Goal: Task Accomplishment & Management: Complete application form

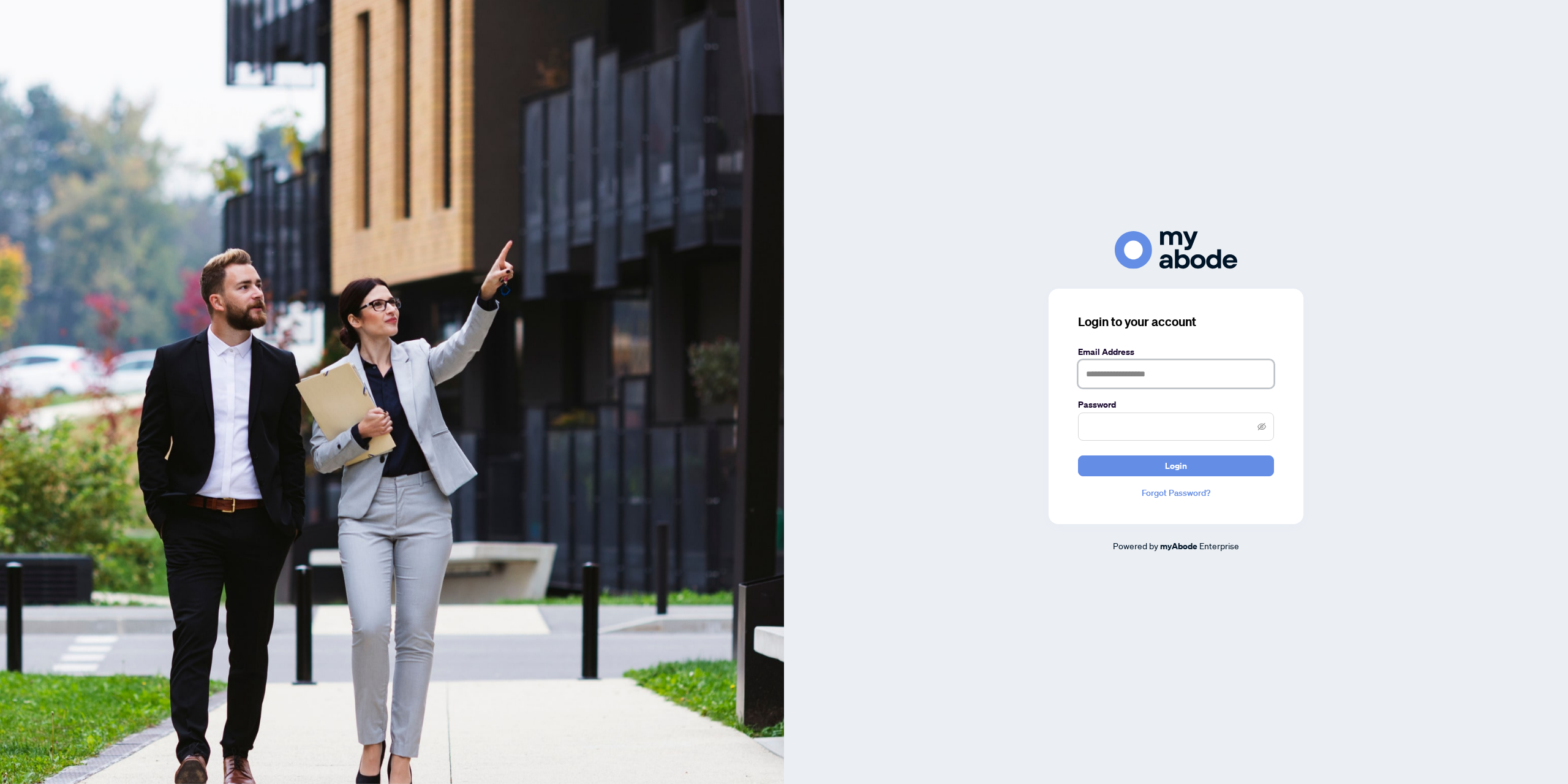
click at [1102, 375] on input "text" at bounding box center [1176, 374] width 196 height 28
type input "*"
type input "**********"
click at [1179, 464] on span "Login" at bounding box center [1176, 466] width 22 height 20
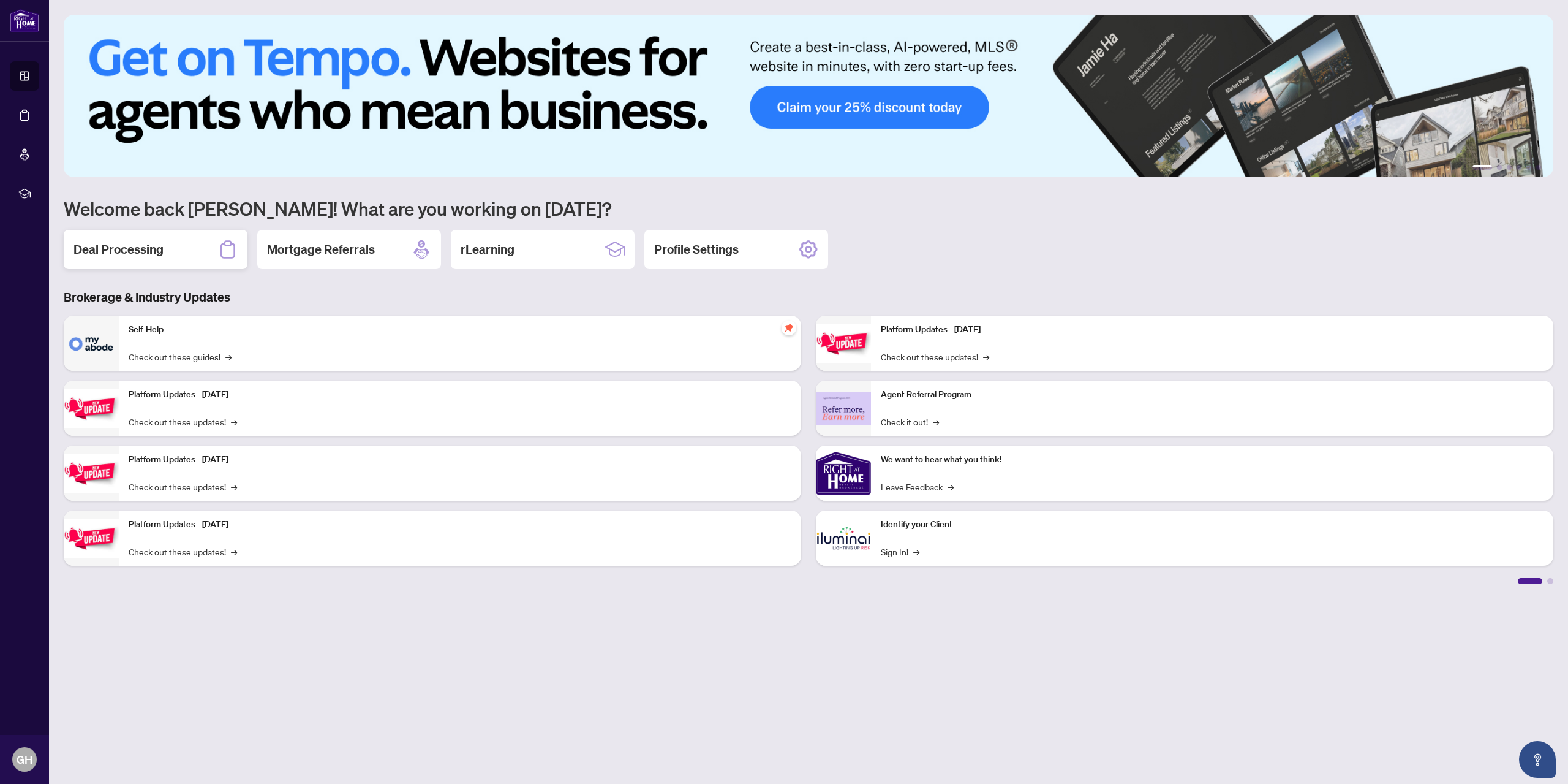
click at [128, 248] on h2 "Deal Processing" at bounding box center [119, 249] width 90 height 17
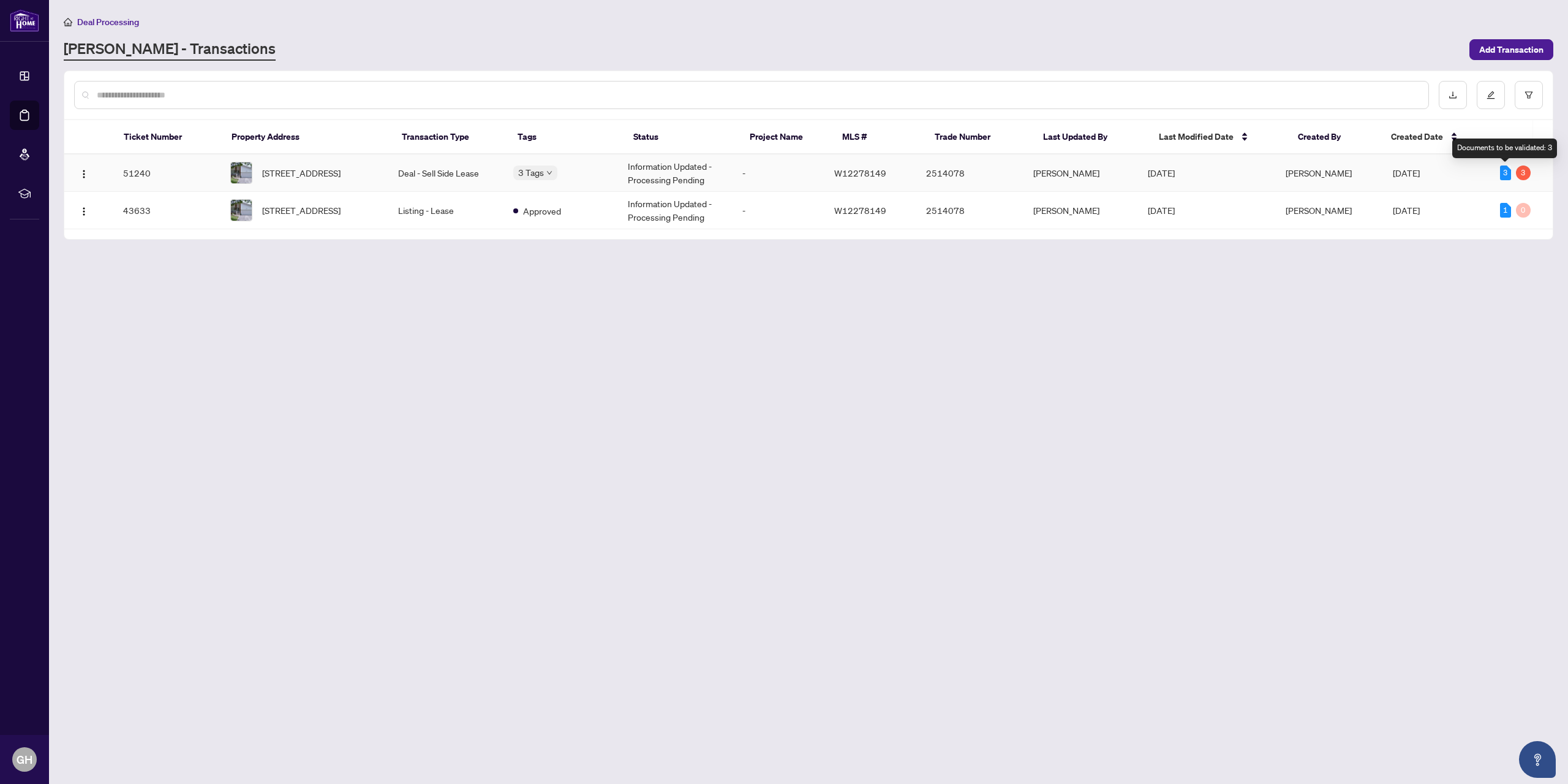
click at [1501, 168] on div "3" at bounding box center [1505, 173] width 11 height 15
click at [1525, 173] on div "3" at bounding box center [1523, 173] width 15 height 15
click at [656, 168] on td "Information Updated - Processing Pending" at bounding box center [675, 173] width 115 height 37
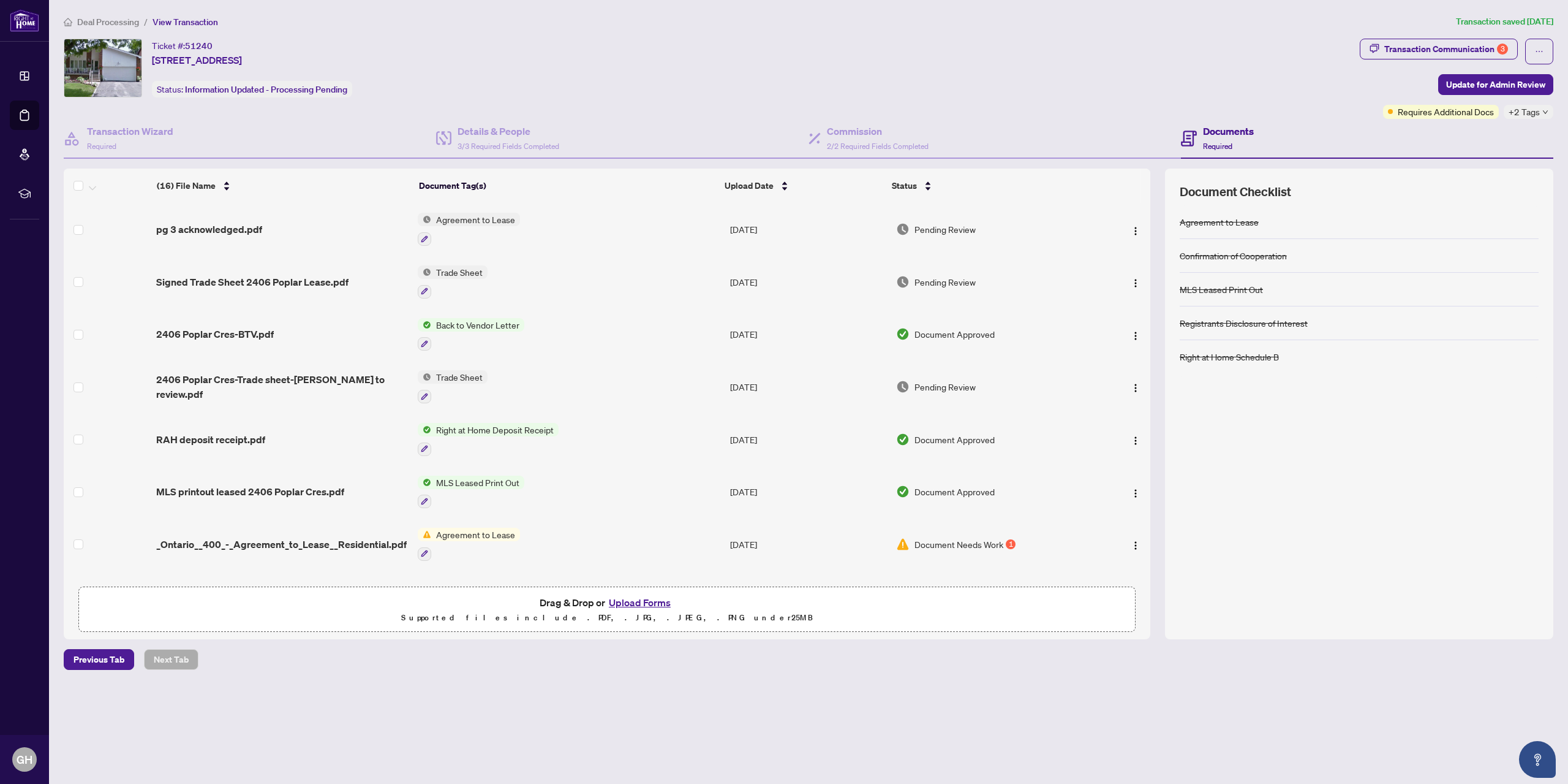
click at [470, 528] on span "Agreement to Lease" at bounding box center [475, 534] width 89 height 14
click at [473, 590] on span "Agreement to Lease" at bounding box center [459, 589] width 89 height 14
click at [1466, 50] on div "Transaction Communication 3" at bounding box center [1446, 49] width 124 height 20
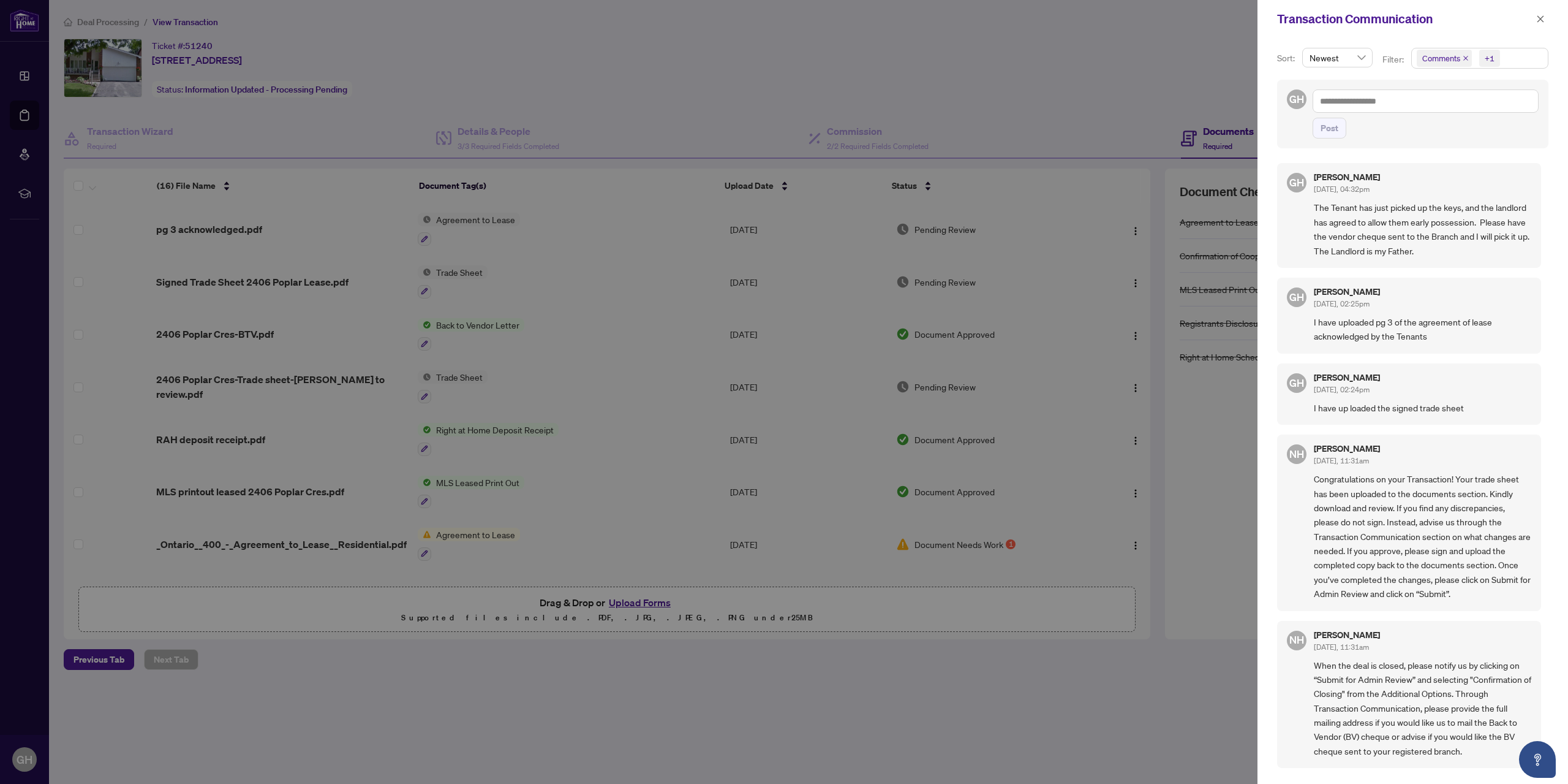
click at [265, 119] on div at bounding box center [784, 392] width 1568 height 784
click at [1539, 15] on icon "close" at bounding box center [1540, 19] width 8 height 8
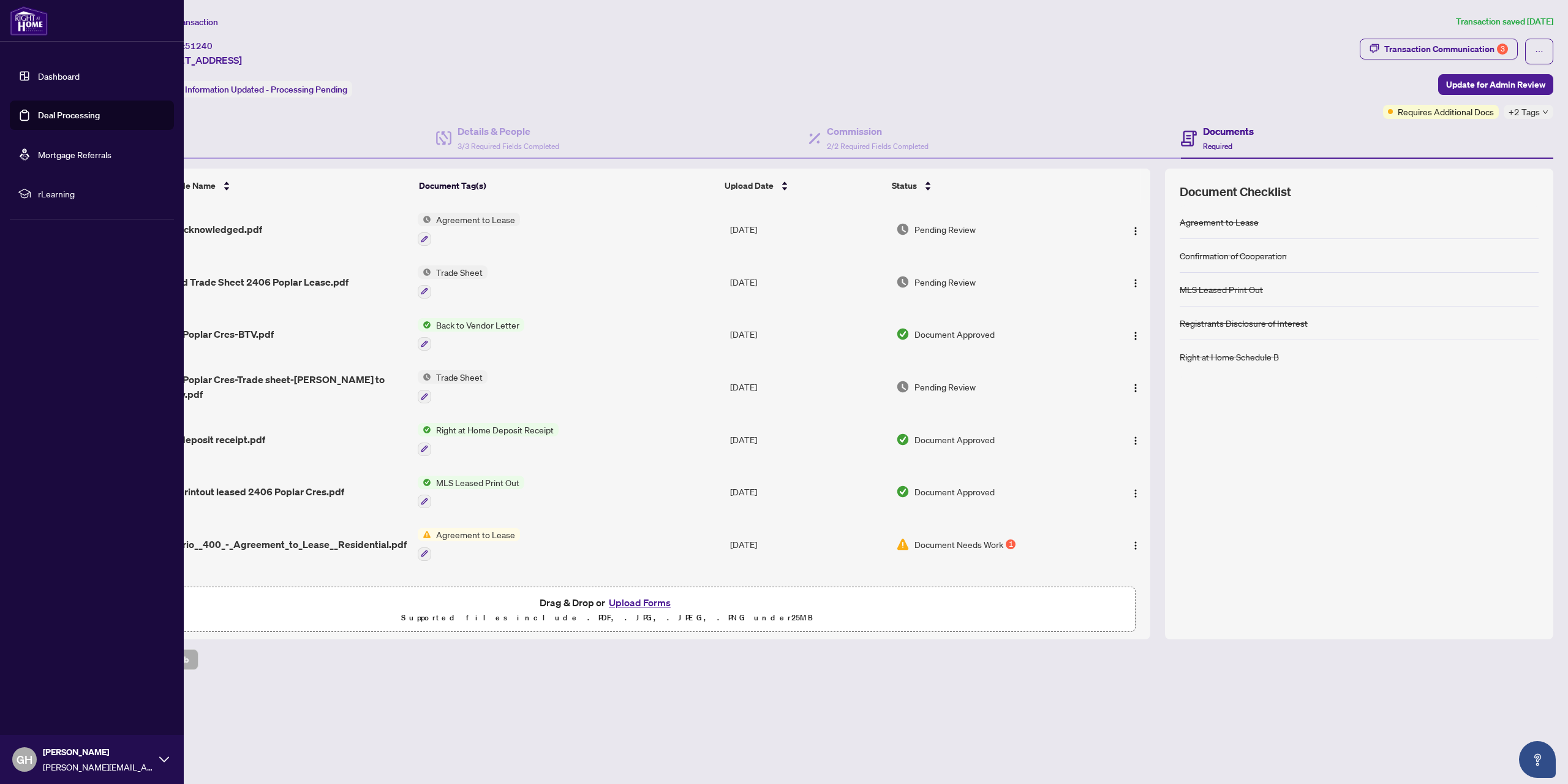
click at [61, 117] on link "Deal Processing" at bounding box center [68, 115] width 62 height 11
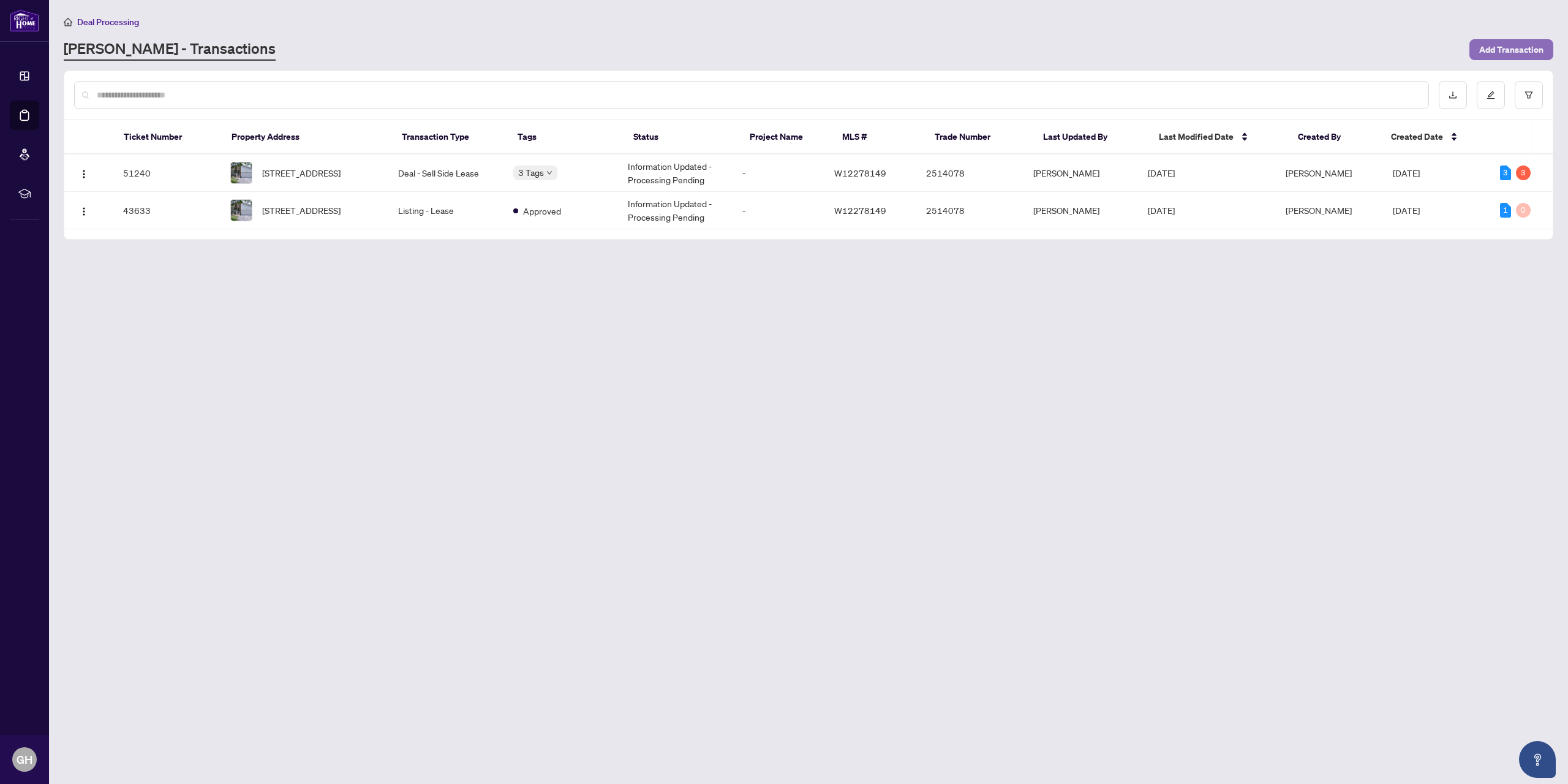
click at [1519, 49] on span "Add Transaction" at bounding box center [1511, 50] width 65 height 20
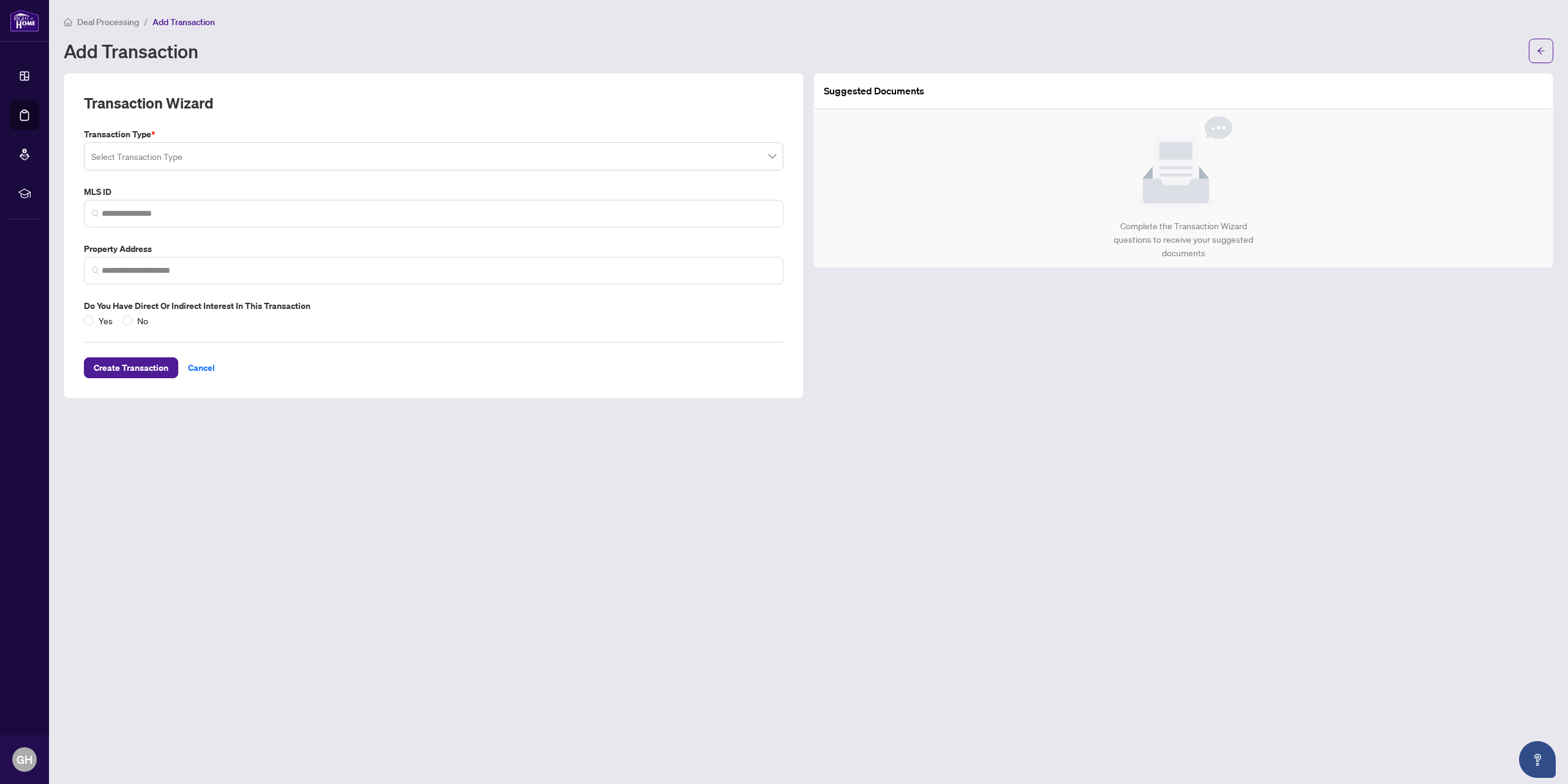
click at [771, 161] on span at bounding box center [434, 157] width 685 height 23
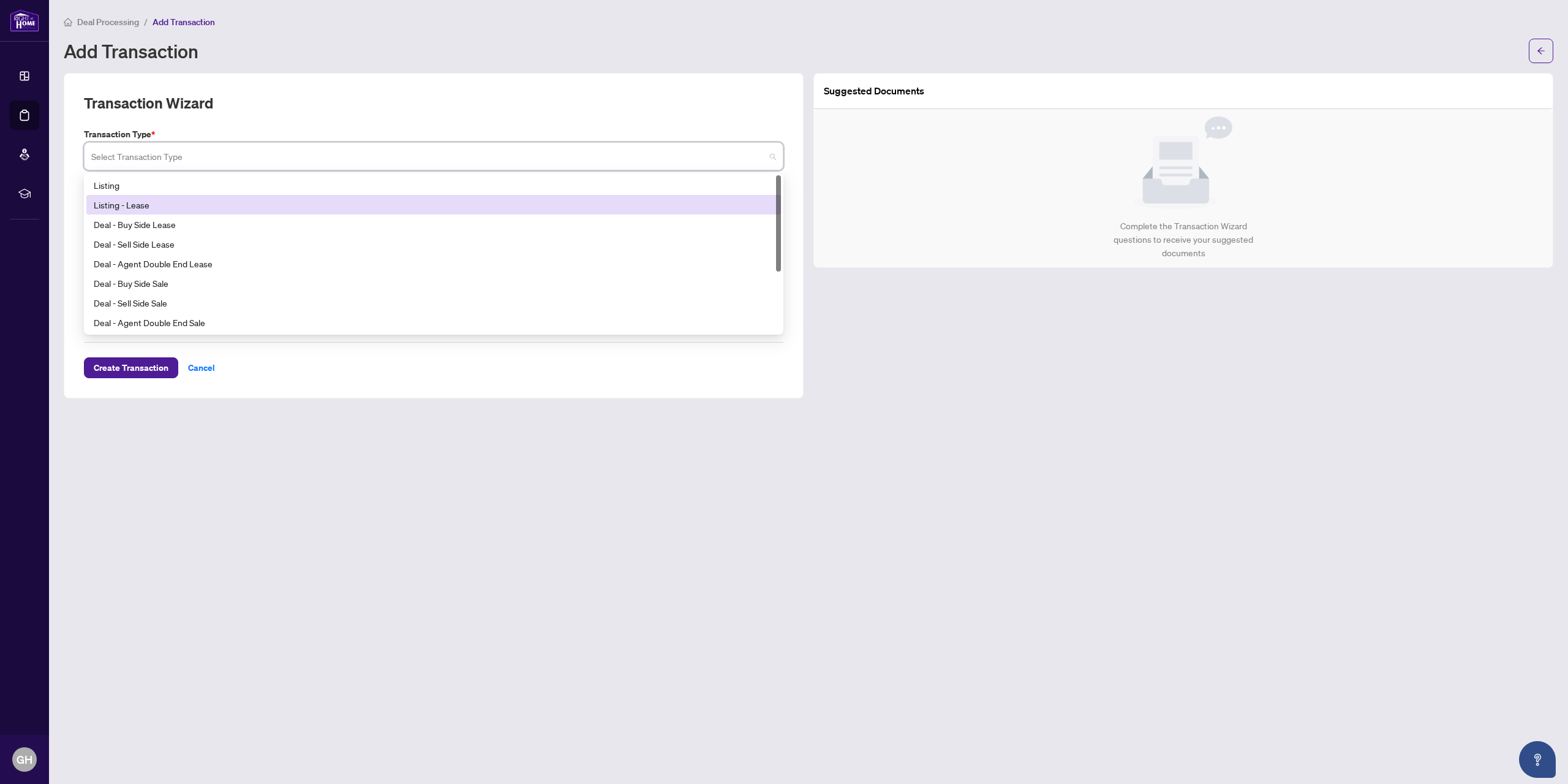
click at [126, 204] on div "Listing - Lease" at bounding box center [434, 204] width 680 height 14
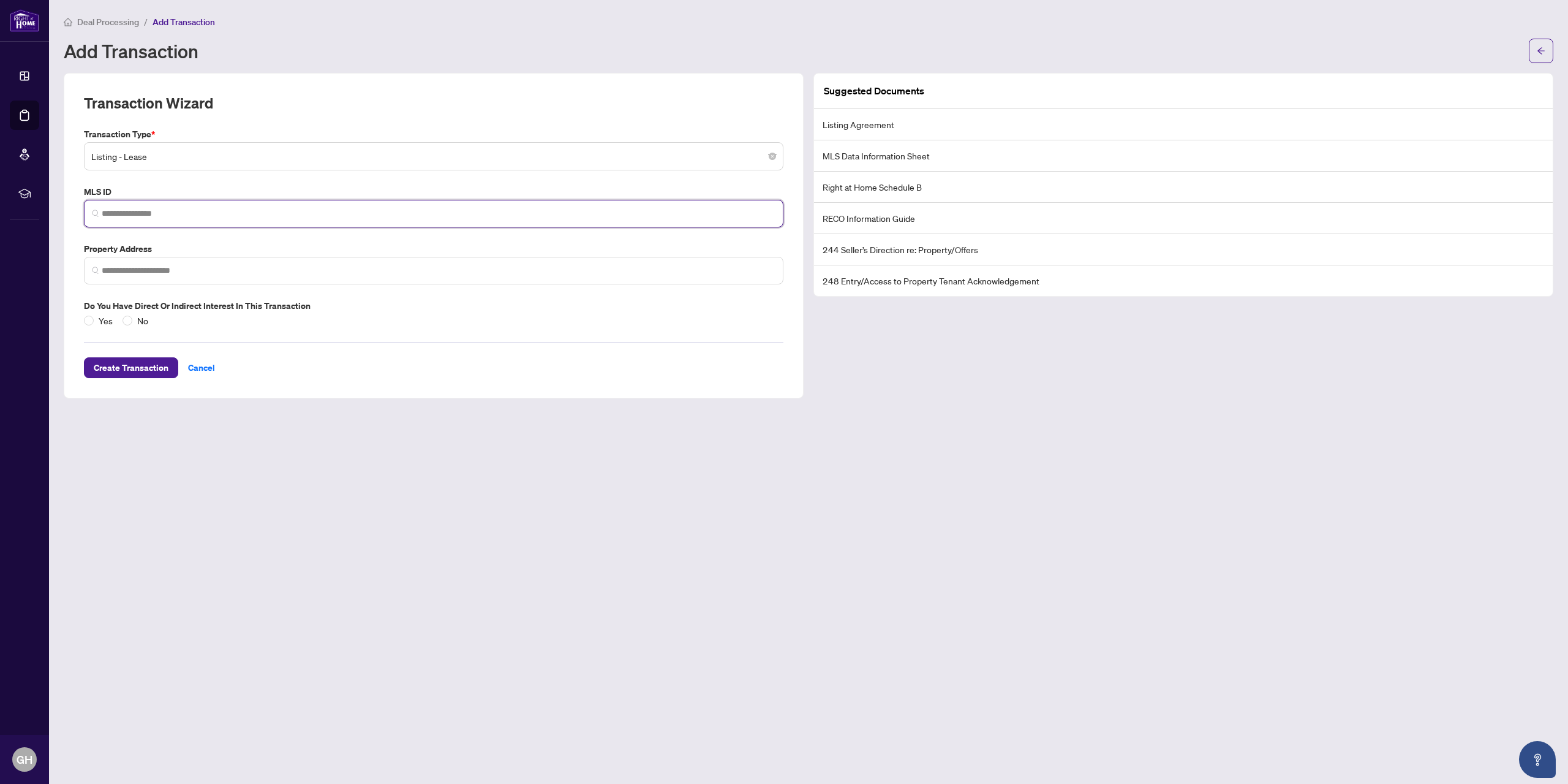
click at [133, 213] on input "search" at bounding box center [438, 214] width 673 height 13
drag, startPoint x: 100, startPoint y: 209, endPoint x: 398, endPoint y: 215, distance: 298.1
click at [398, 215] on input "search" at bounding box center [438, 214] width 673 height 13
type input "*"
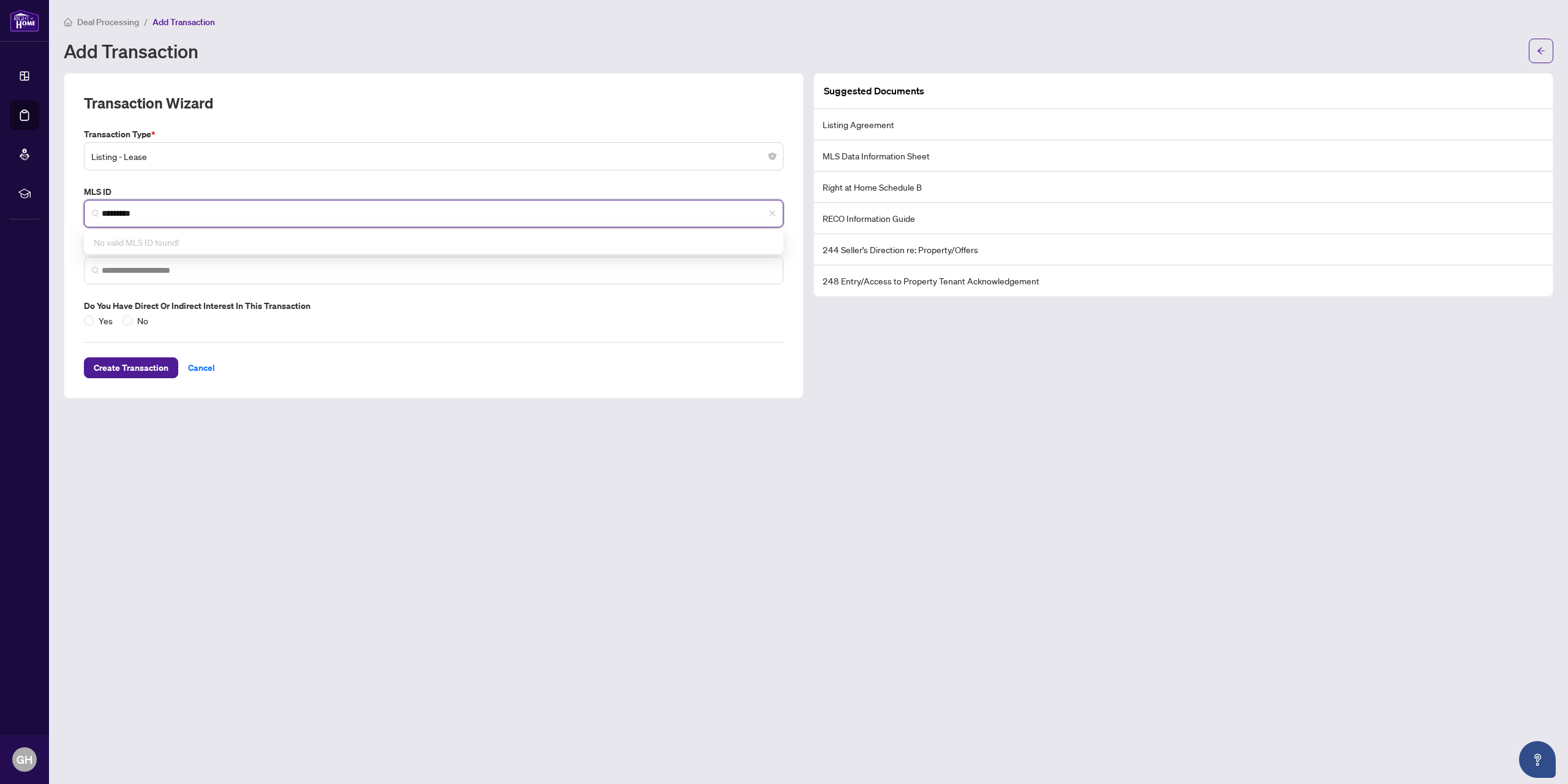
type input "*********"
click at [111, 262] on span at bounding box center [434, 271] width 700 height 27
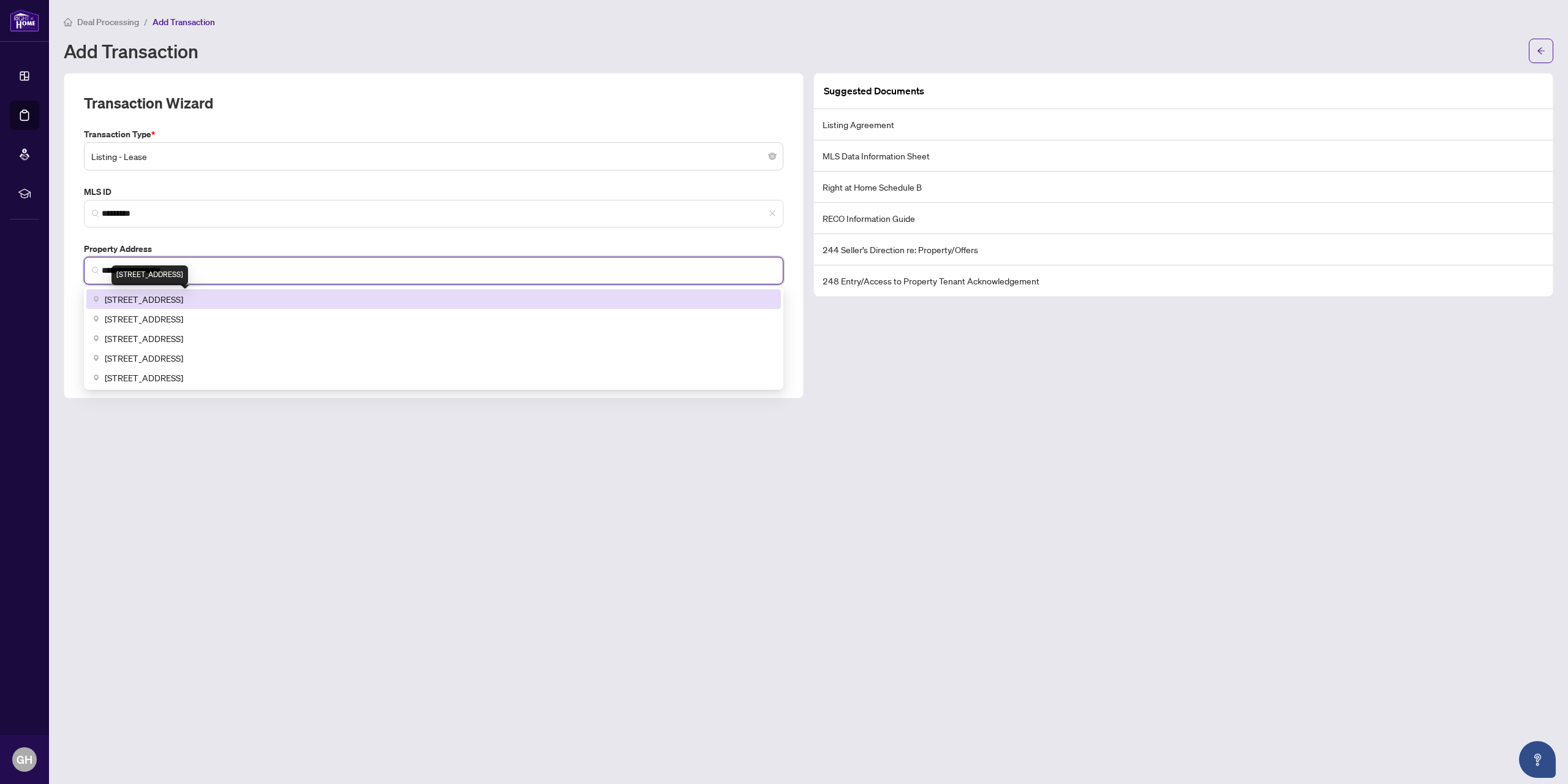
click at [132, 299] on span "[STREET_ADDRESS]" at bounding box center [144, 299] width 78 height 14
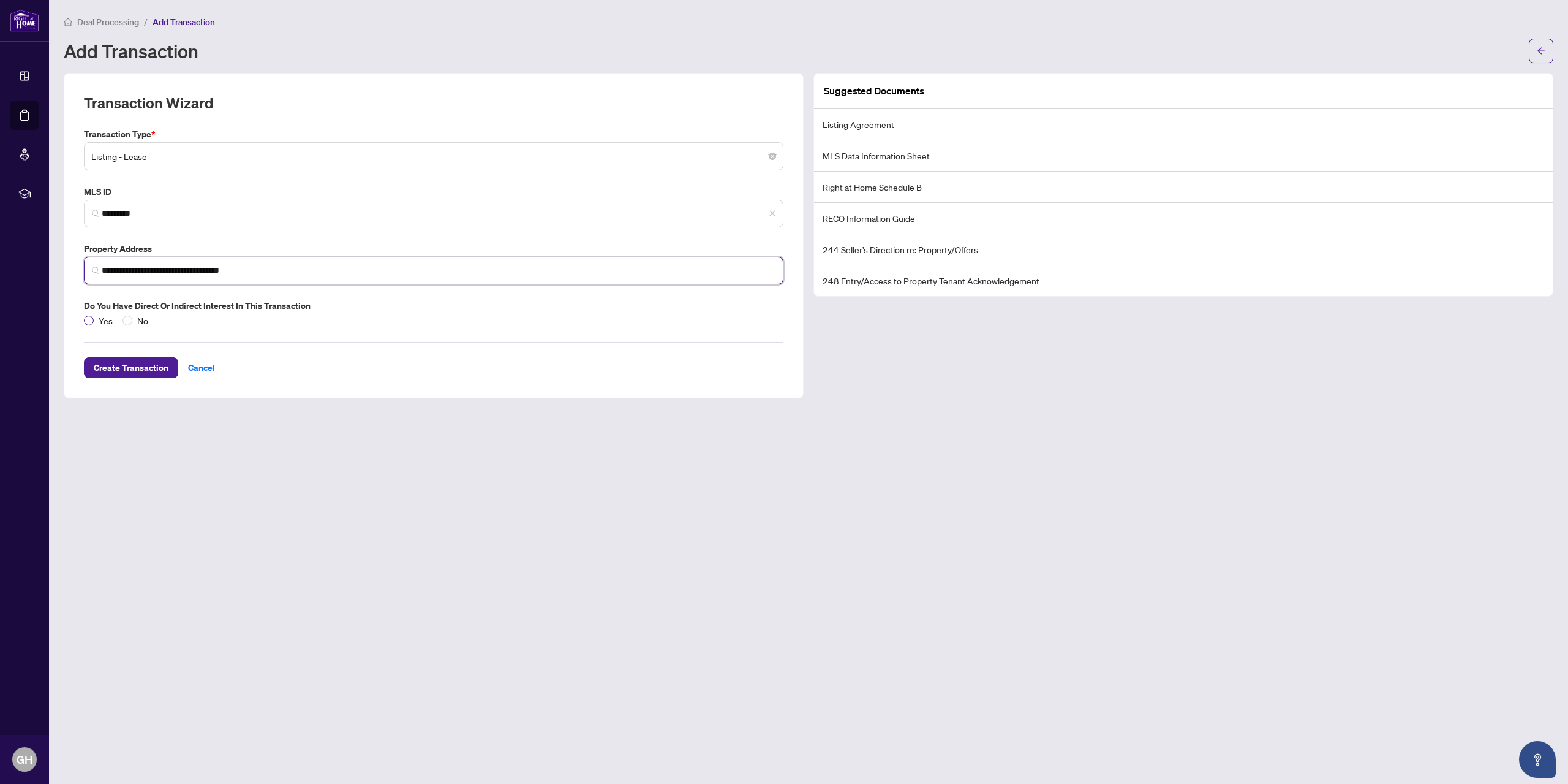
type input "**********"
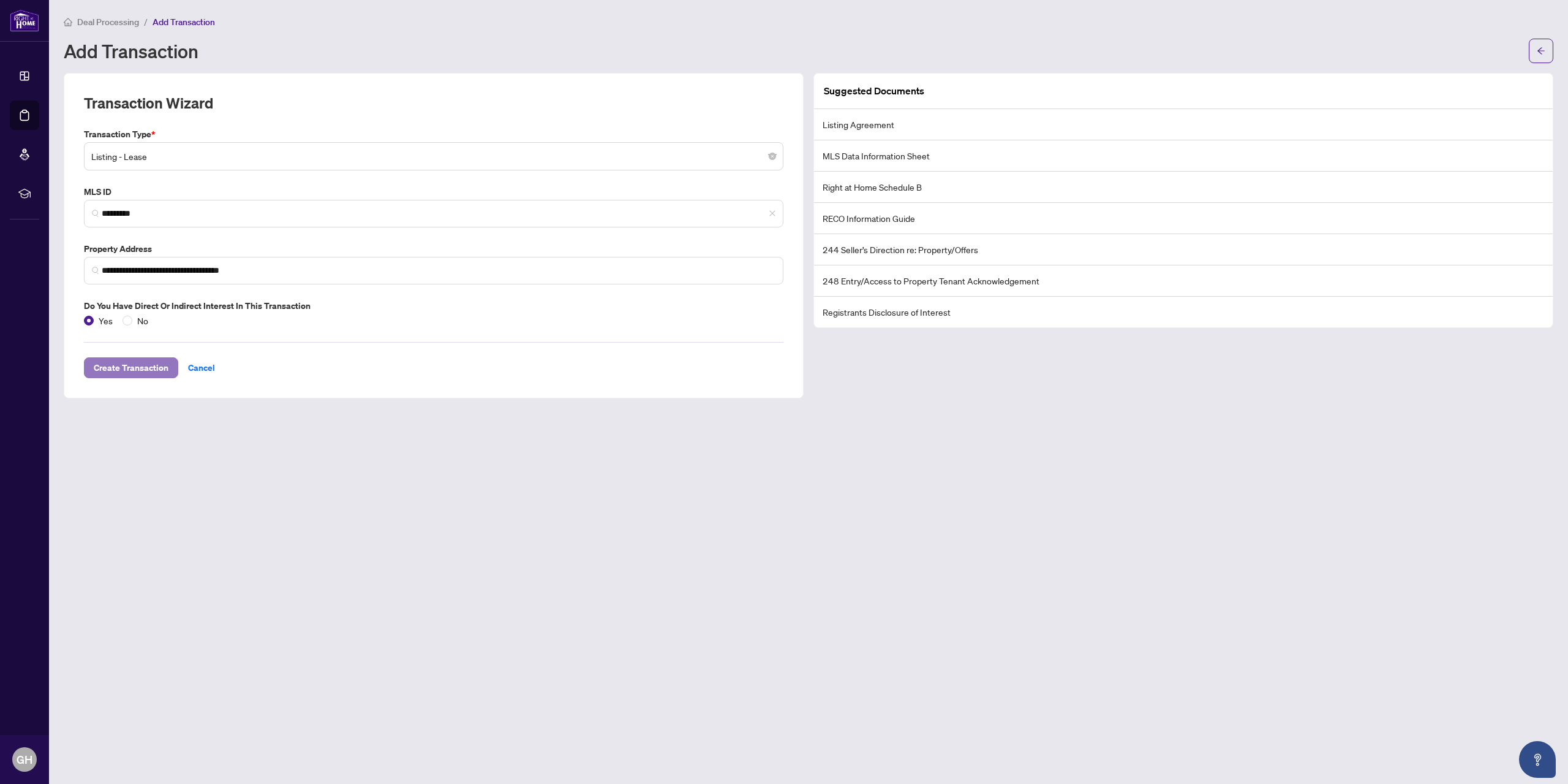
click at [108, 369] on span "Create Transaction" at bounding box center [131, 368] width 75 height 20
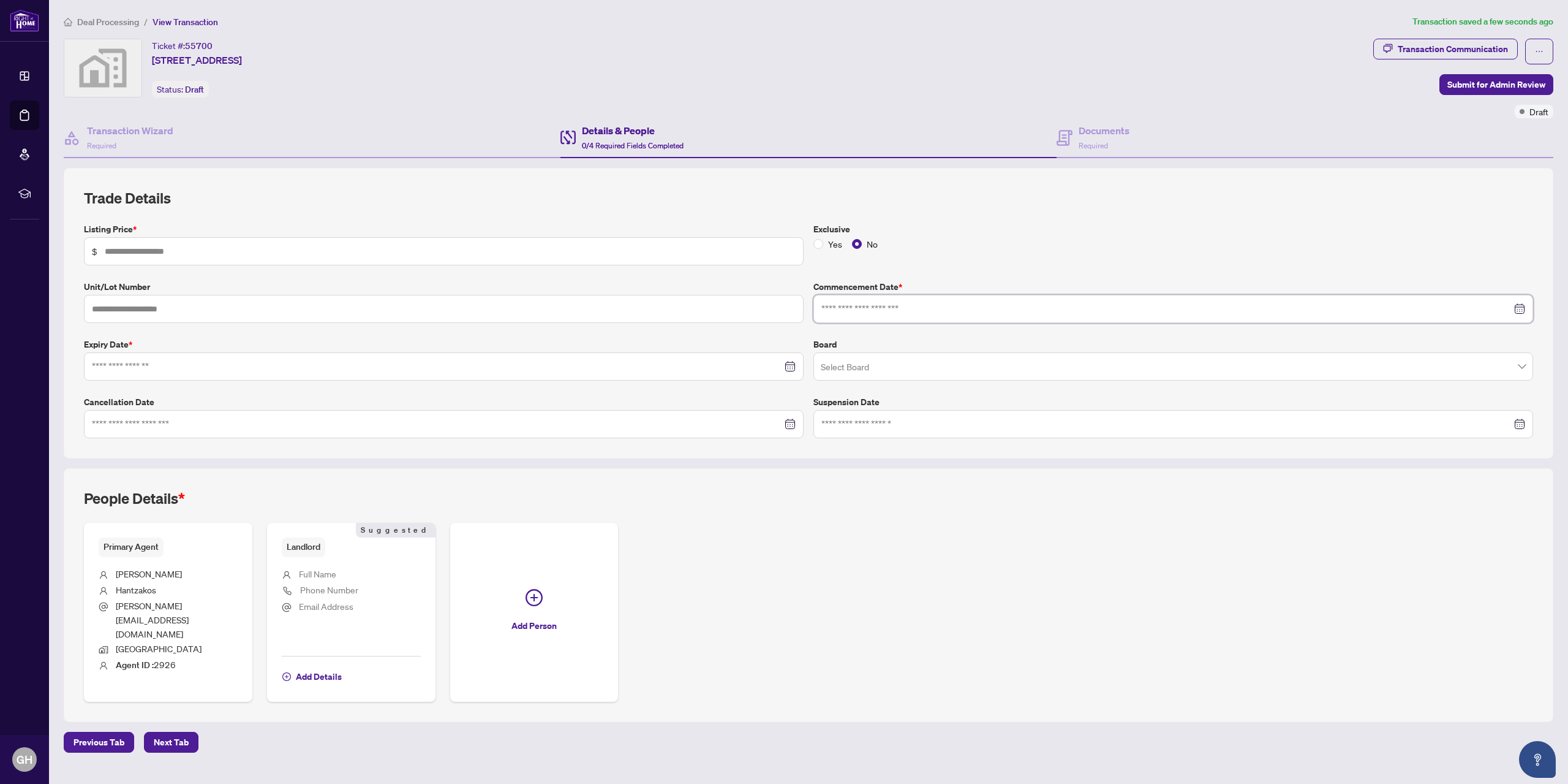
click at [851, 302] on input at bounding box center [1166, 309] width 690 height 14
type input "**********"
click at [925, 384] on div "2" at bounding box center [924, 388] width 15 height 15
click at [916, 376] on input "search" at bounding box center [1168, 368] width 694 height 27
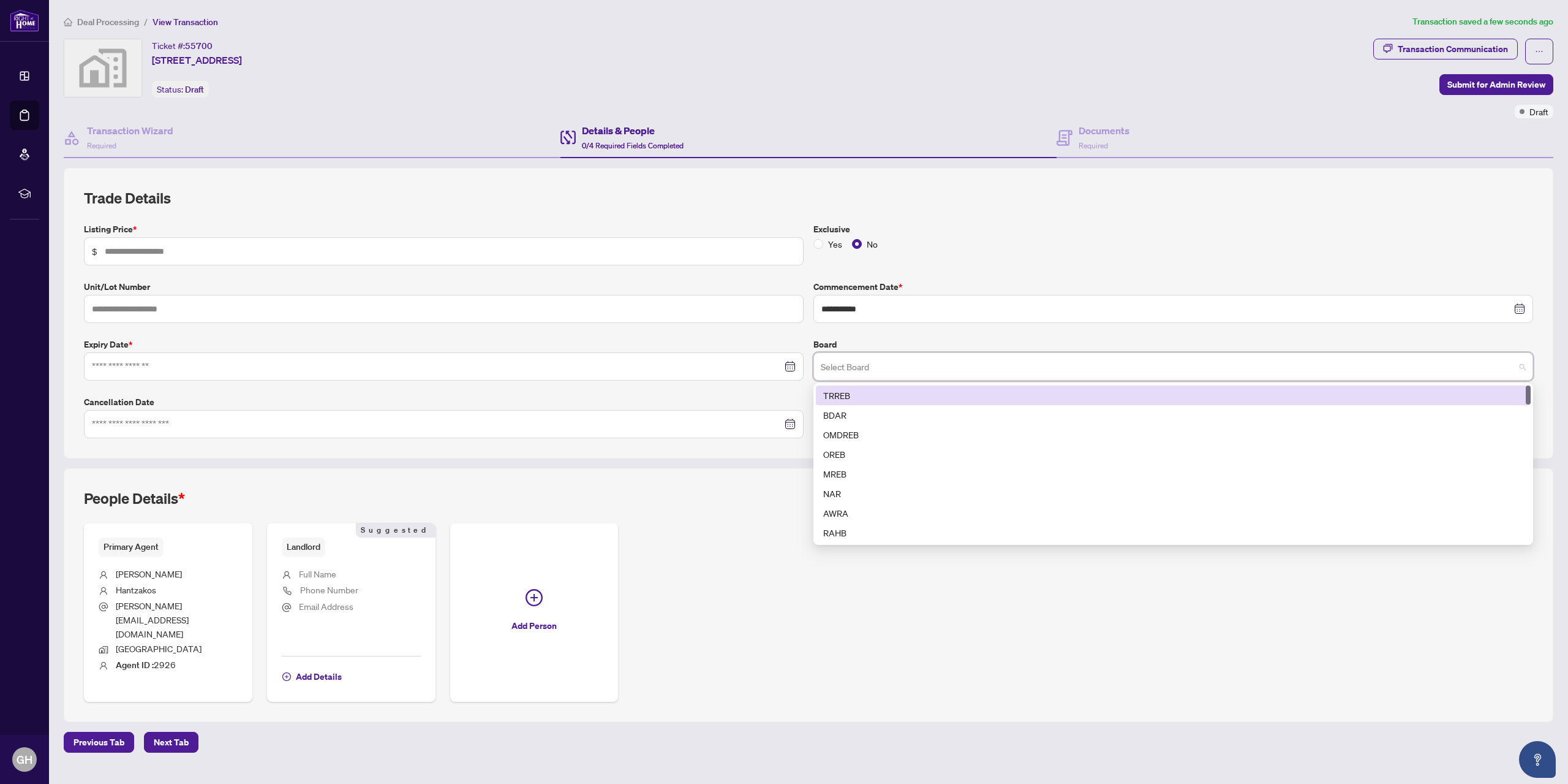
click at [860, 393] on div "TRREB" at bounding box center [1174, 395] width 700 height 14
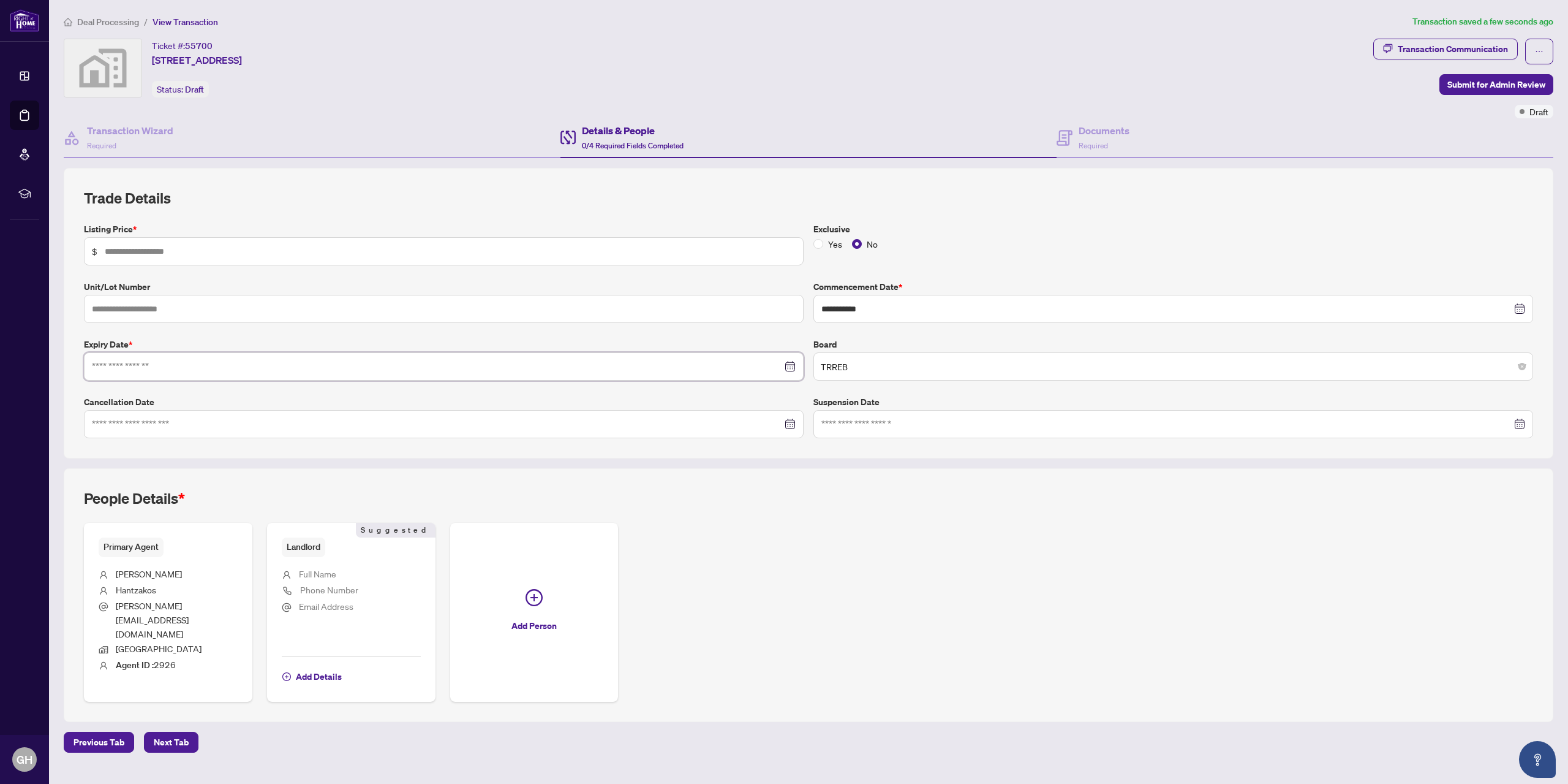
click at [238, 370] on input at bounding box center [437, 367] width 690 height 14
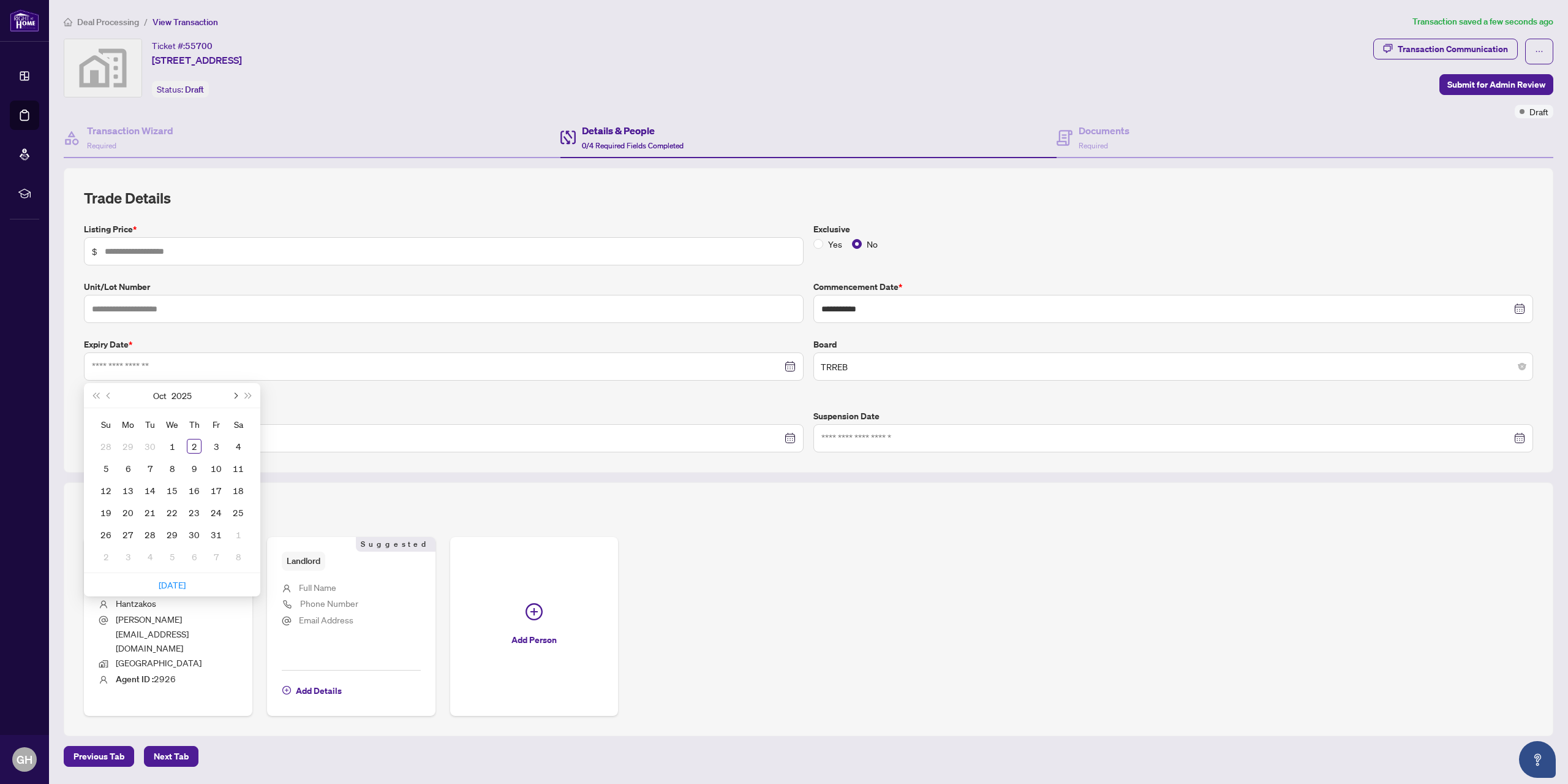
click at [235, 391] on button "Next month (PageDown)" at bounding box center [235, 395] width 14 height 25
type input "**********"
click at [166, 537] on div "31" at bounding box center [172, 534] width 15 height 15
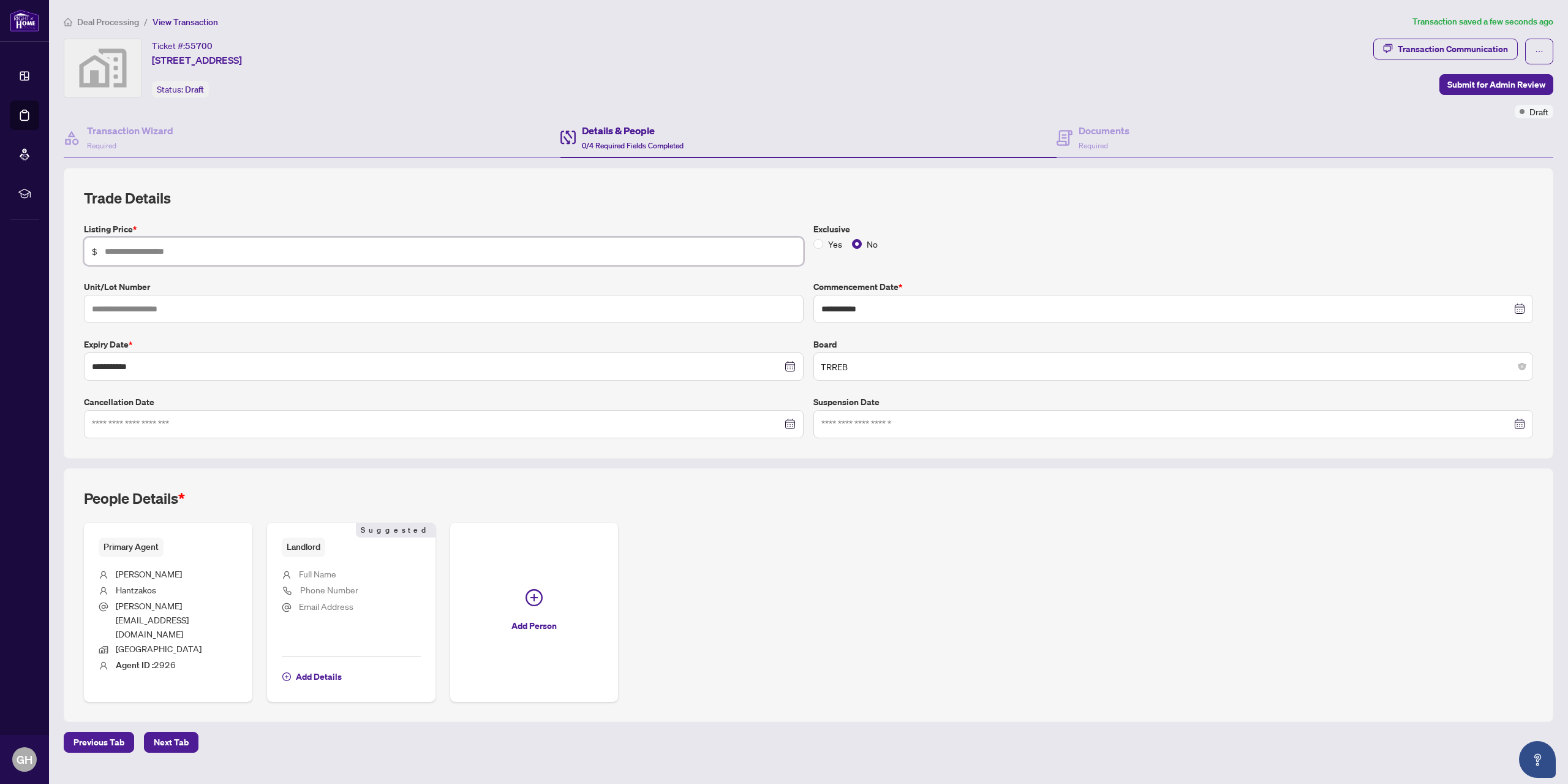
click at [126, 251] on input "text" at bounding box center [451, 251] width 691 height 14
type input "*****"
click at [159, 732] on span "Next Tab" at bounding box center [171, 742] width 35 height 20
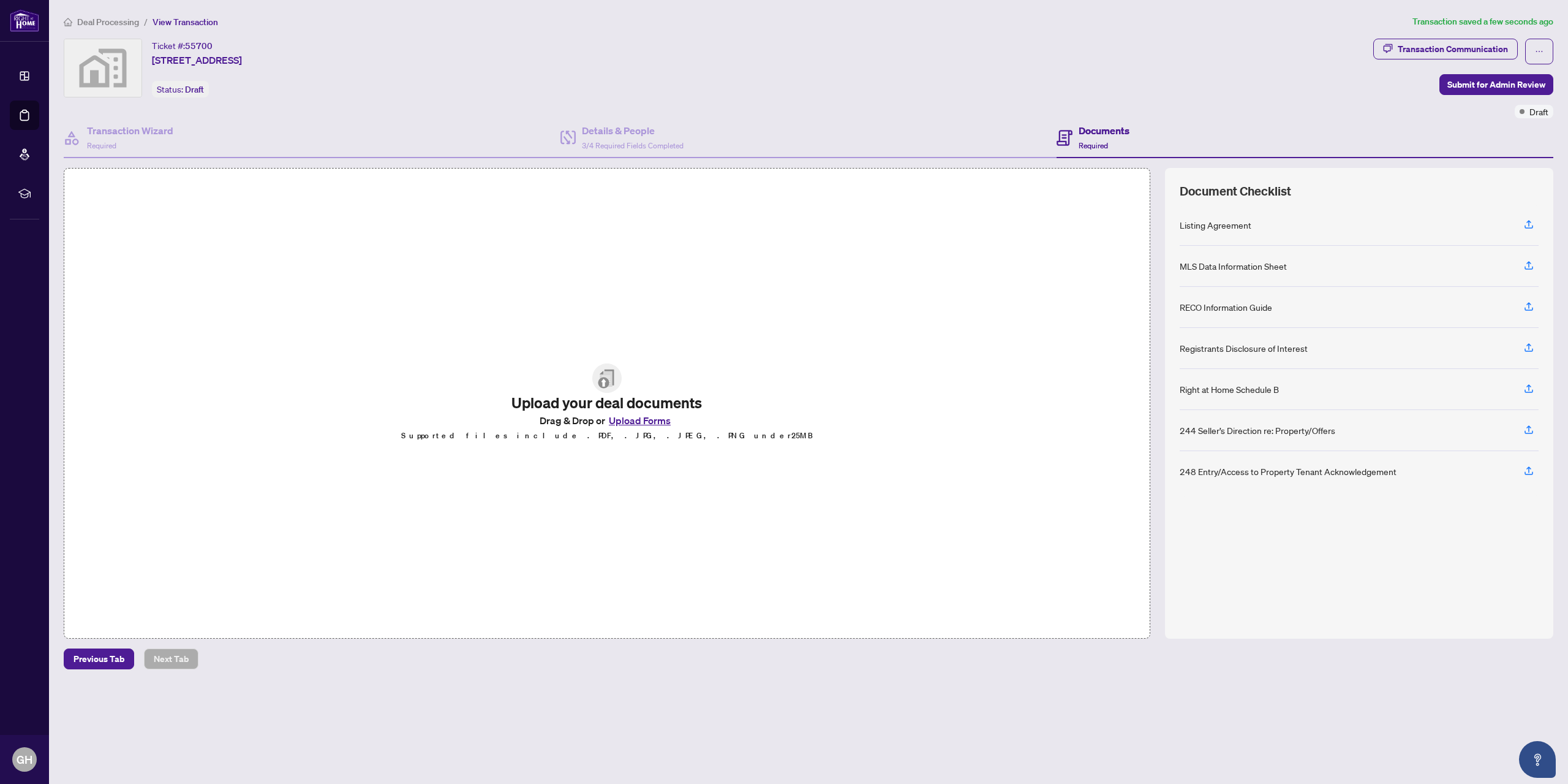
click at [644, 419] on button "Upload Forms" at bounding box center [640, 420] width 69 height 16
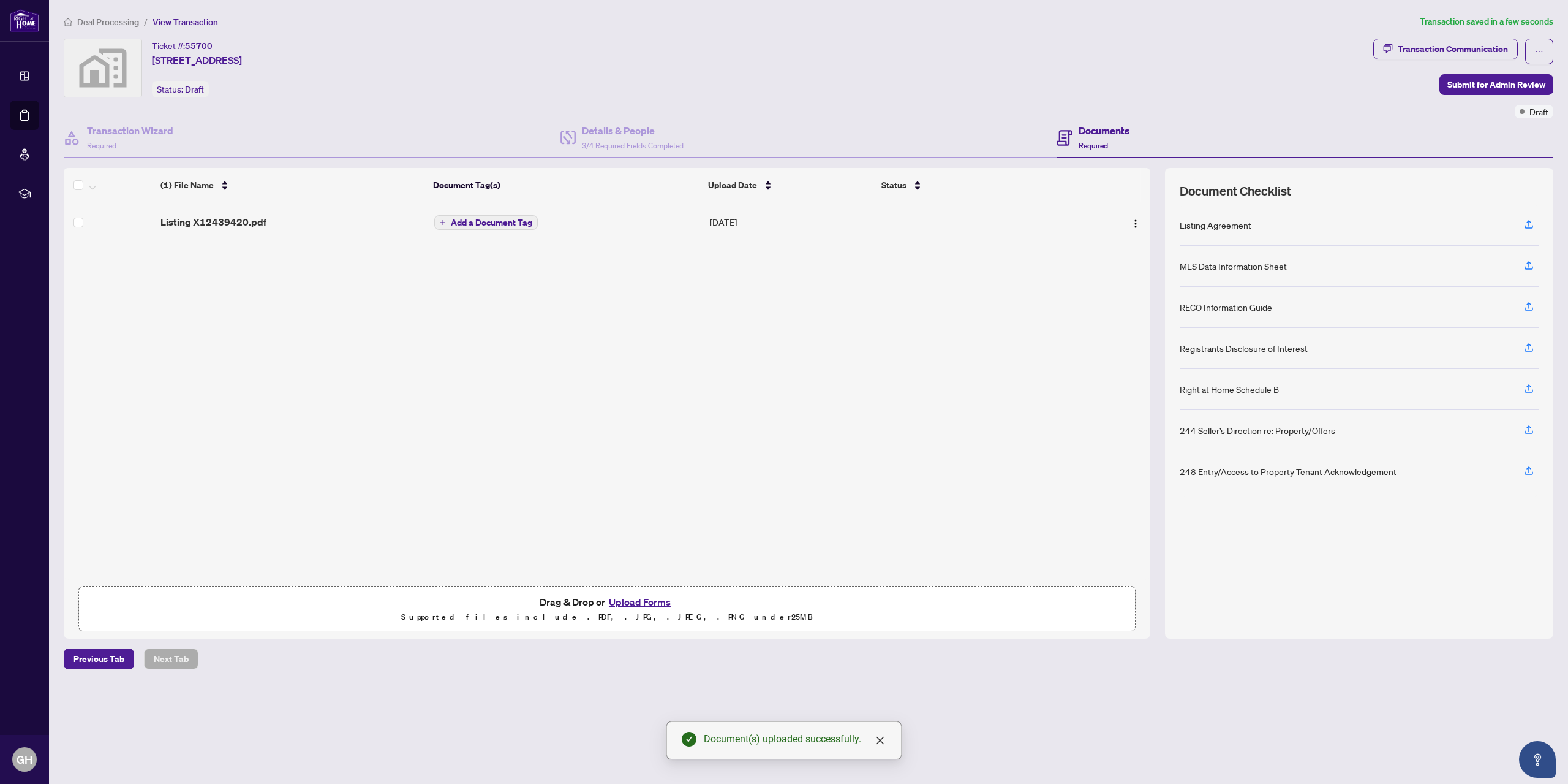
click at [449, 224] on button "Add a Document Tag" at bounding box center [486, 222] width 104 height 15
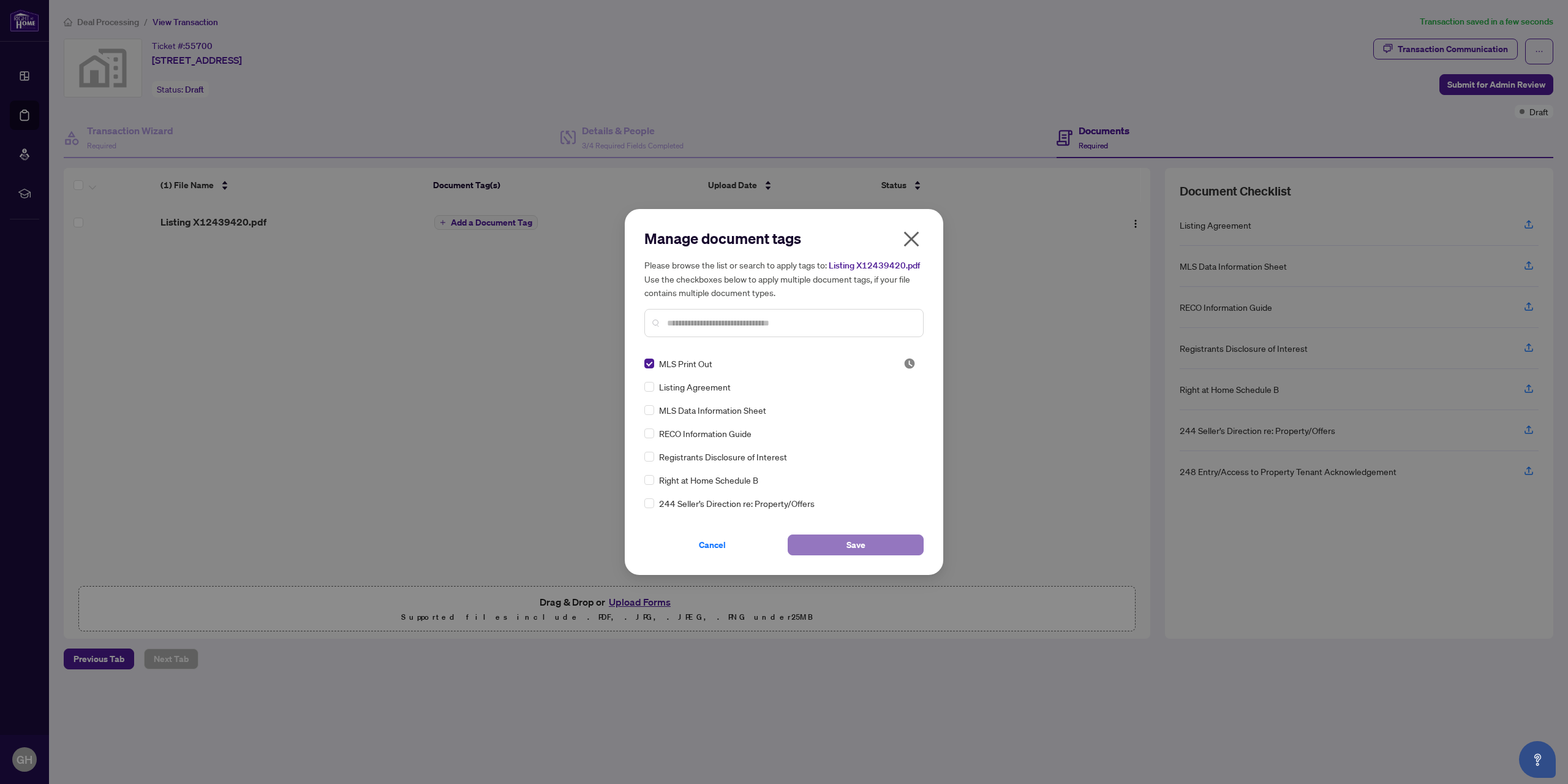
drag, startPoint x: 855, startPoint y: 546, endPoint x: 860, endPoint y: 549, distance: 5.8
click at [857, 547] on span "Save" at bounding box center [855, 545] width 19 height 20
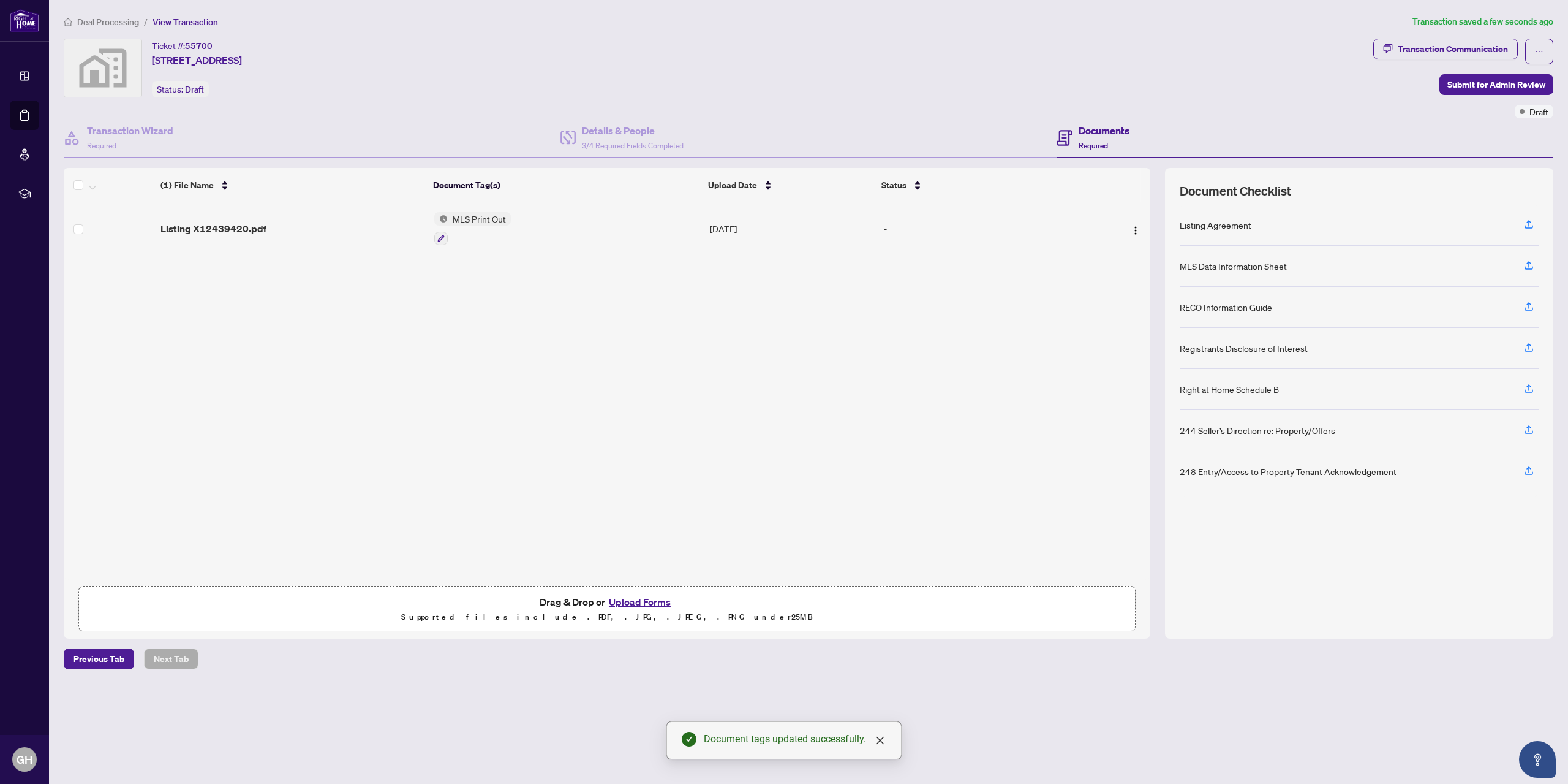
click at [645, 594] on button "Upload Forms" at bounding box center [640, 601] width 69 height 16
click at [469, 224] on span "Add a Document Tag" at bounding box center [491, 227] width 81 height 8
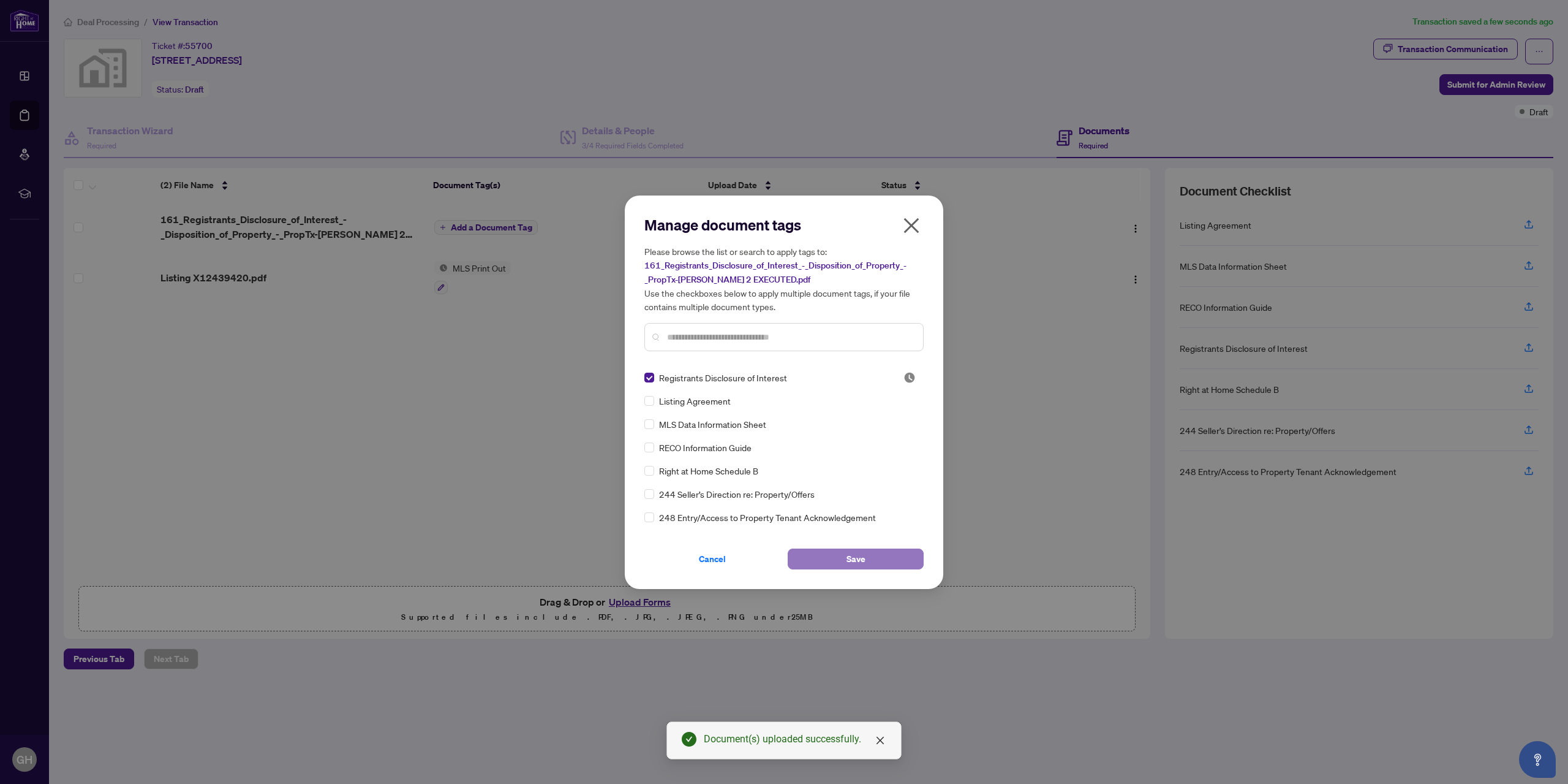
click at [855, 558] on span "Save" at bounding box center [855, 559] width 19 height 20
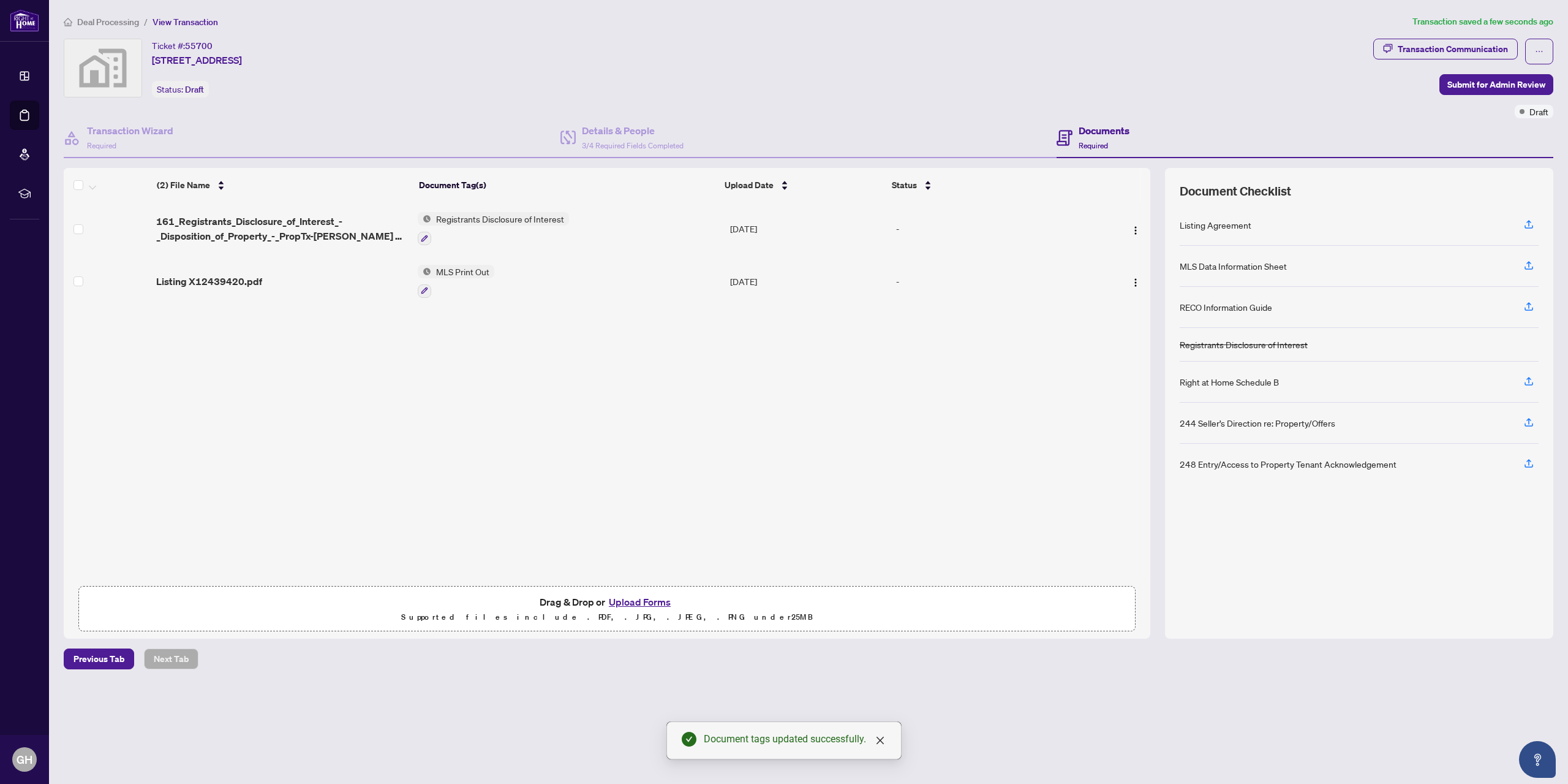
click at [651, 597] on button "Upload Forms" at bounding box center [640, 601] width 69 height 16
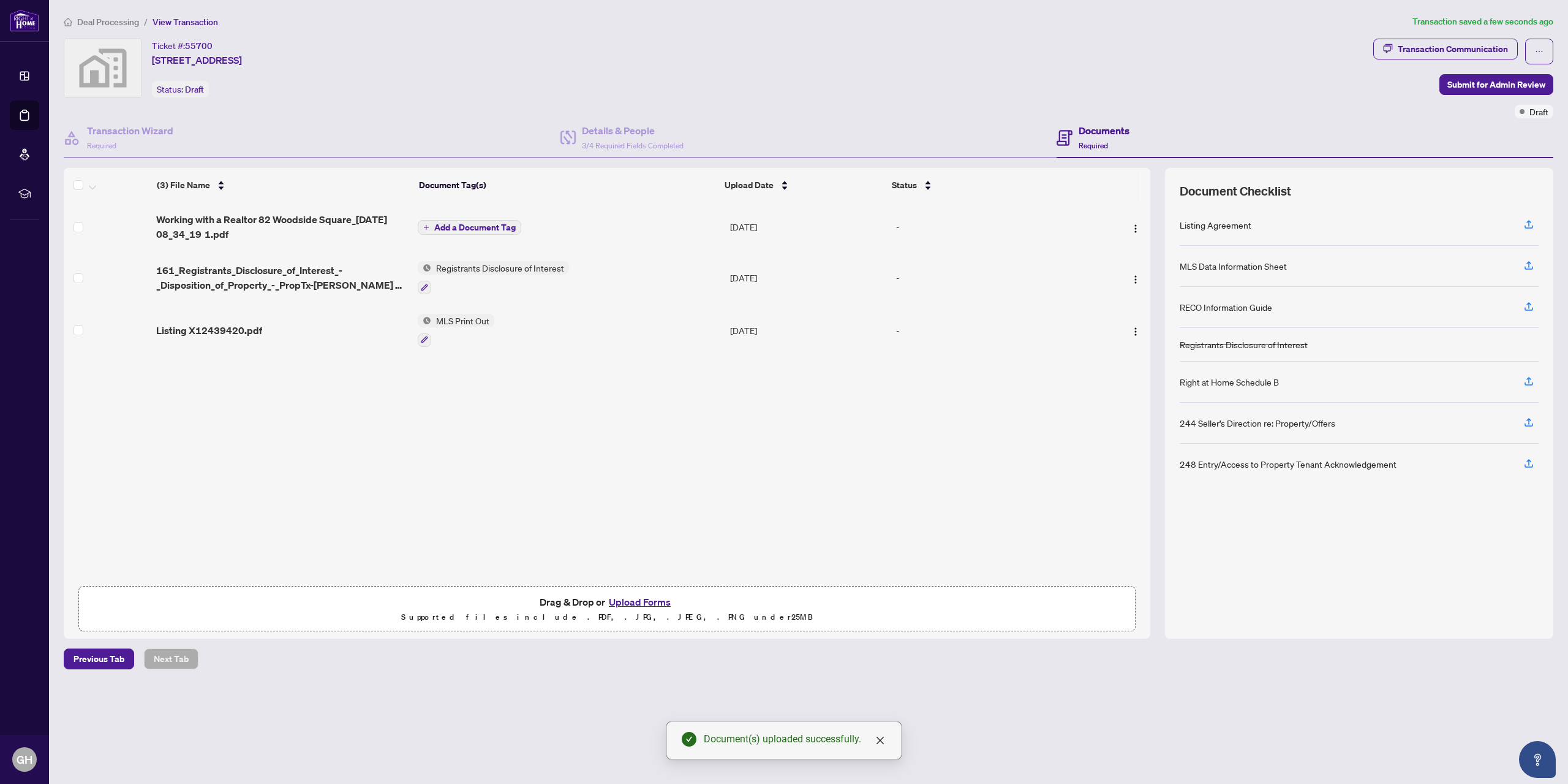
click at [458, 223] on span "Add a Document Tag" at bounding box center [475, 227] width 81 height 8
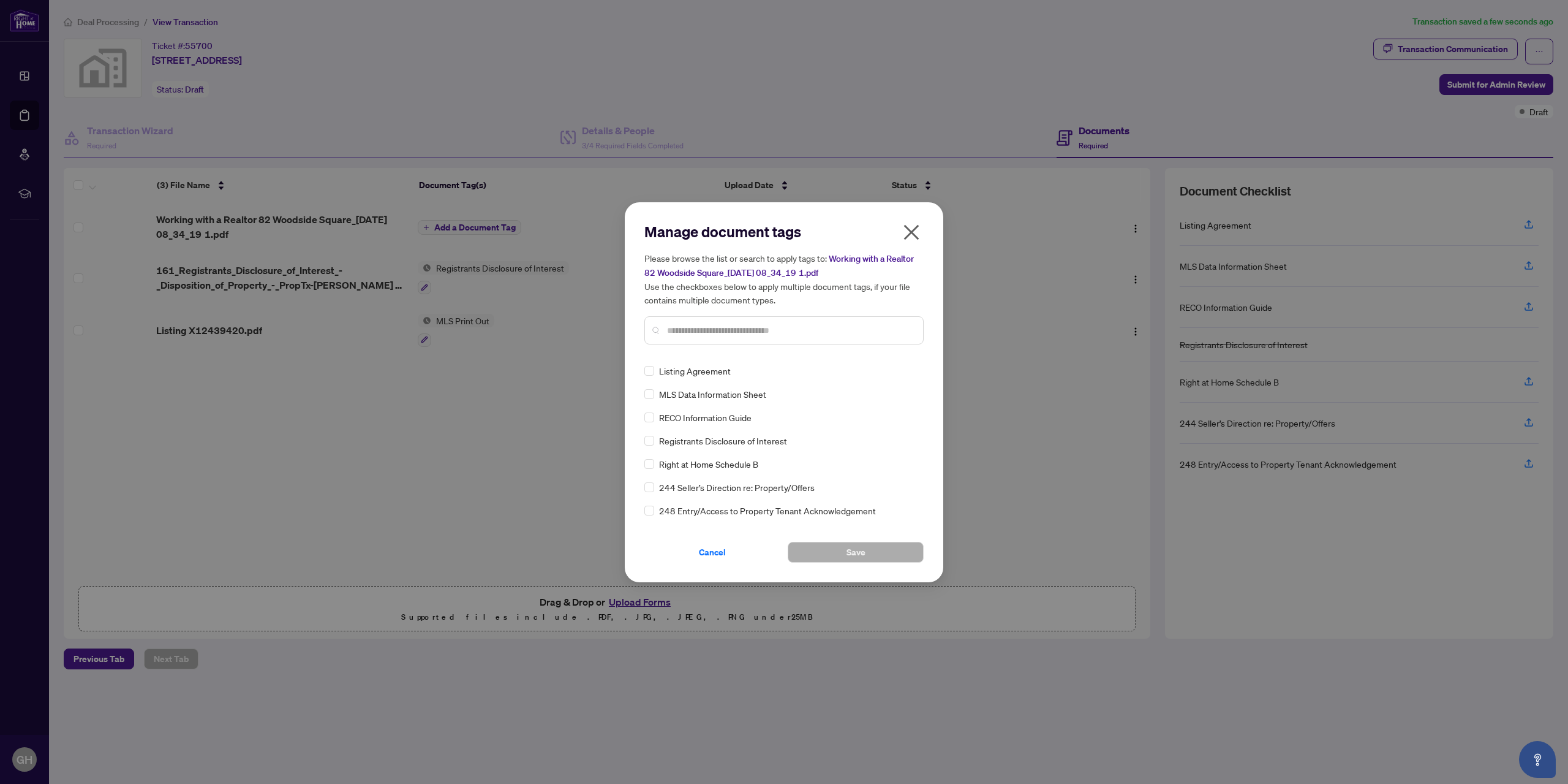
click at [683, 329] on input "text" at bounding box center [790, 330] width 246 height 14
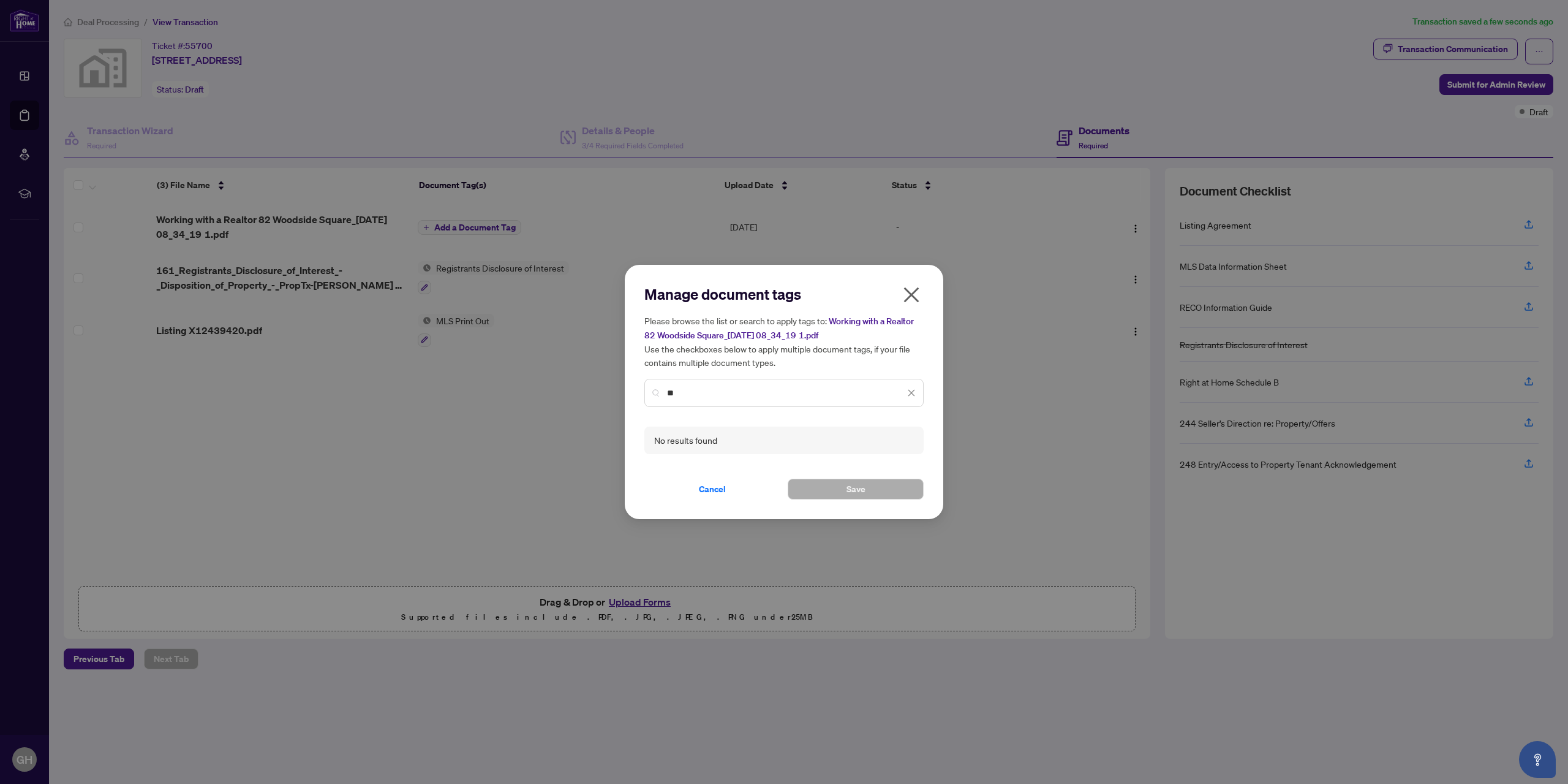
type input "*"
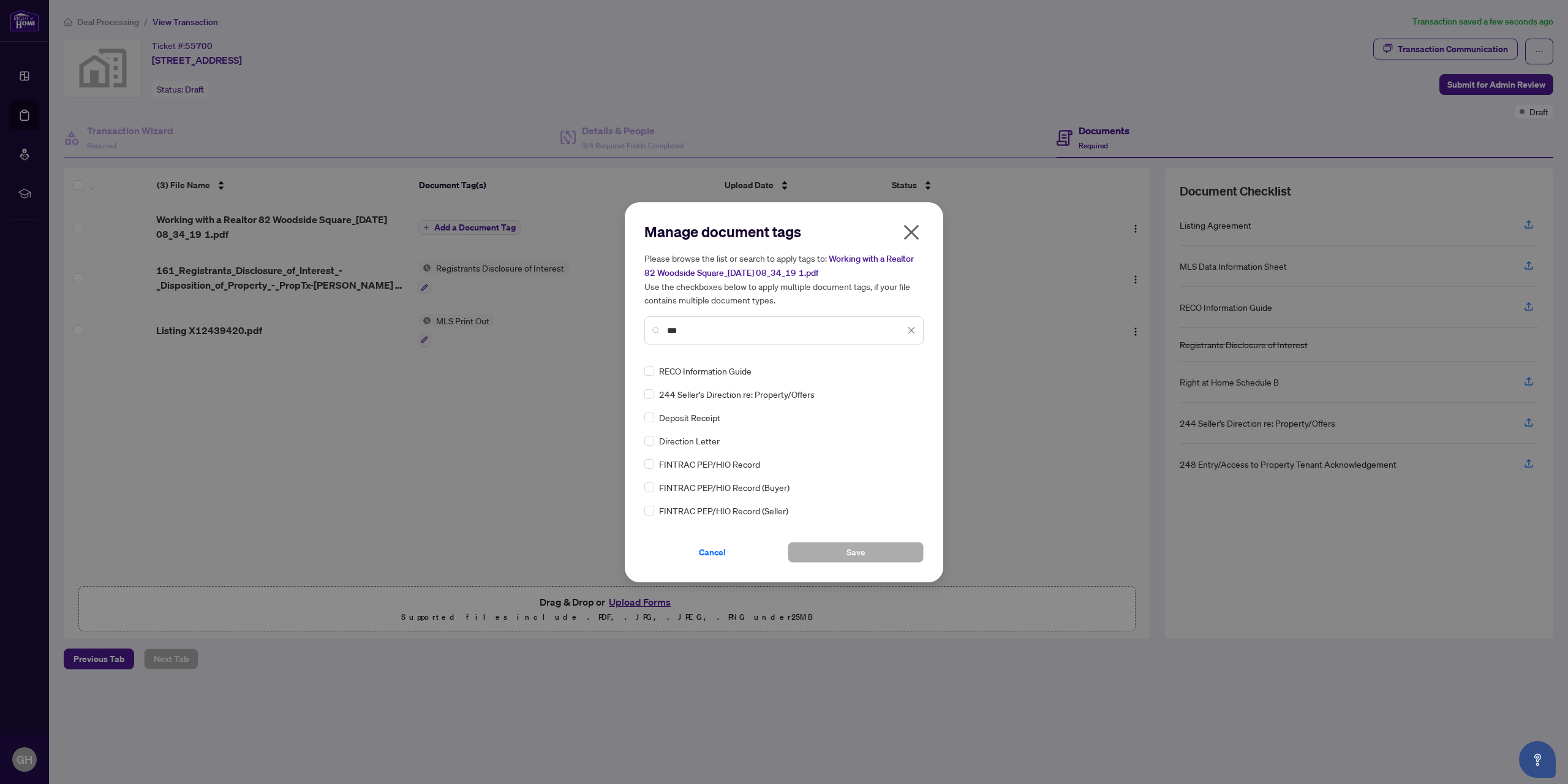
type input "***"
click at [857, 550] on span "Save" at bounding box center [855, 552] width 19 height 20
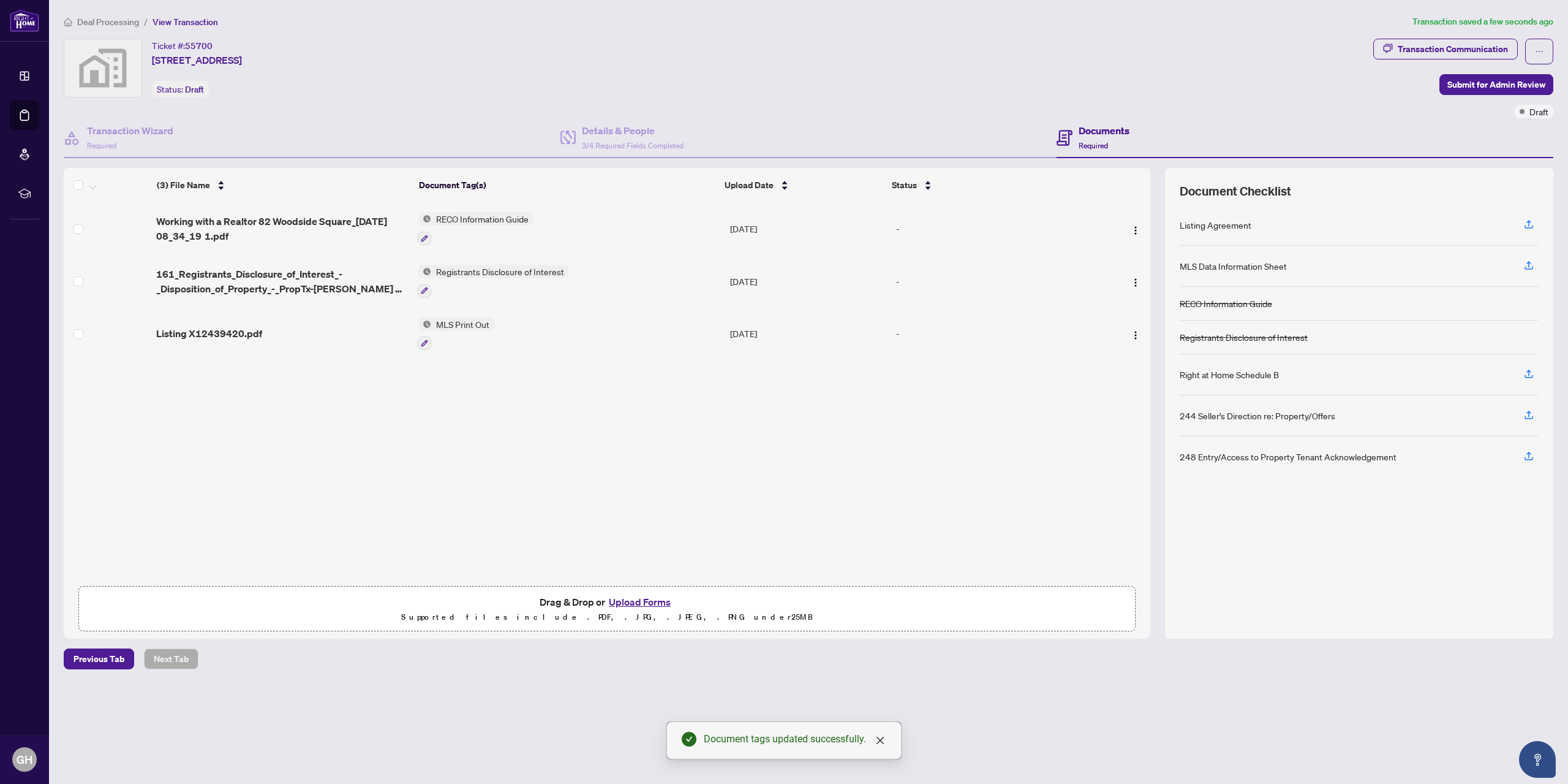
click at [627, 597] on button "Upload Forms" at bounding box center [640, 601] width 69 height 16
click at [652, 603] on button "Upload Forms" at bounding box center [640, 601] width 69 height 16
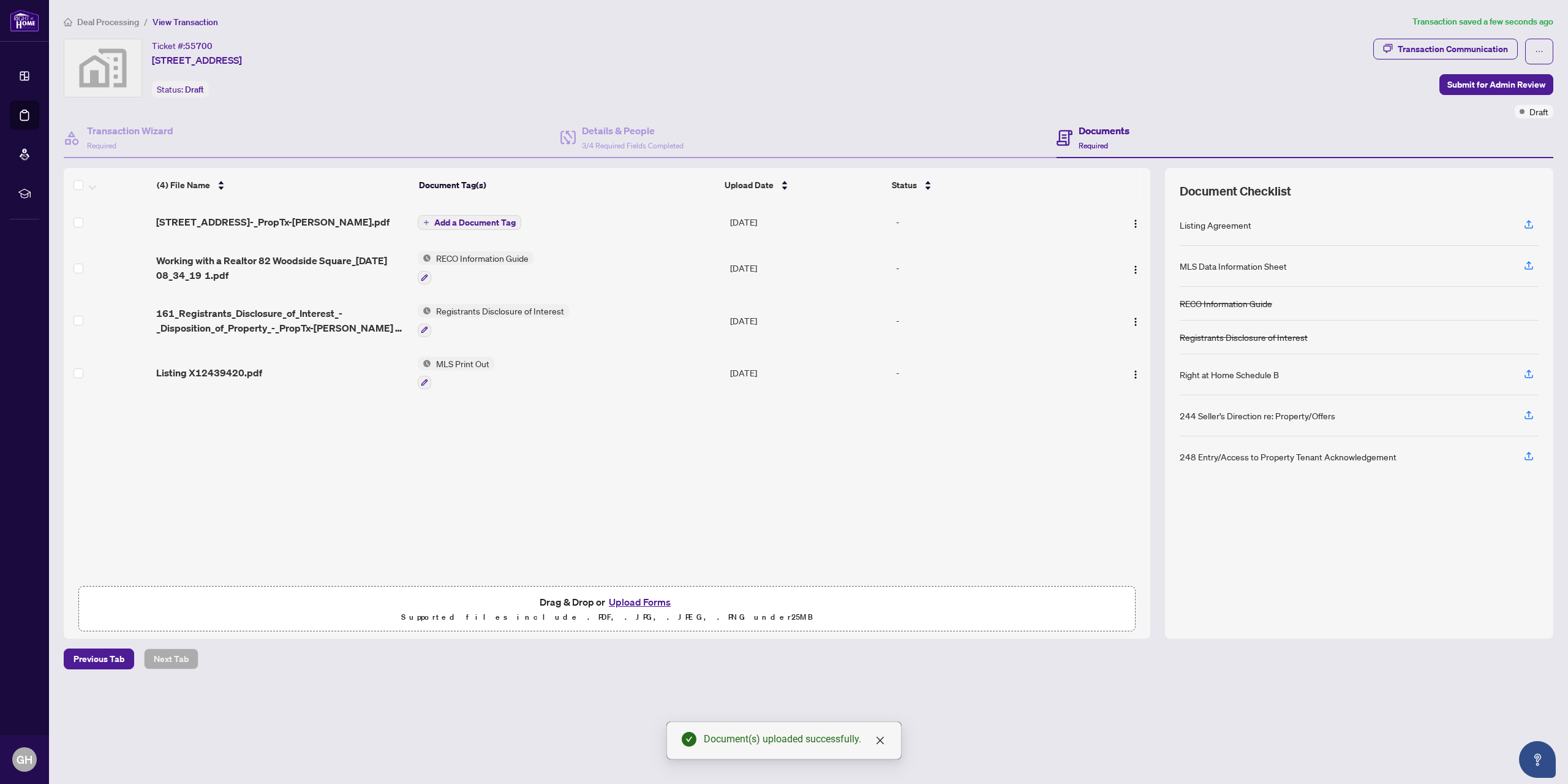
click at [459, 226] on span "Add a Document Tag" at bounding box center [475, 222] width 81 height 8
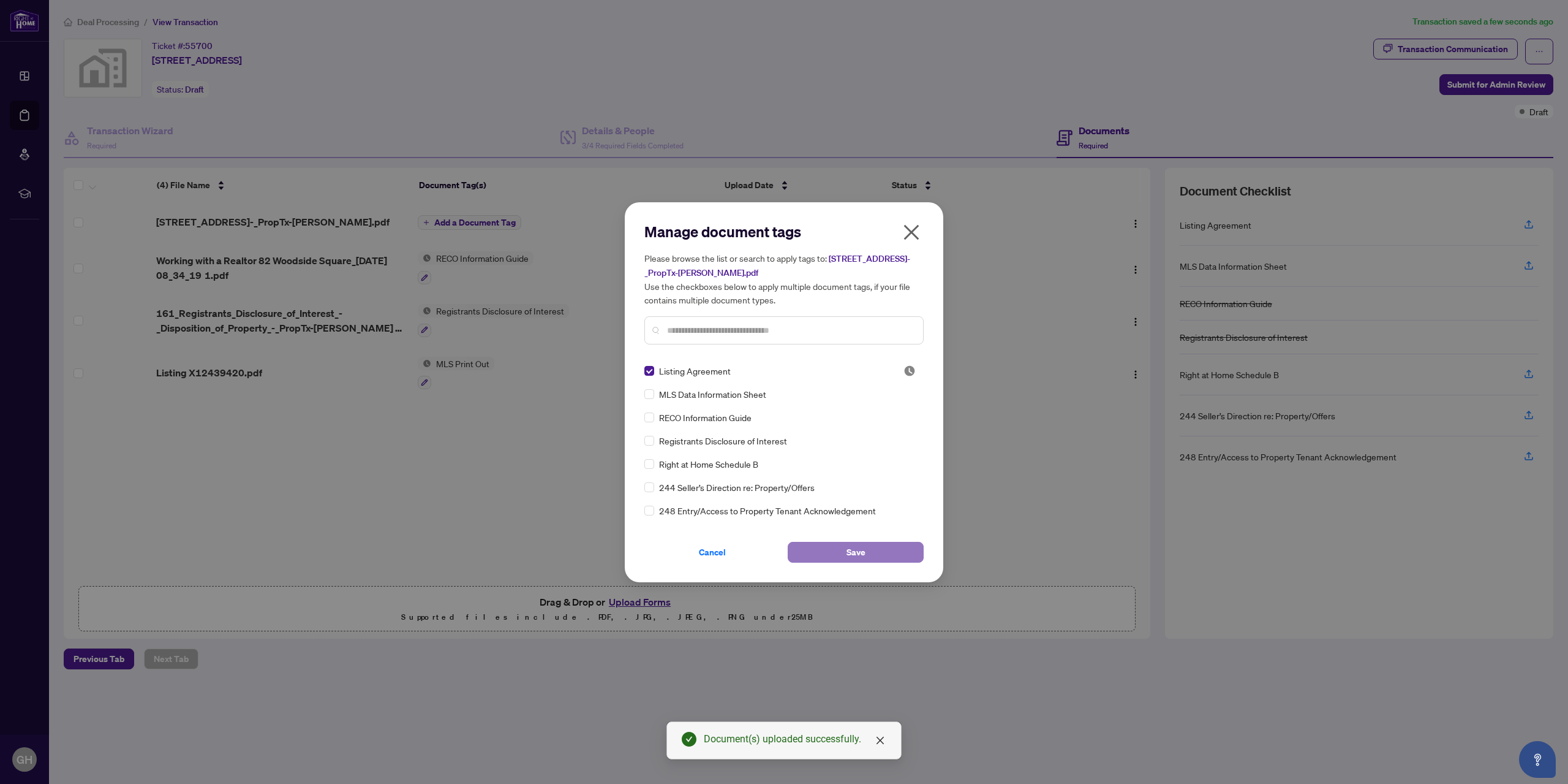
click at [856, 562] on span "Save" at bounding box center [855, 552] width 19 height 20
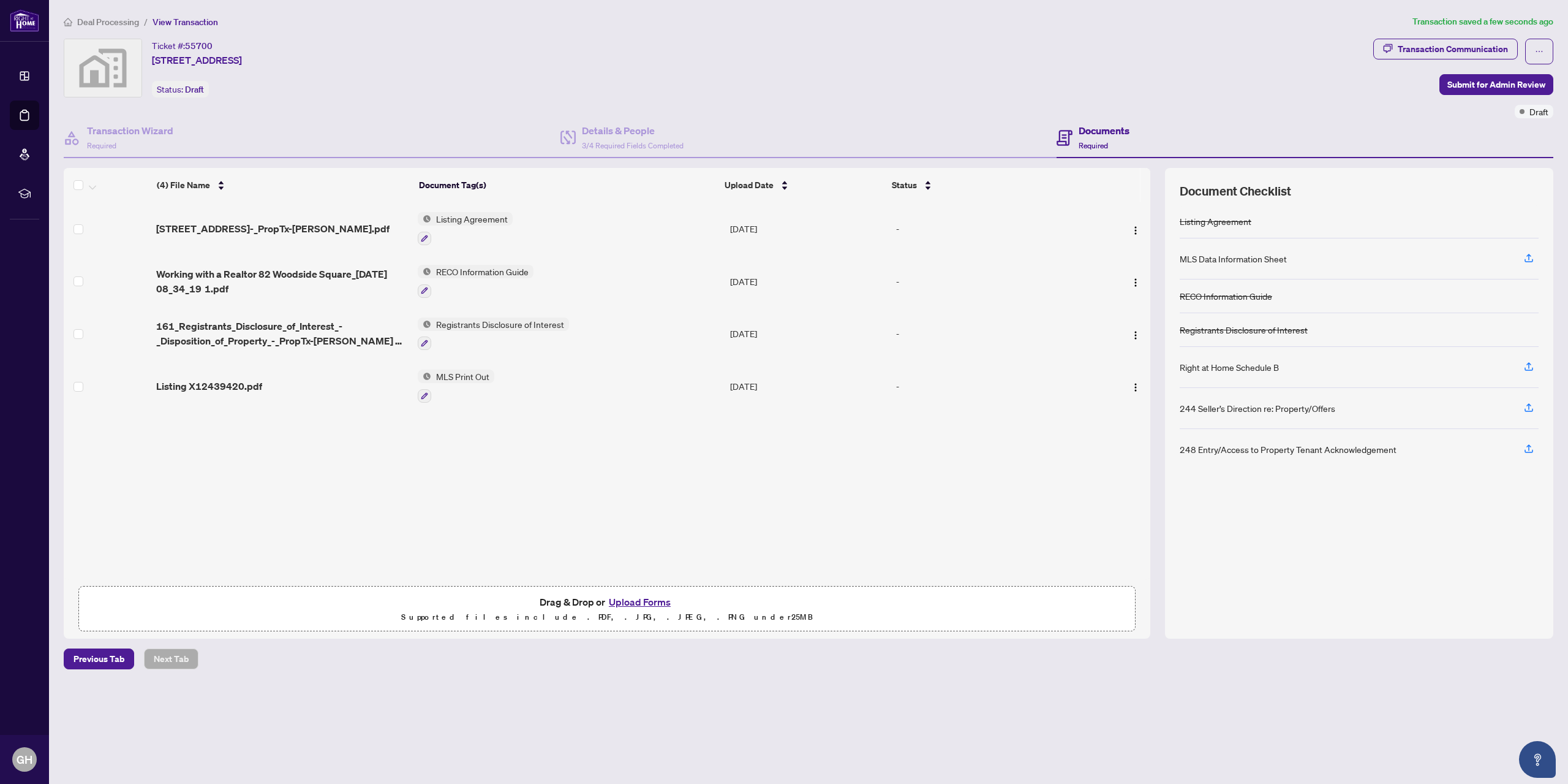
click at [471, 373] on span "MLS Print Out" at bounding box center [462, 376] width 63 height 14
click at [428, 431] on span "MLS Print Out" at bounding box center [434, 434] width 63 height 14
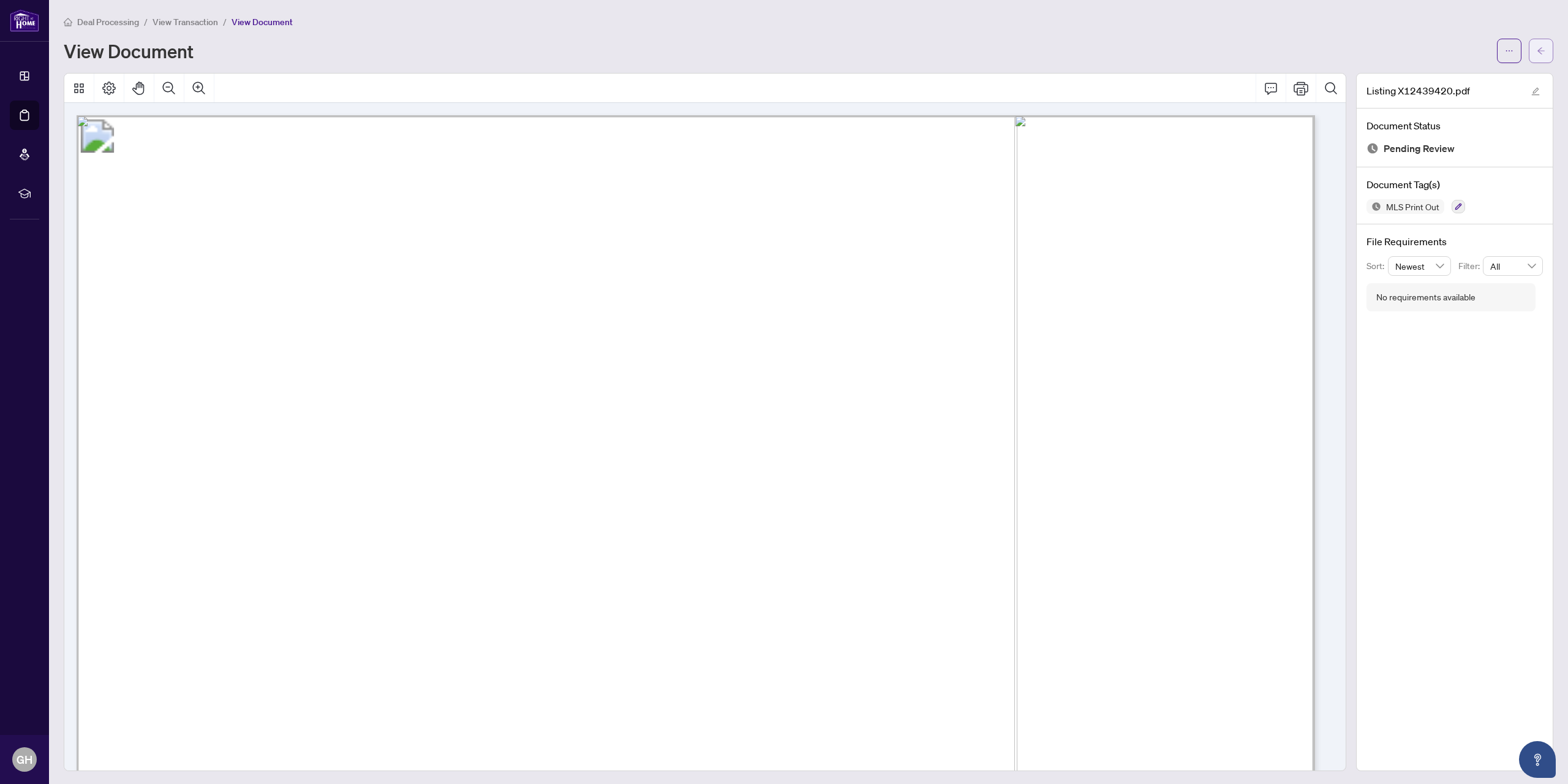
click at [1537, 42] on span "button" at bounding box center [1541, 51] width 8 height 20
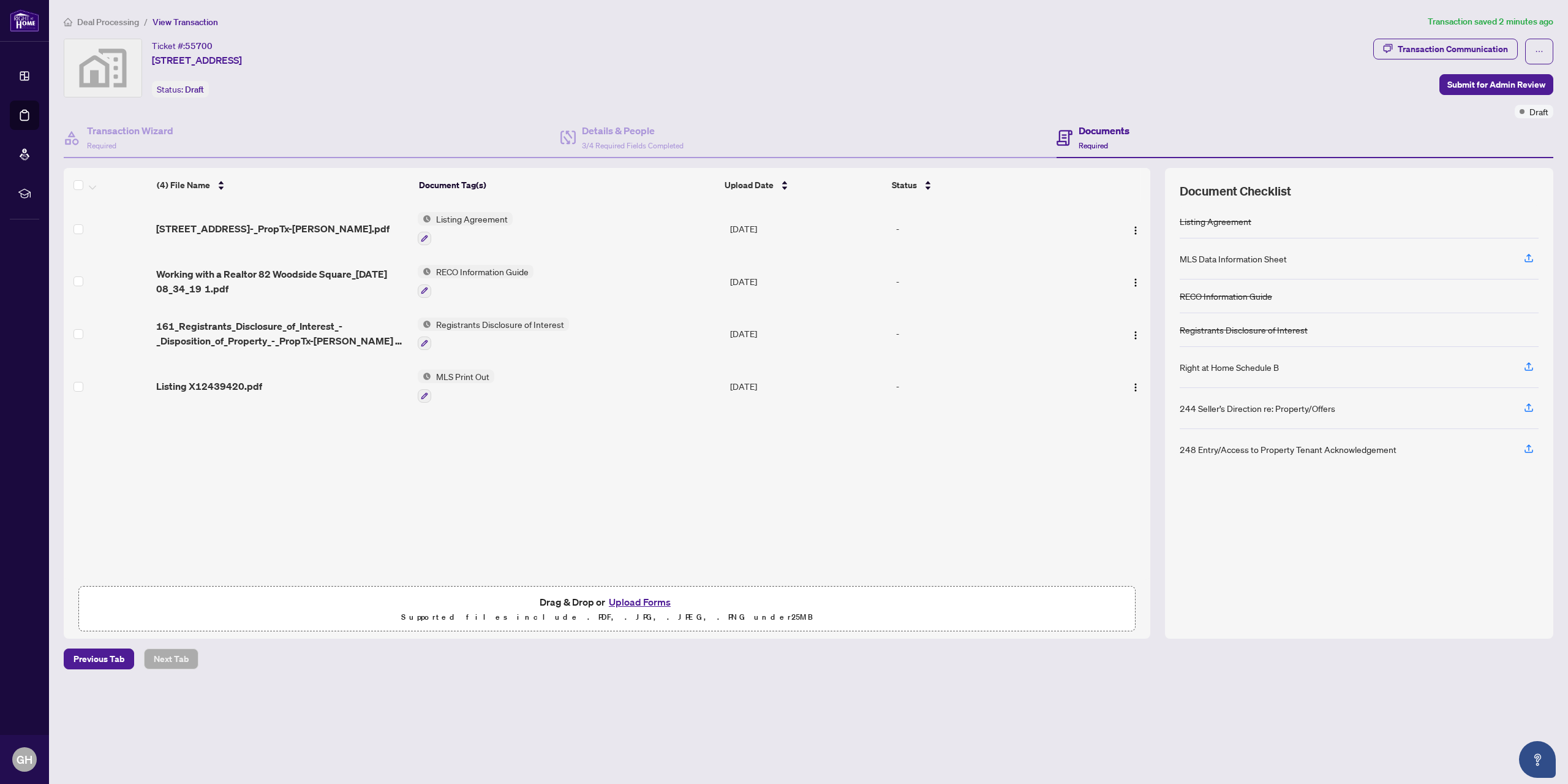
click at [650, 598] on button "Upload Forms" at bounding box center [640, 601] width 69 height 16
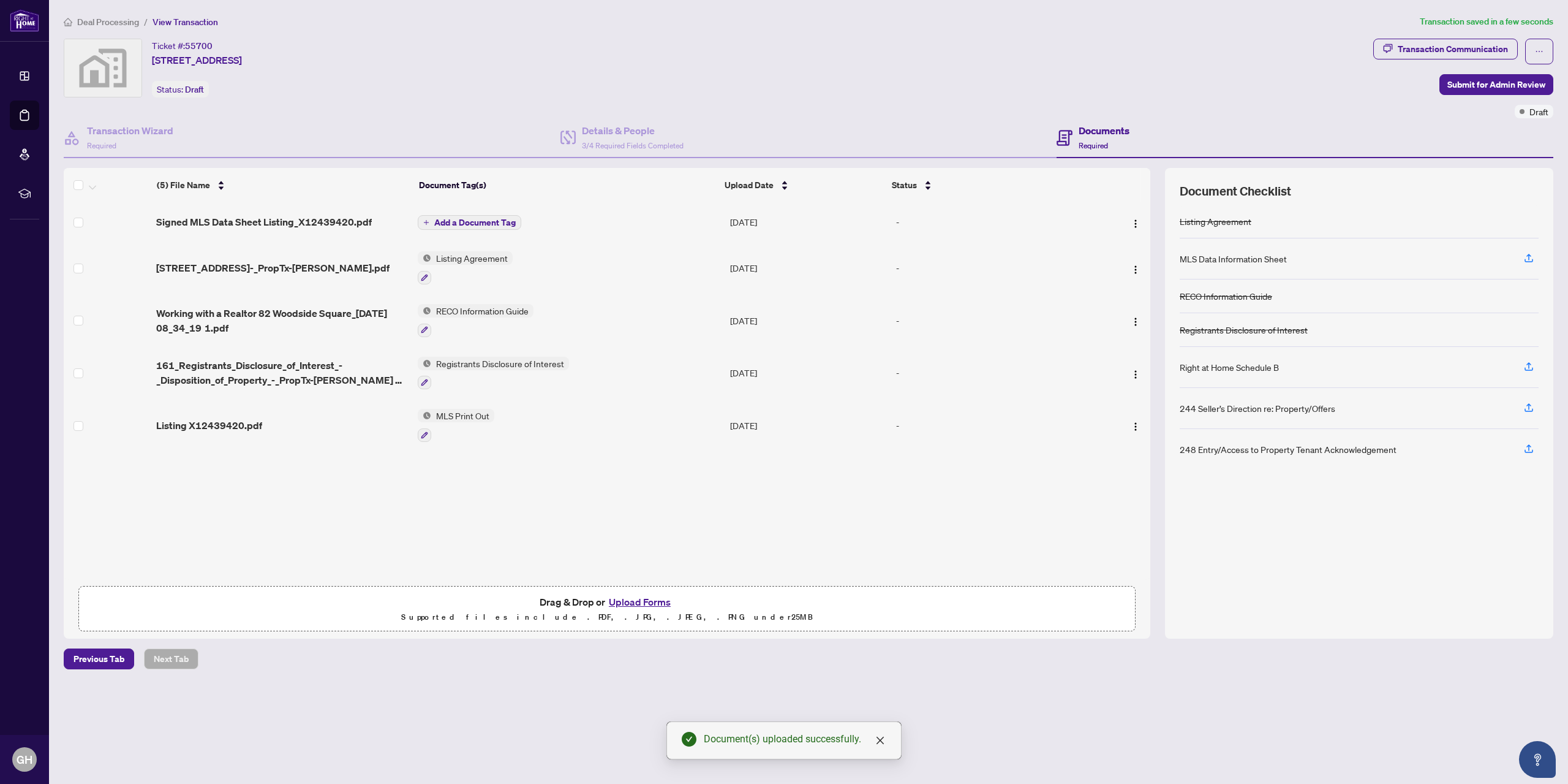
click at [466, 221] on span "Add a Document Tag" at bounding box center [475, 222] width 81 height 8
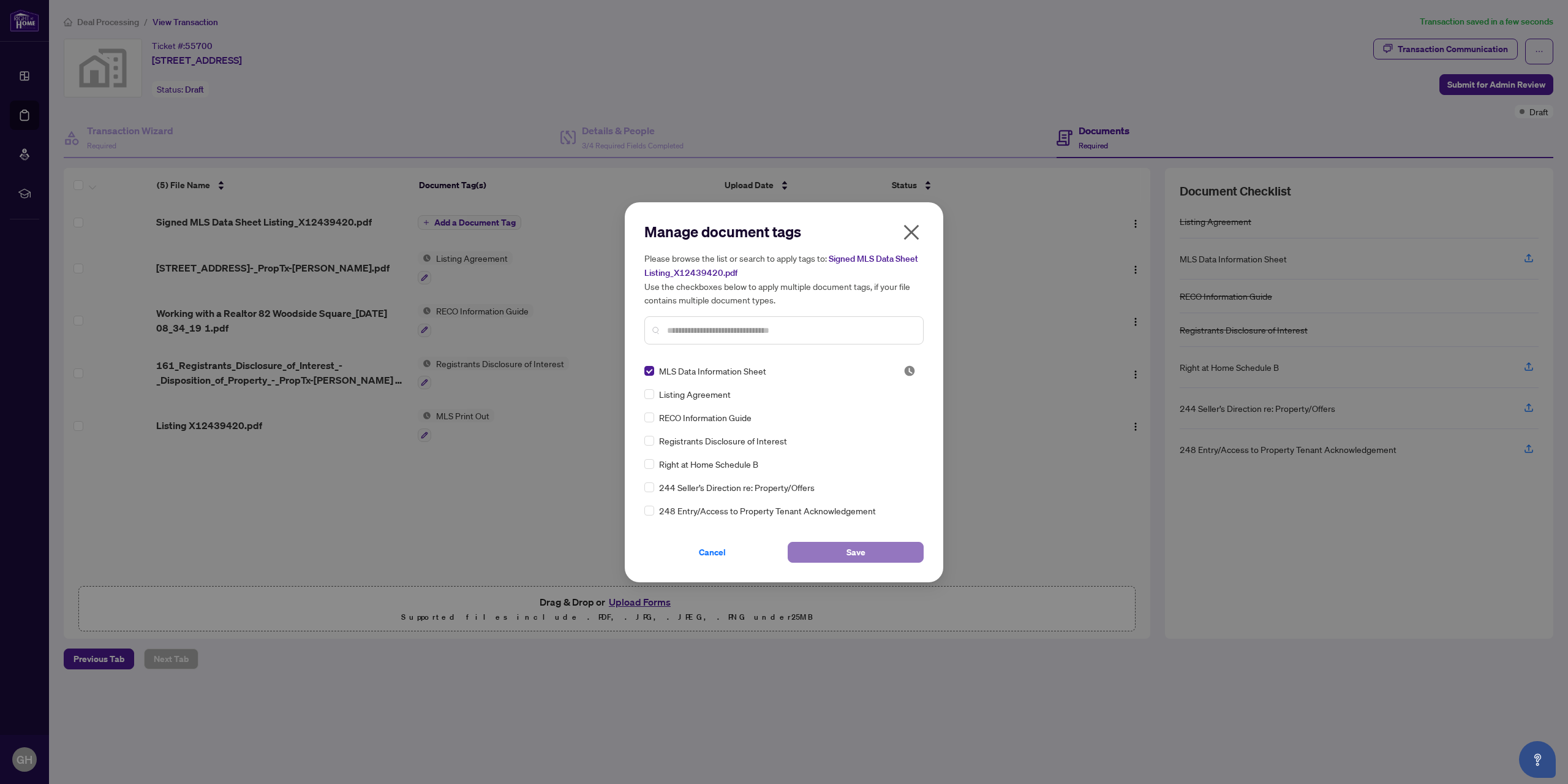
click at [851, 552] on span "Save" at bounding box center [855, 552] width 19 height 20
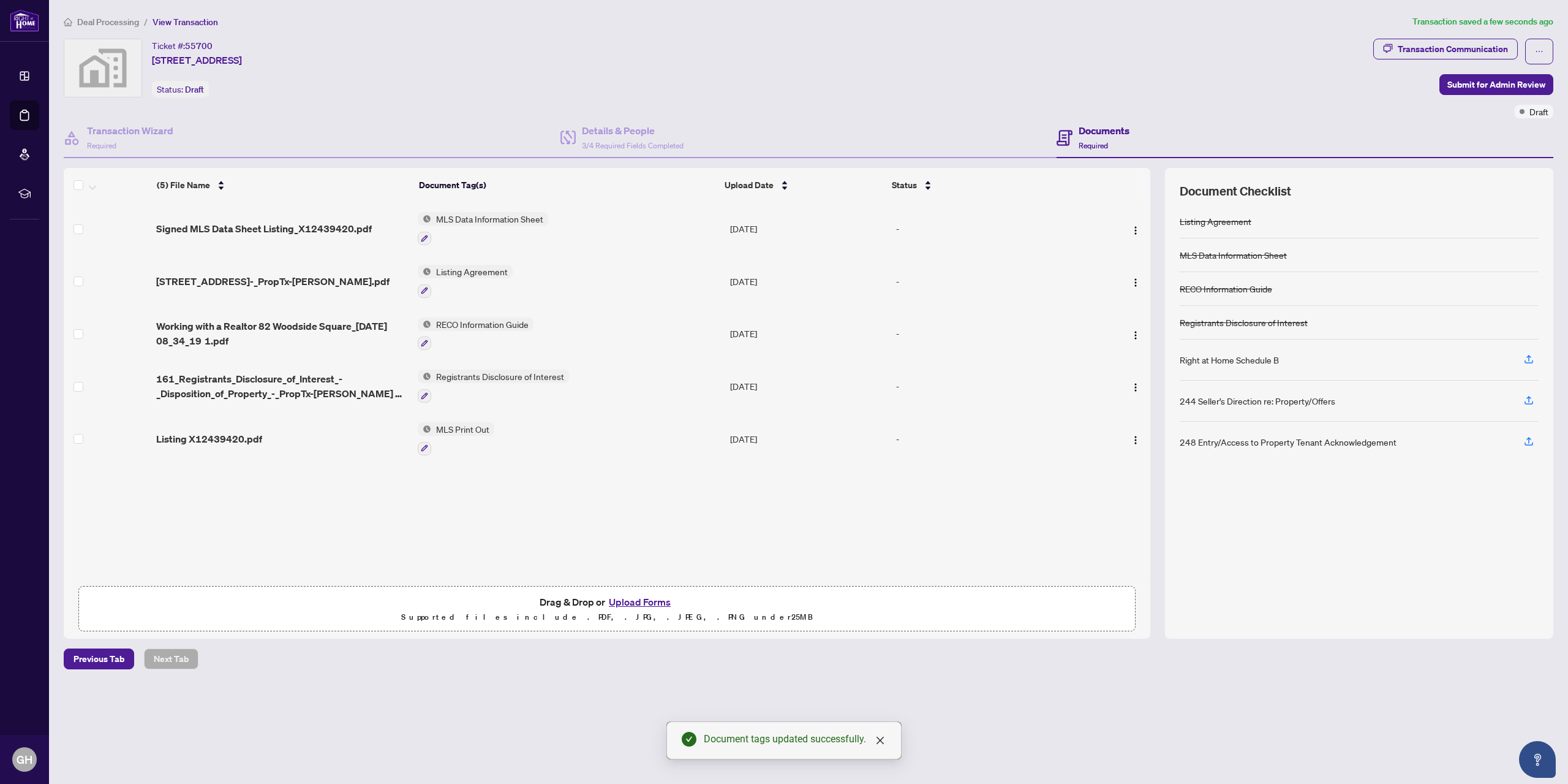
click at [649, 601] on button "Upload Forms" at bounding box center [640, 601] width 69 height 16
click at [646, 601] on button "Upload Forms" at bounding box center [640, 601] width 69 height 16
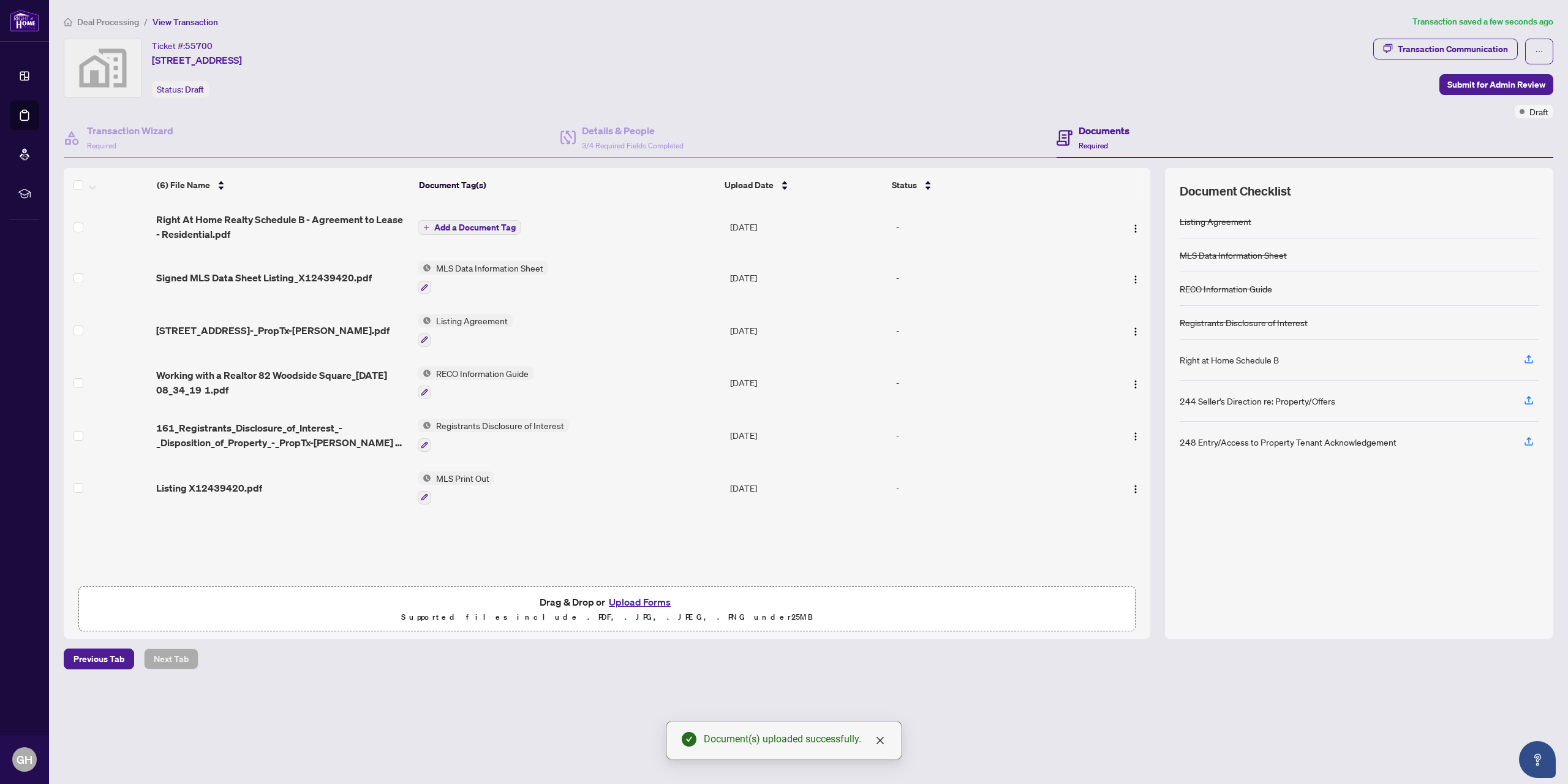
click at [467, 228] on span "Add a Document Tag" at bounding box center [475, 227] width 81 height 8
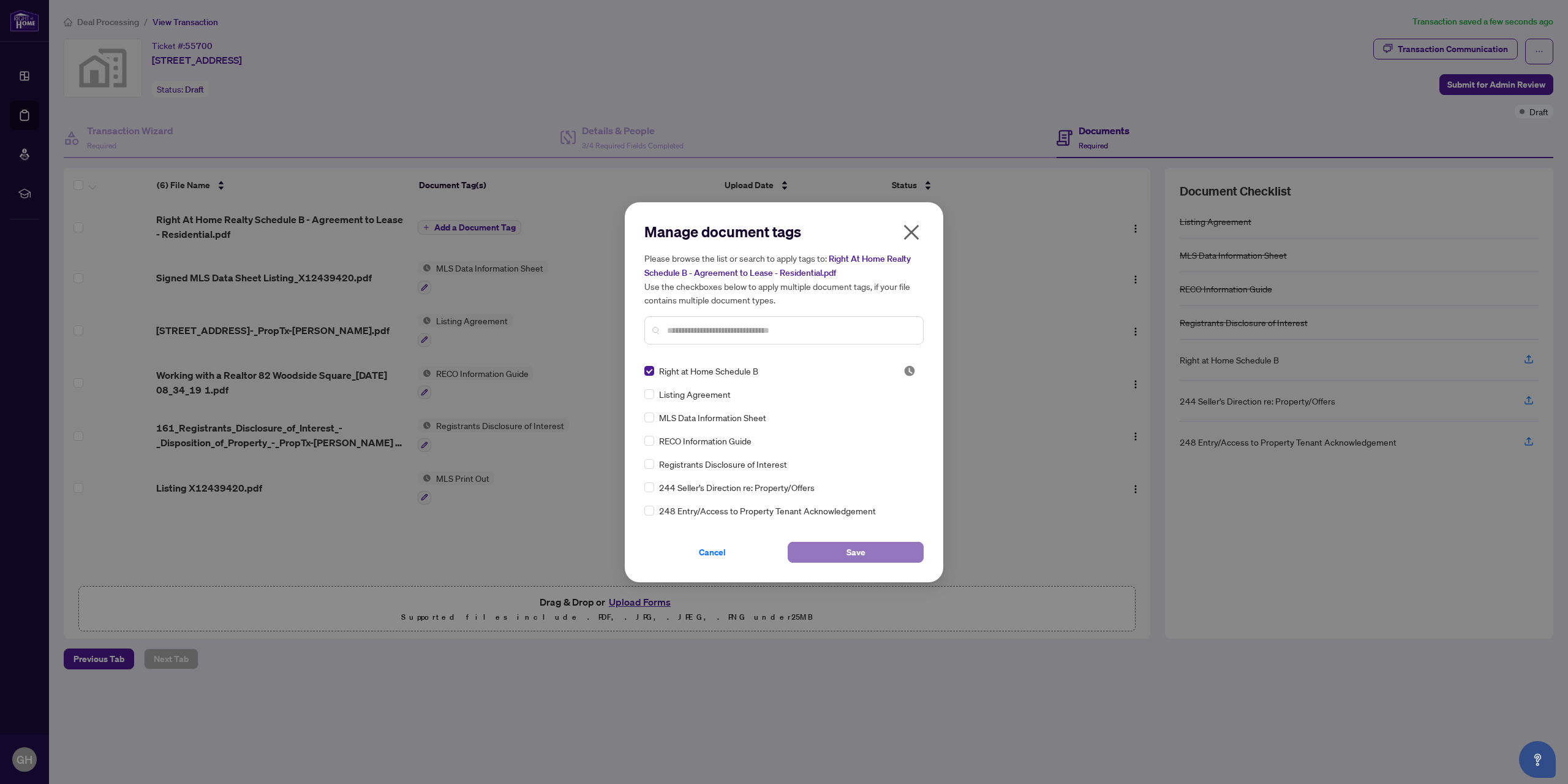
click at [855, 554] on span "Save" at bounding box center [855, 552] width 19 height 20
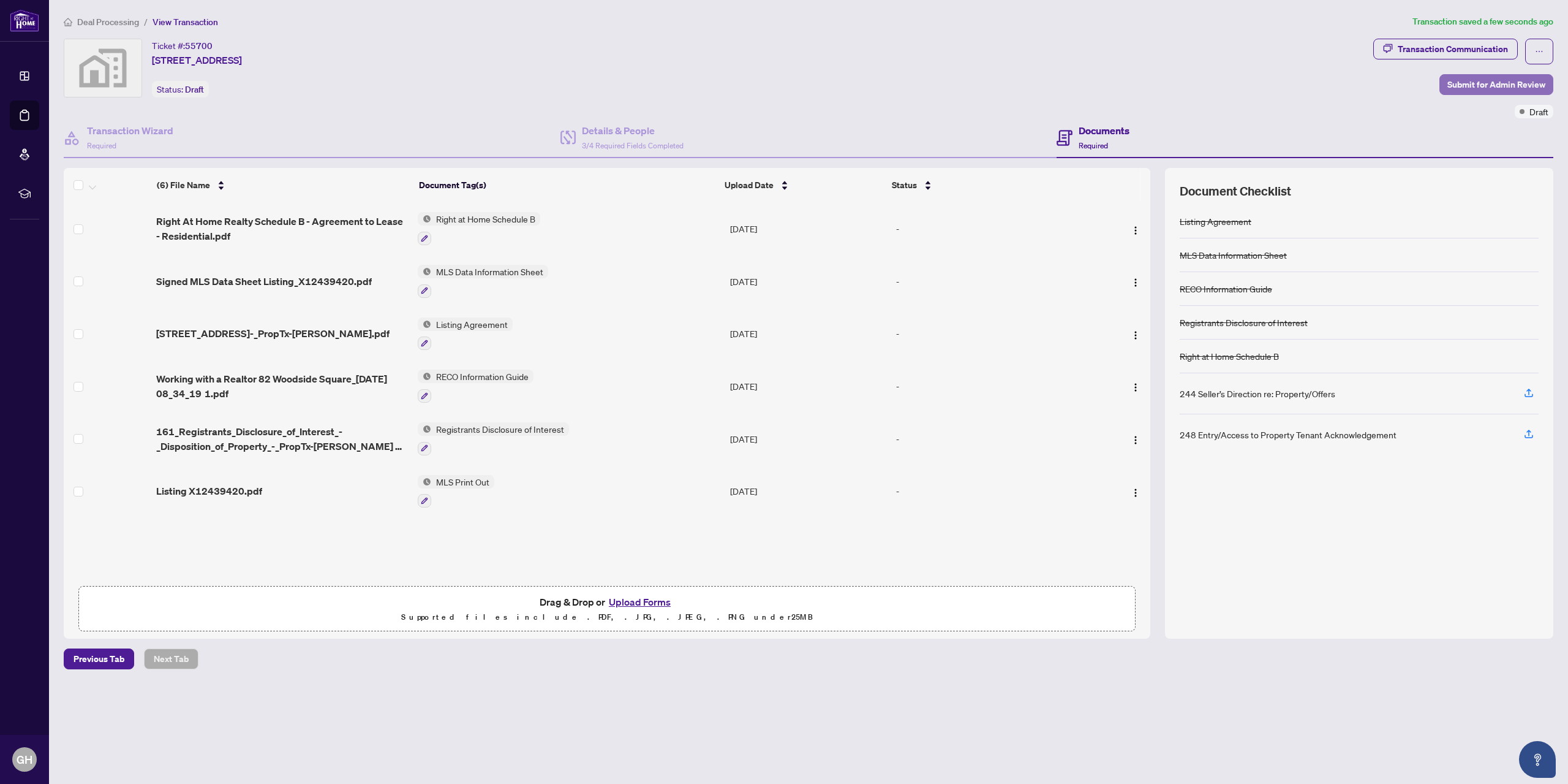
click at [1494, 86] on span "Submit for Admin Review" at bounding box center [1496, 85] width 98 height 20
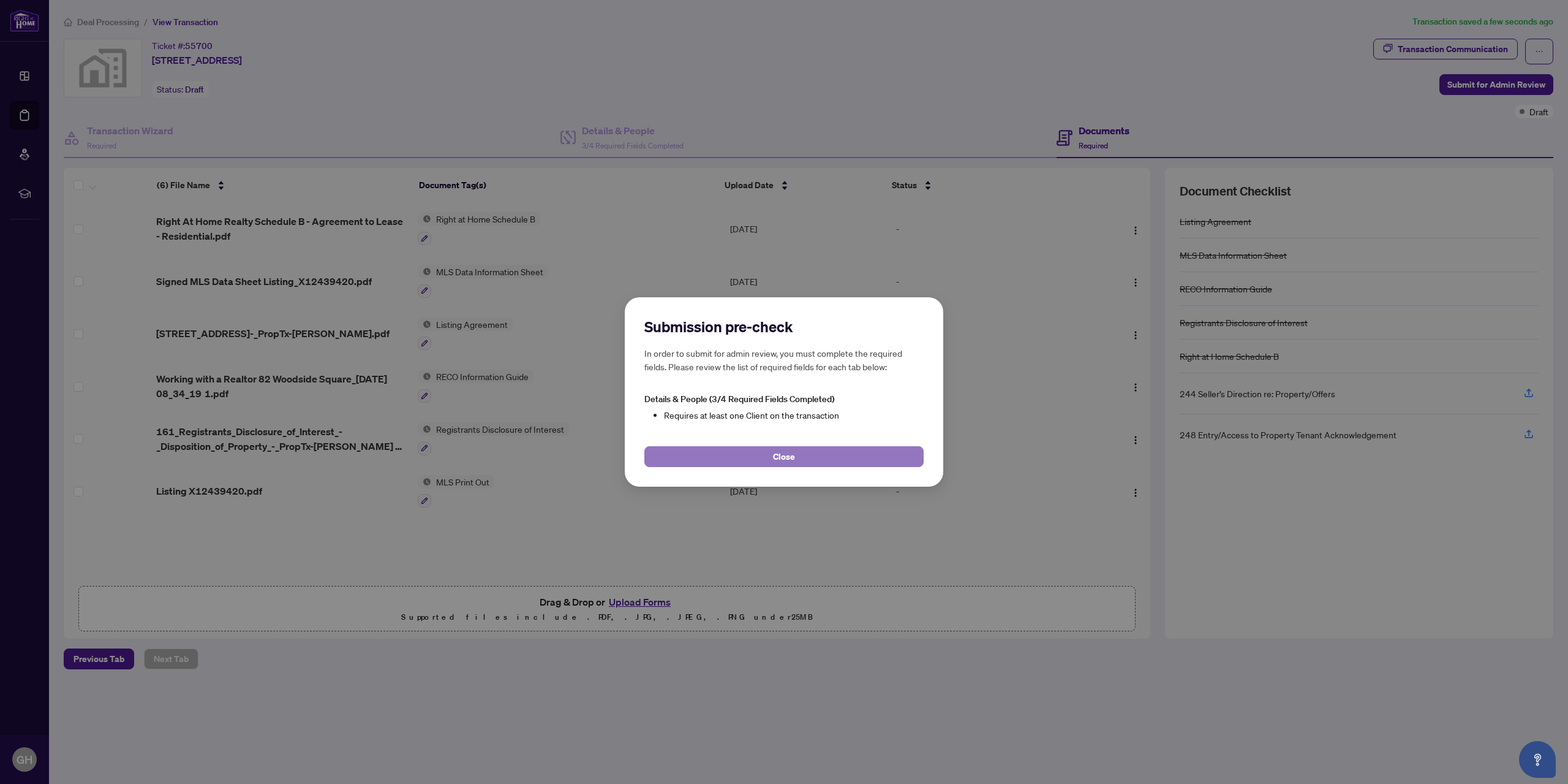
click at [775, 455] on span "Close" at bounding box center [784, 457] width 22 height 20
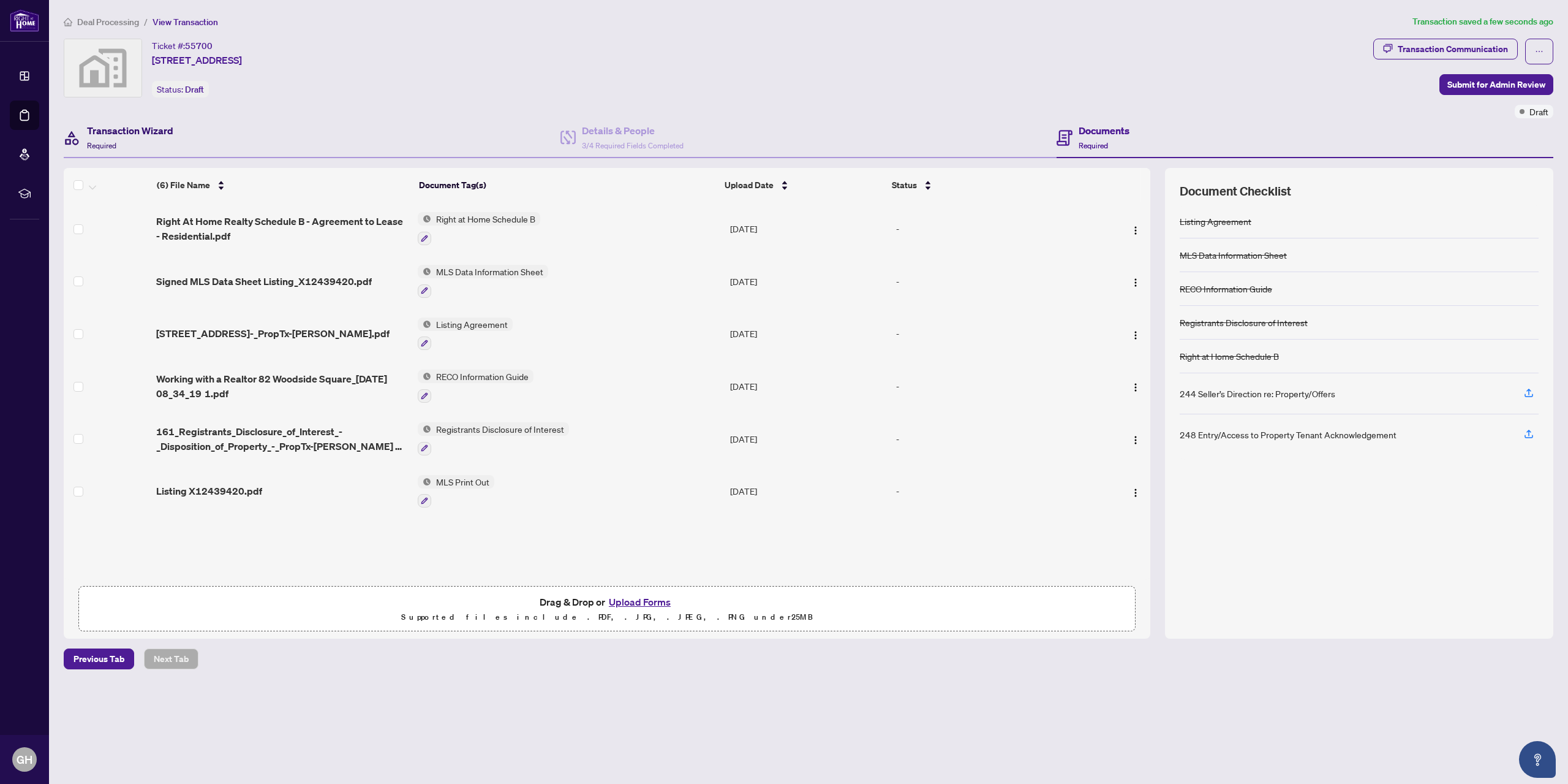
click at [134, 133] on h4 "Transaction Wizard" at bounding box center [130, 130] width 86 height 15
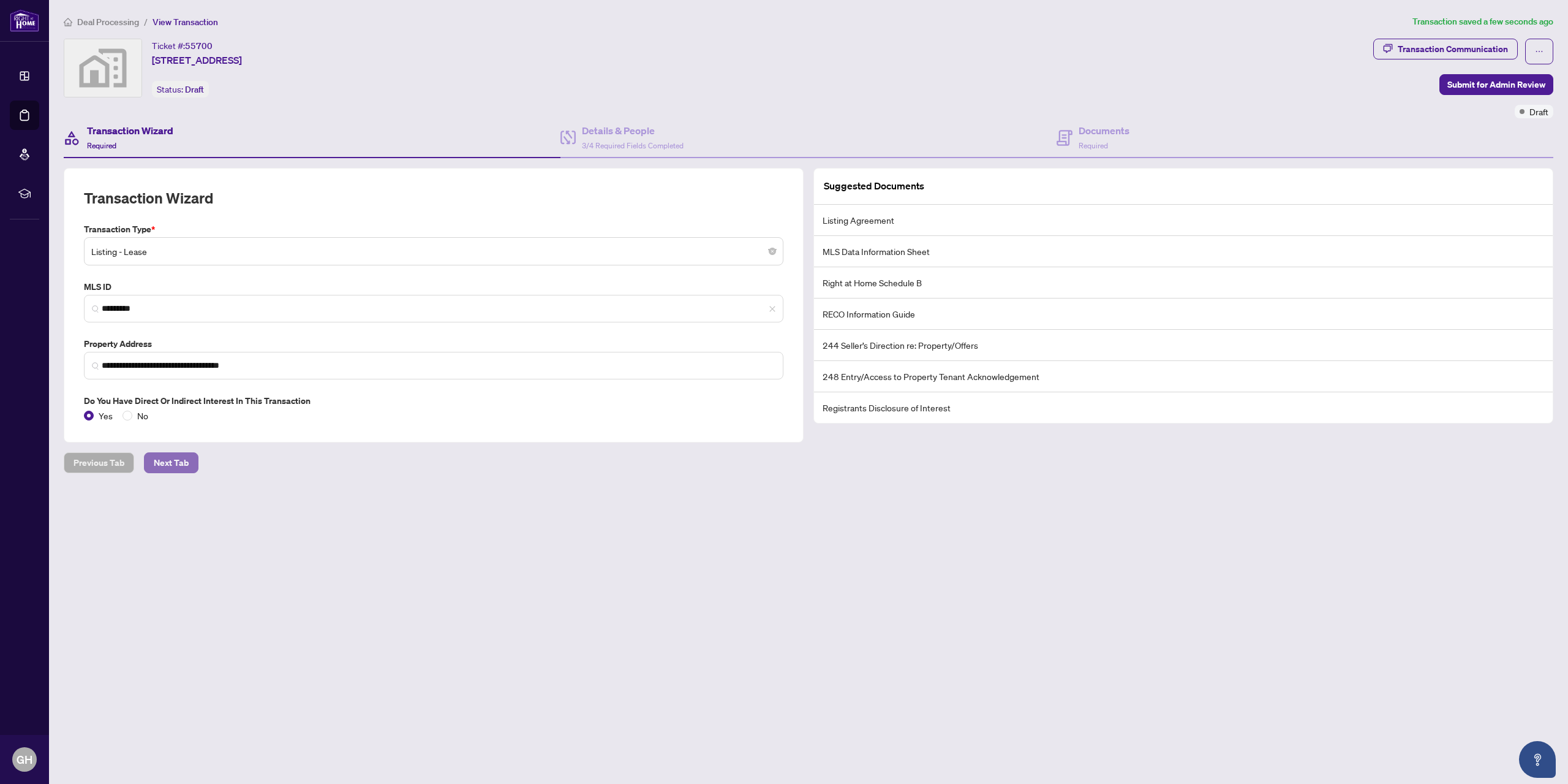
click at [173, 459] on span "Next Tab" at bounding box center [171, 462] width 35 height 20
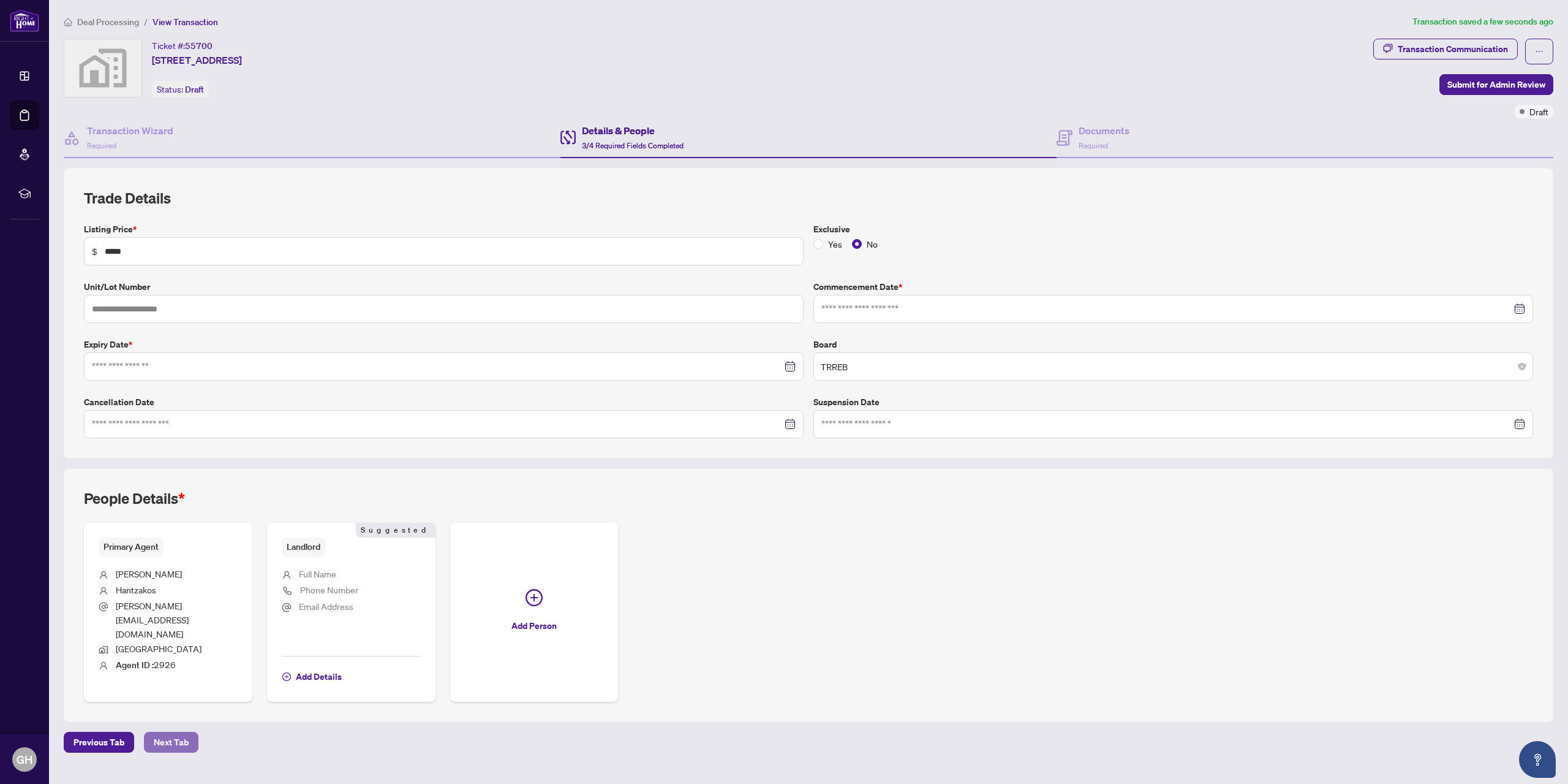
type input "**********"
click at [169, 732] on span "Next Tab" at bounding box center [171, 742] width 35 height 20
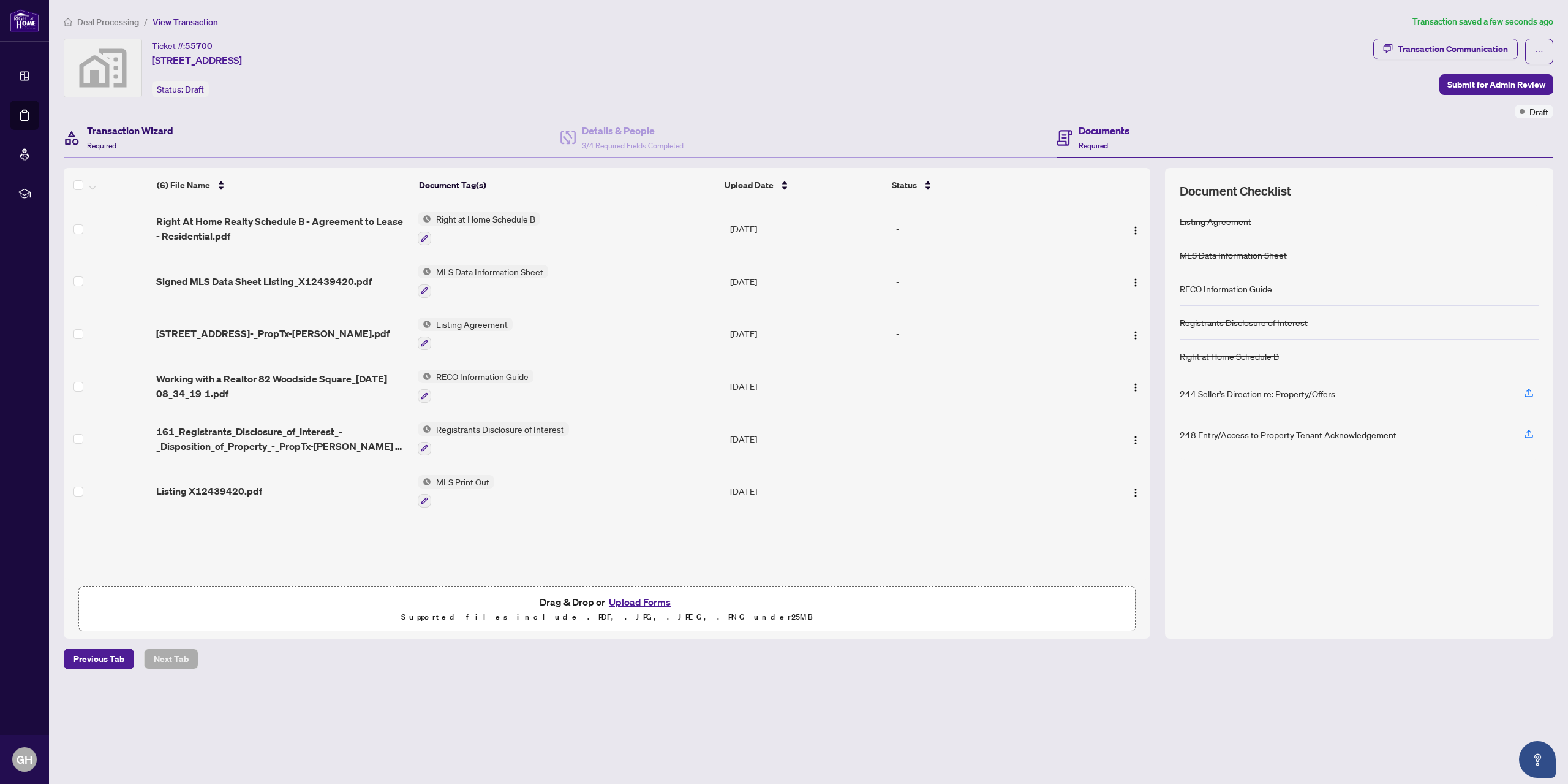
click at [106, 137] on h4 "Transaction Wizard" at bounding box center [130, 130] width 86 height 15
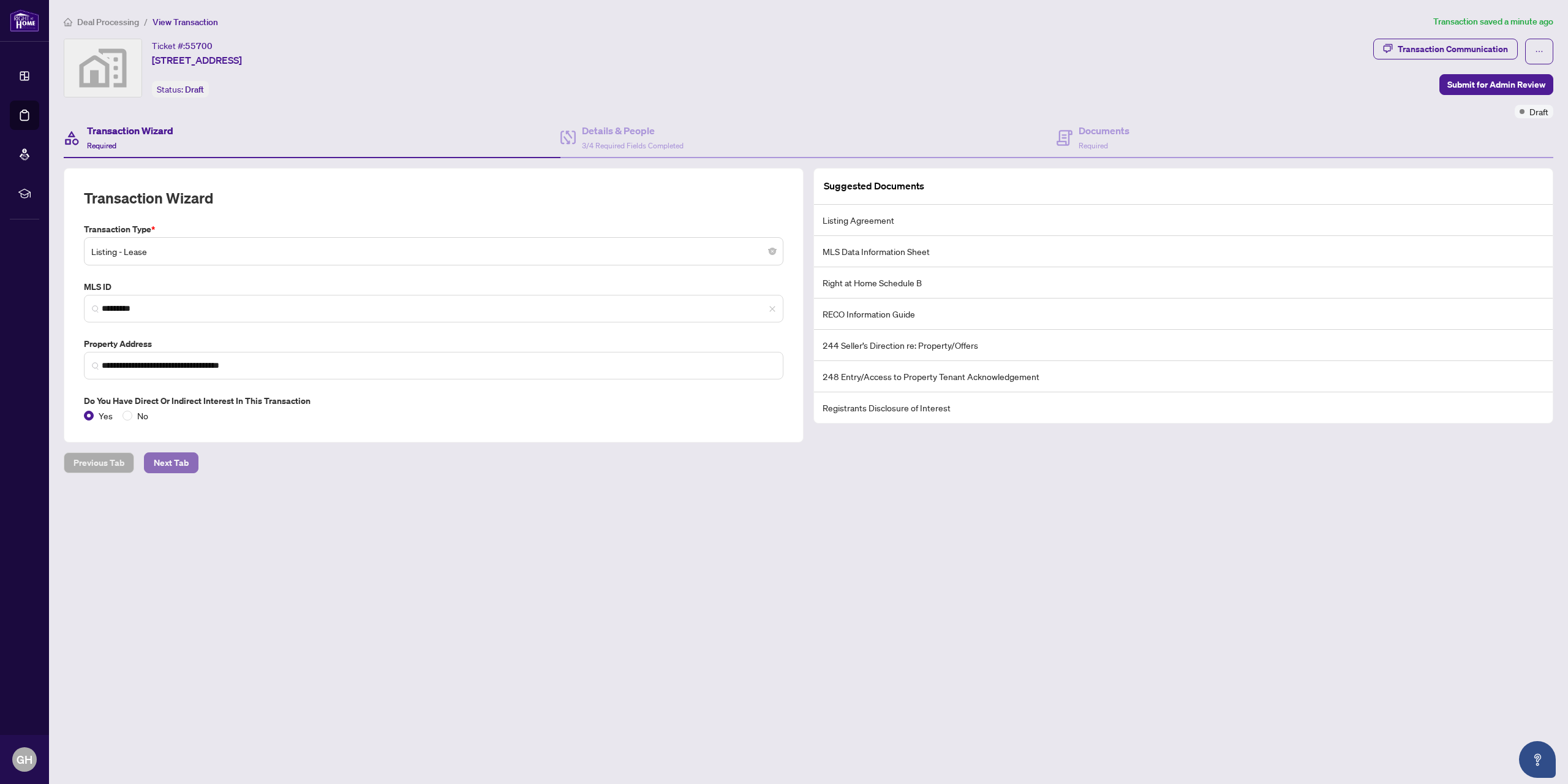
click at [160, 464] on span "Next Tab" at bounding box center [171, 462] width 35 height 20
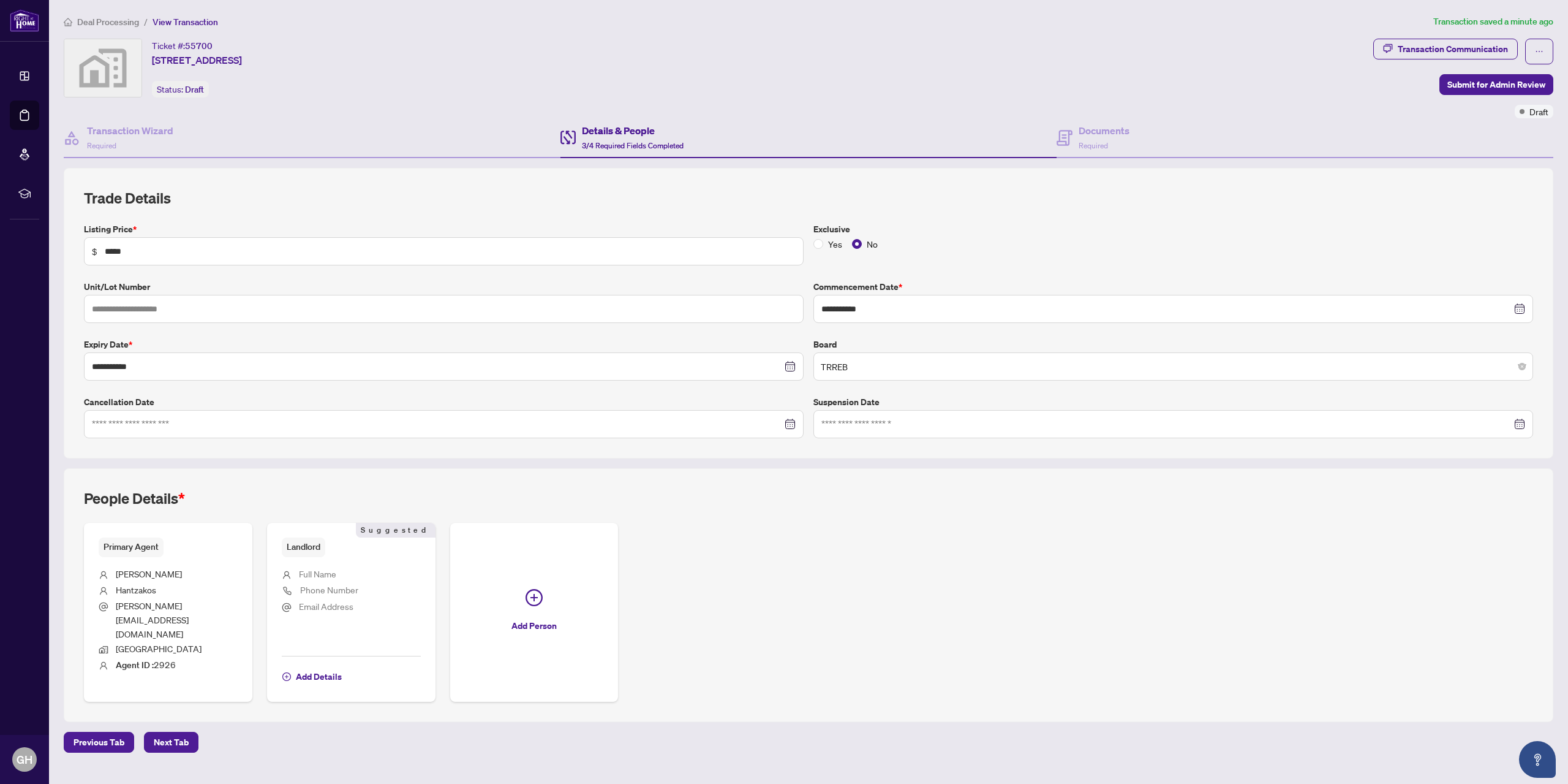
click at [341, 575] on li "Full Name" at bounding box center [351, 575] width 139 height 16
click at [314, 667] on span "Add Details" at bounding box center [319, 676] width 46 height 20
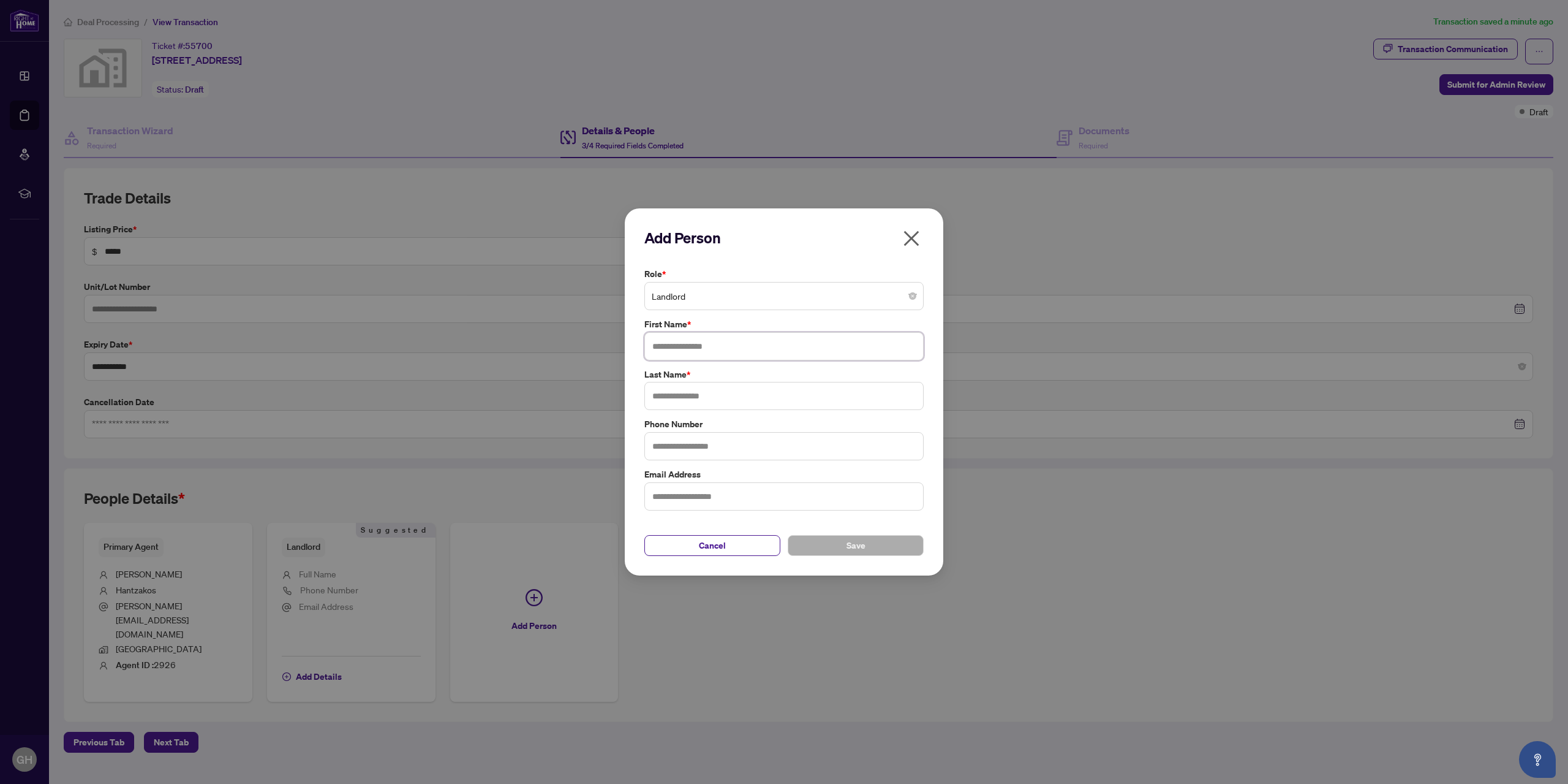
click at [666, 348] on input "text" at bounding box center [784, 346] width 279 height 28
type input "******"
type input "*********"
type input "**********"
click at [673, 502] on input "text" at bounding box center [784, 496] width 279 height 28
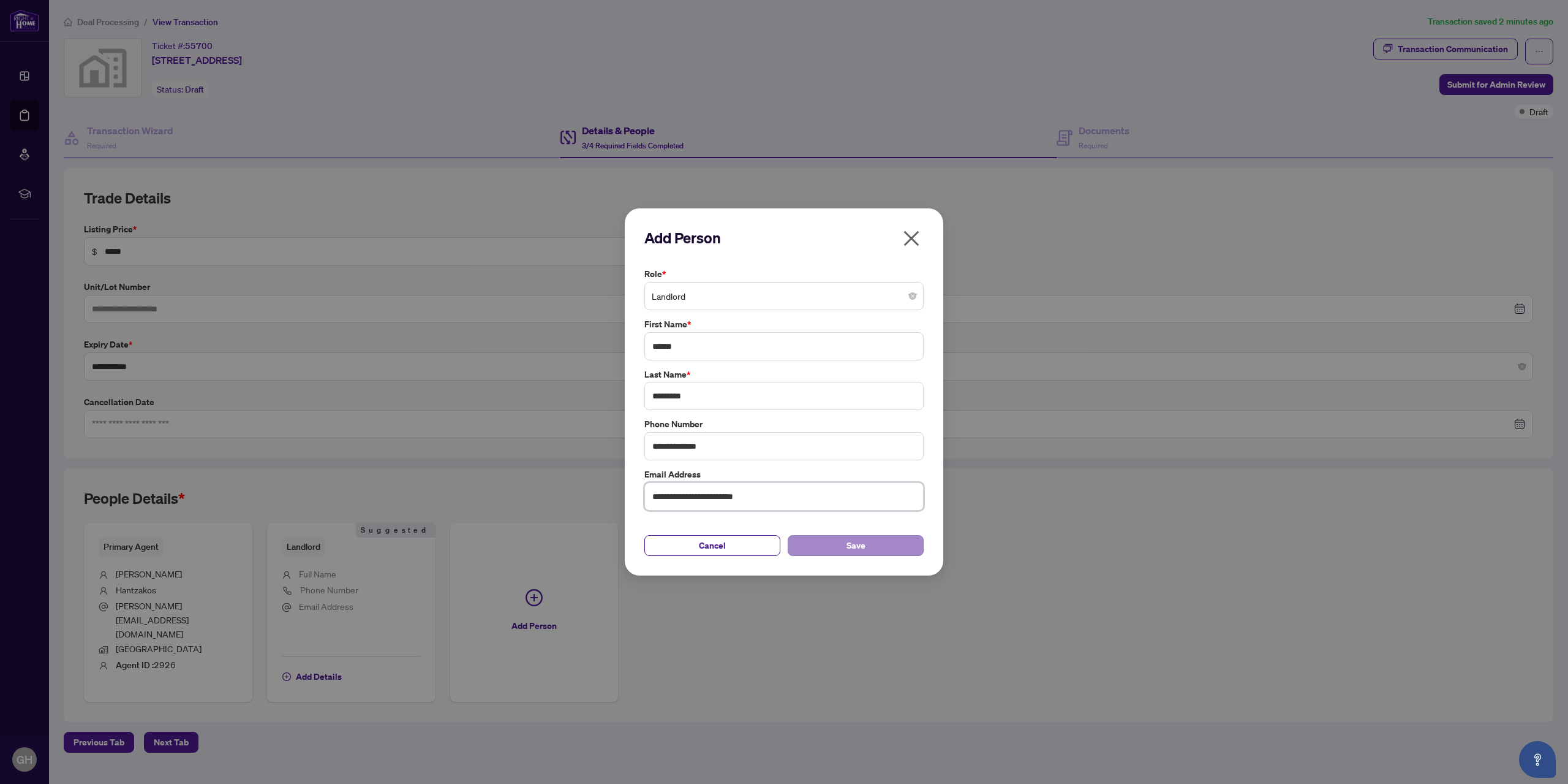
type input "**********"
click at [856, 548] on span "Save" at bounding box center [855, 545] width 19 height 20
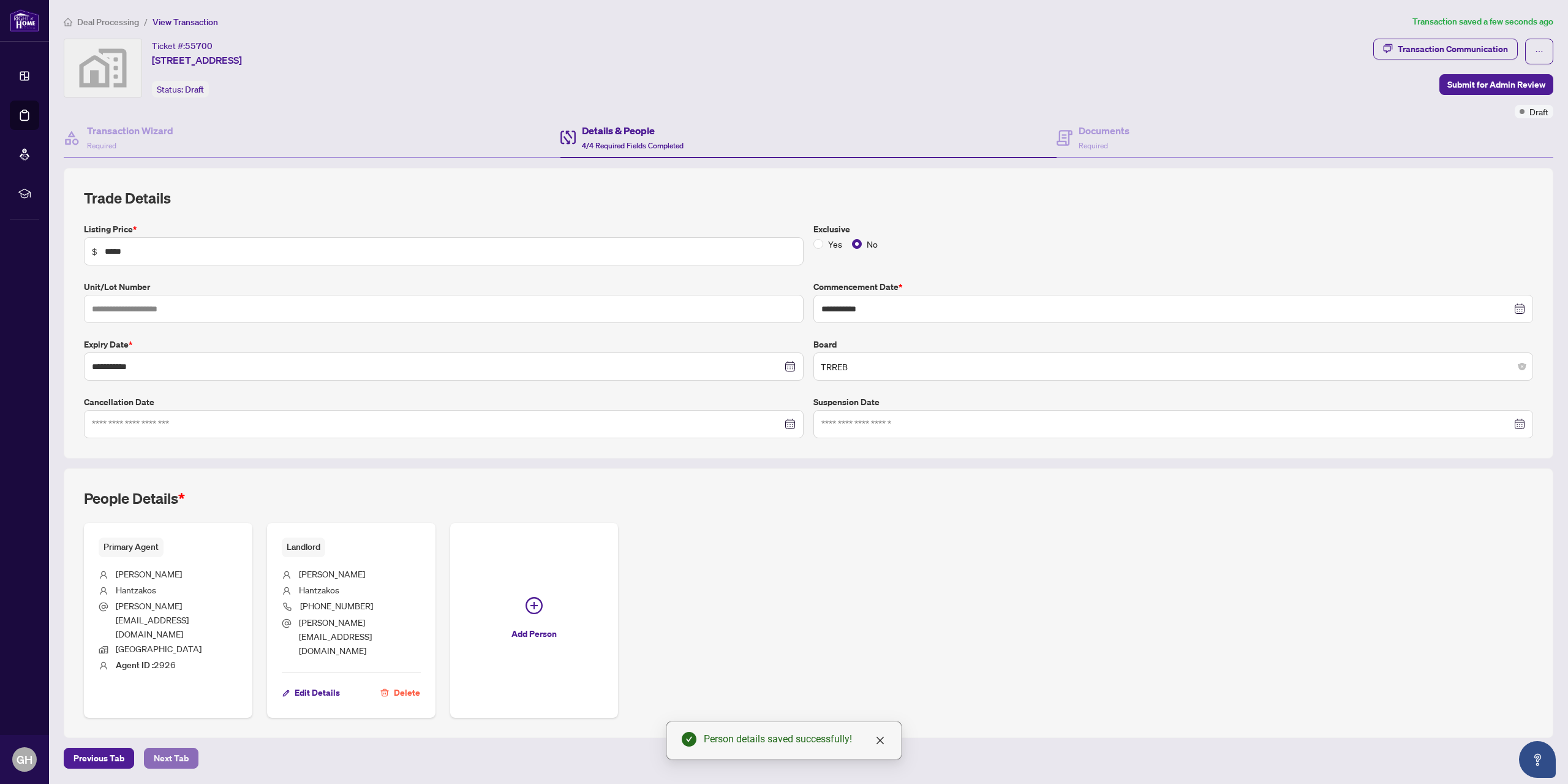
click at [169, 748] on span "Next Tab" at bounding box center [171, 758] width 35 height 20
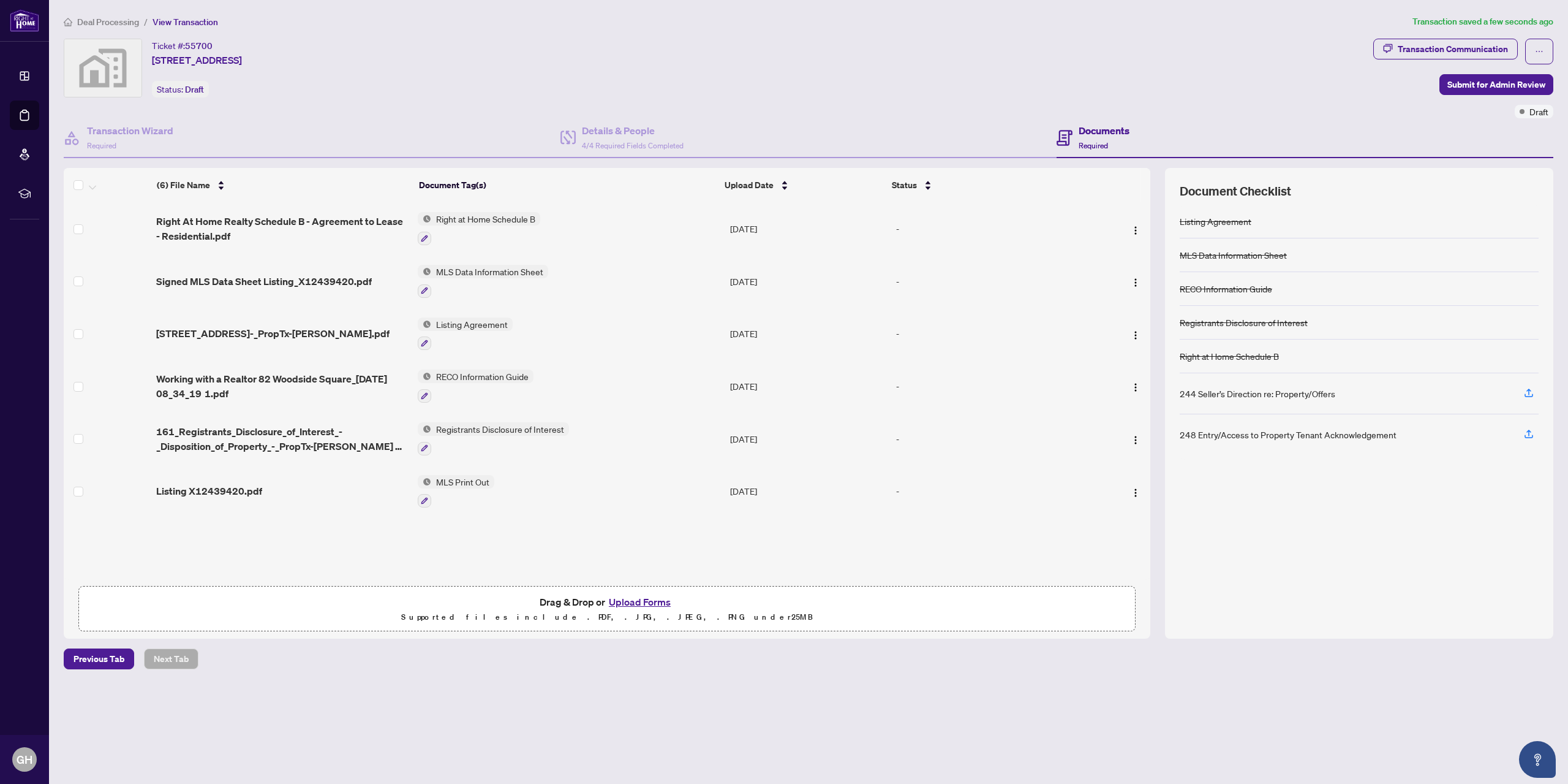
click at [632, 599] on button "Upload Forms" at bounding box center [640, 601] width 69 height 16
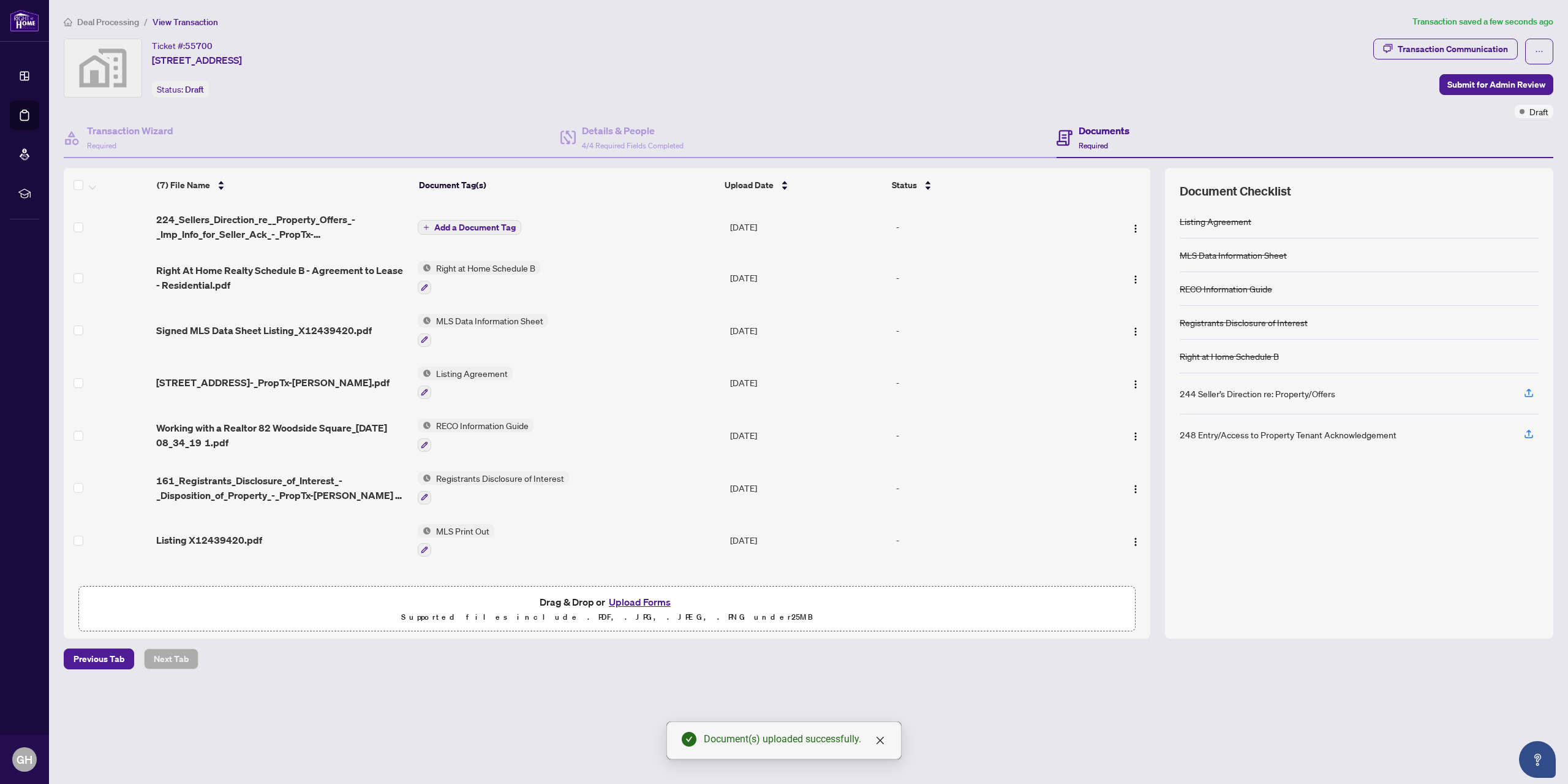
click at [466, 225] on span "Add a Document Tag" at bounding box center [475, 227] width 81 height 8
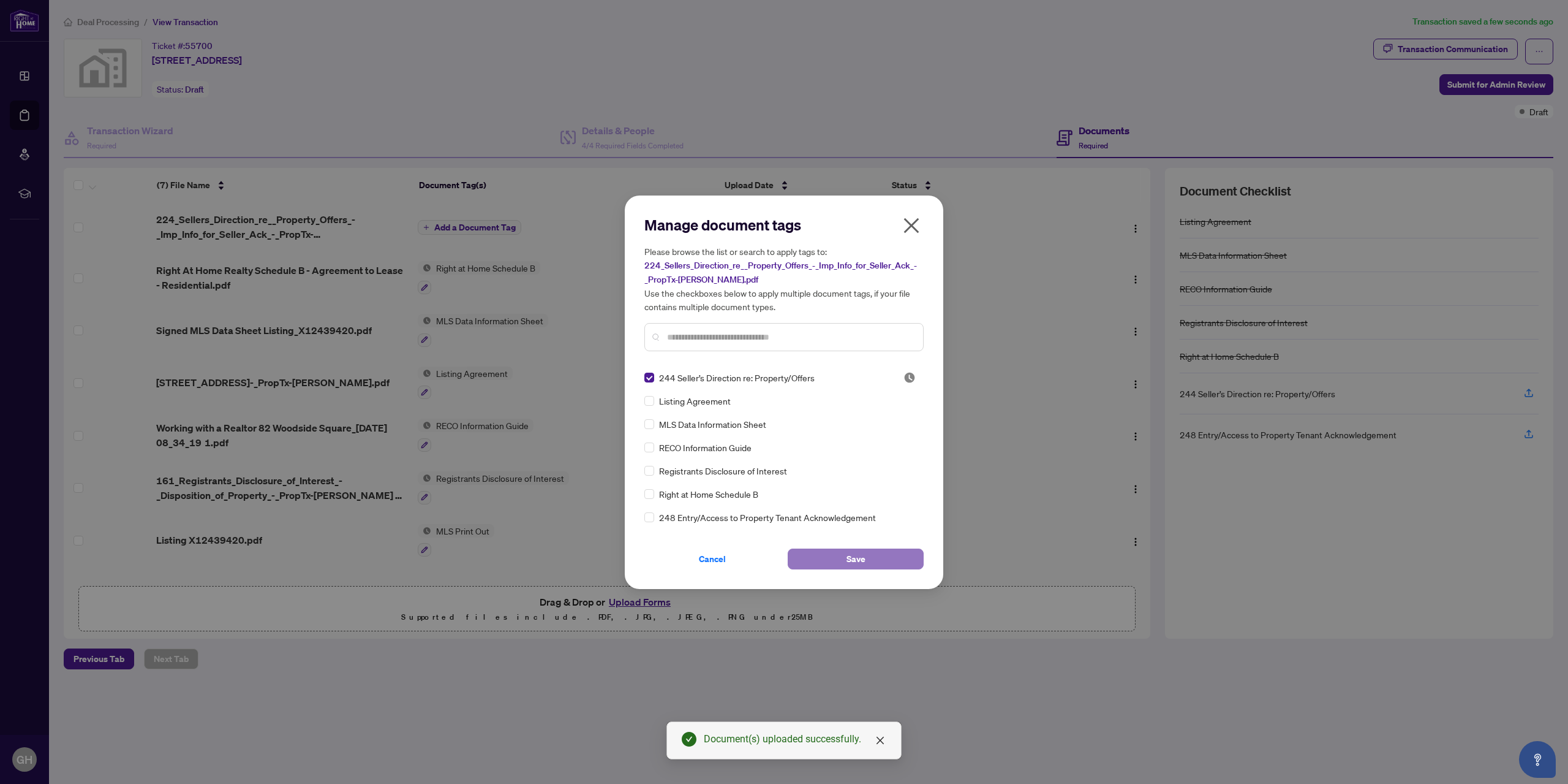
click at [849, 556] on span "Save" at bounding box center [855, 559] width 19 height 20
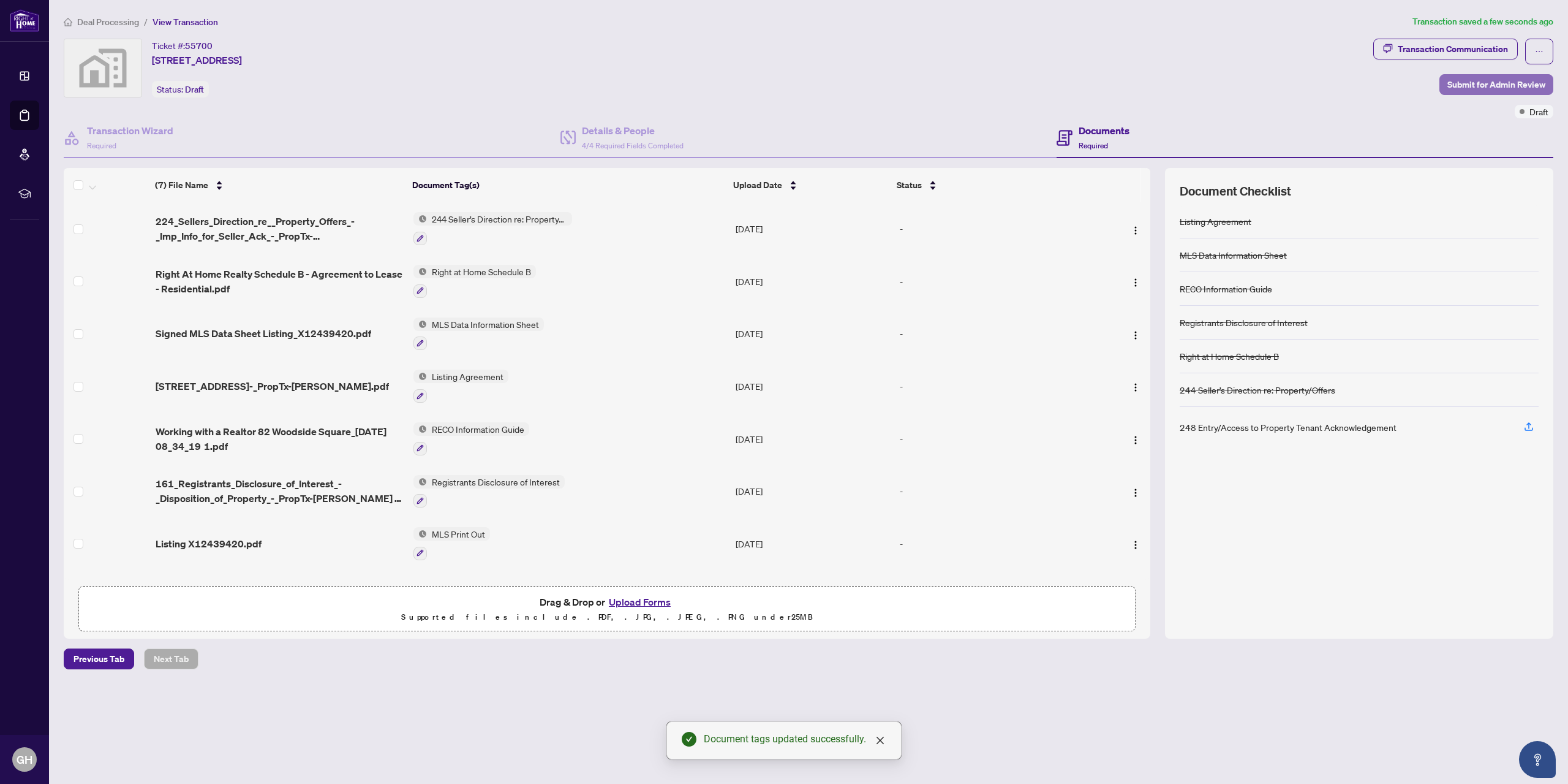
click at [1488, 83] on span "Submit for Admin Review" at bounding box center [1496, 85] width 98 height 20
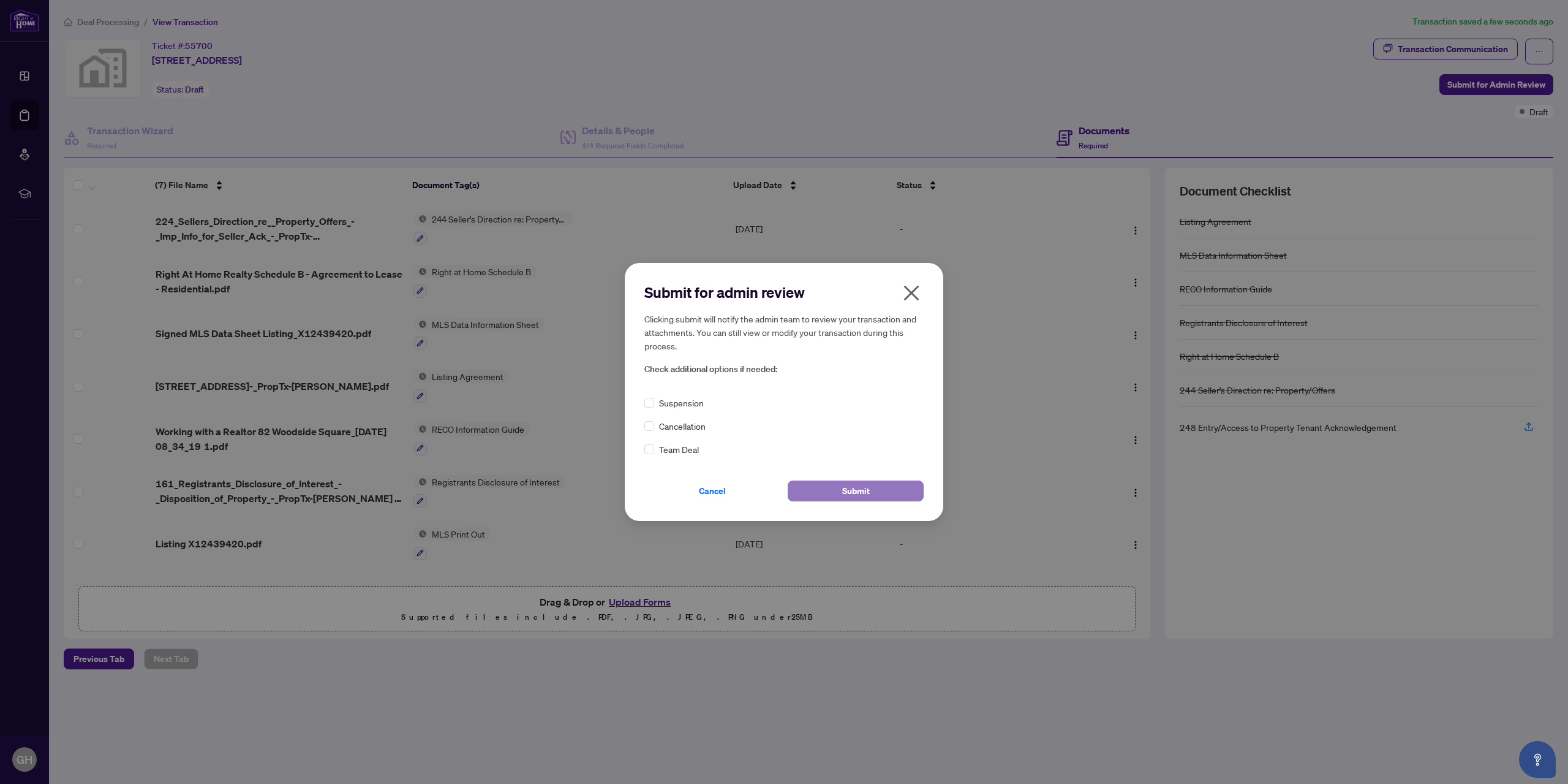
click at [854, 492] on span "Submit" at bounding box center [856, 491] width 27 height 20
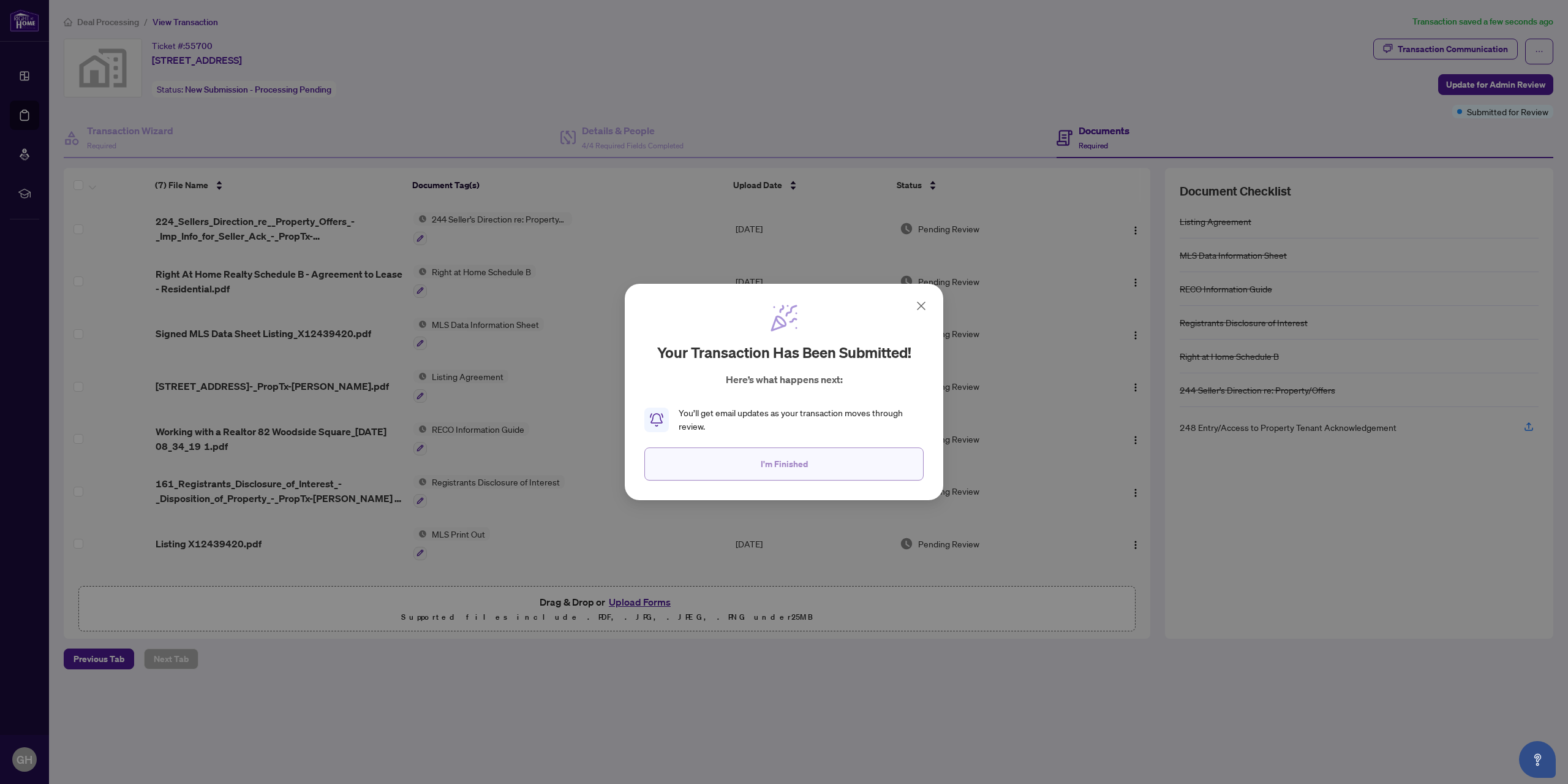
click at [769, 464] on span "I'm Finished" at bounding box center [784, 464] width 47 height 20
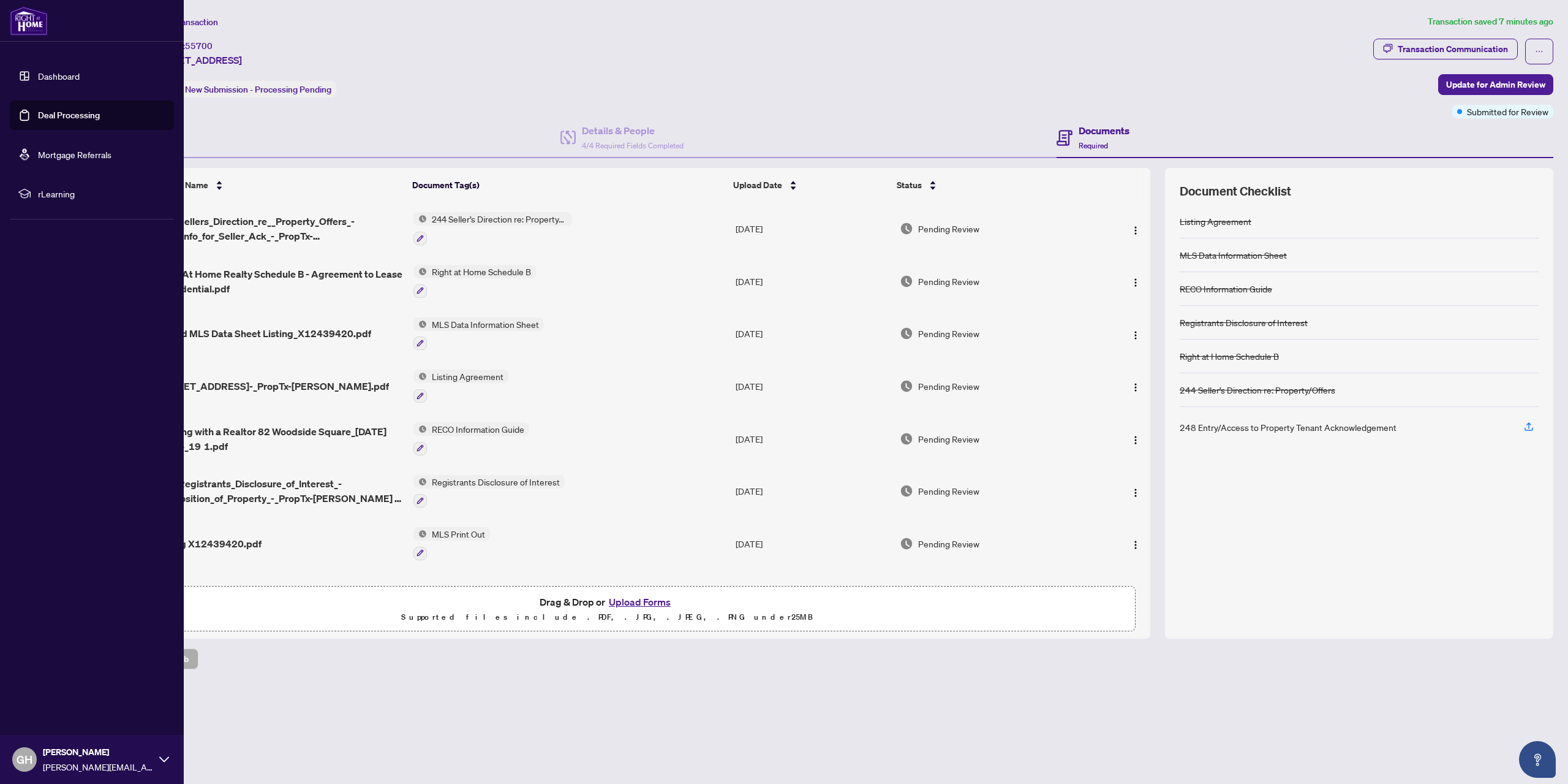
click at [54, 78] on link "Dashboard" at bounding box center [59, 76] width 42 height 11
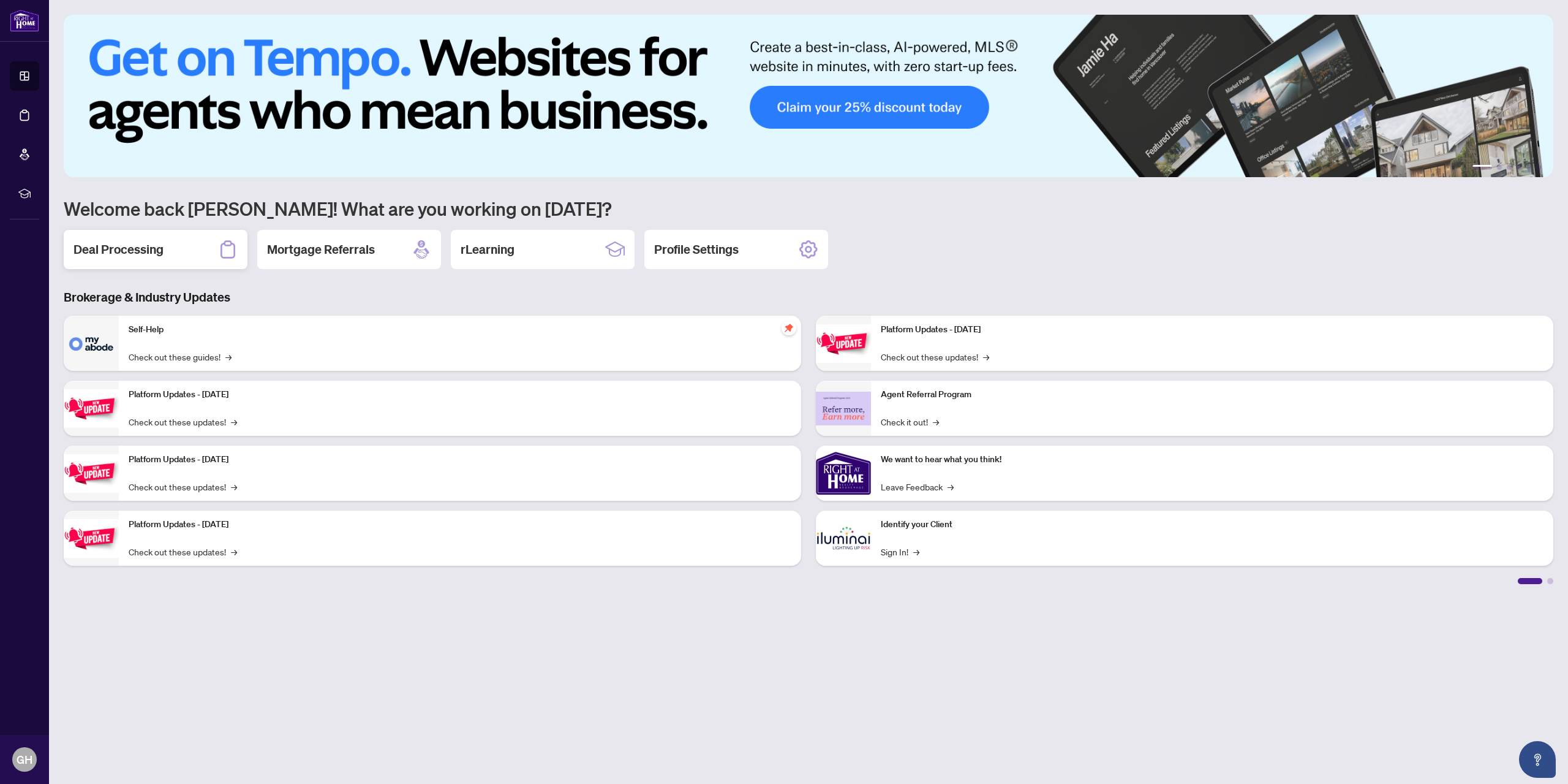
click at [132, 252] on h2 "Deal Processing" at bounding box center [119, 249] width 90 height 17
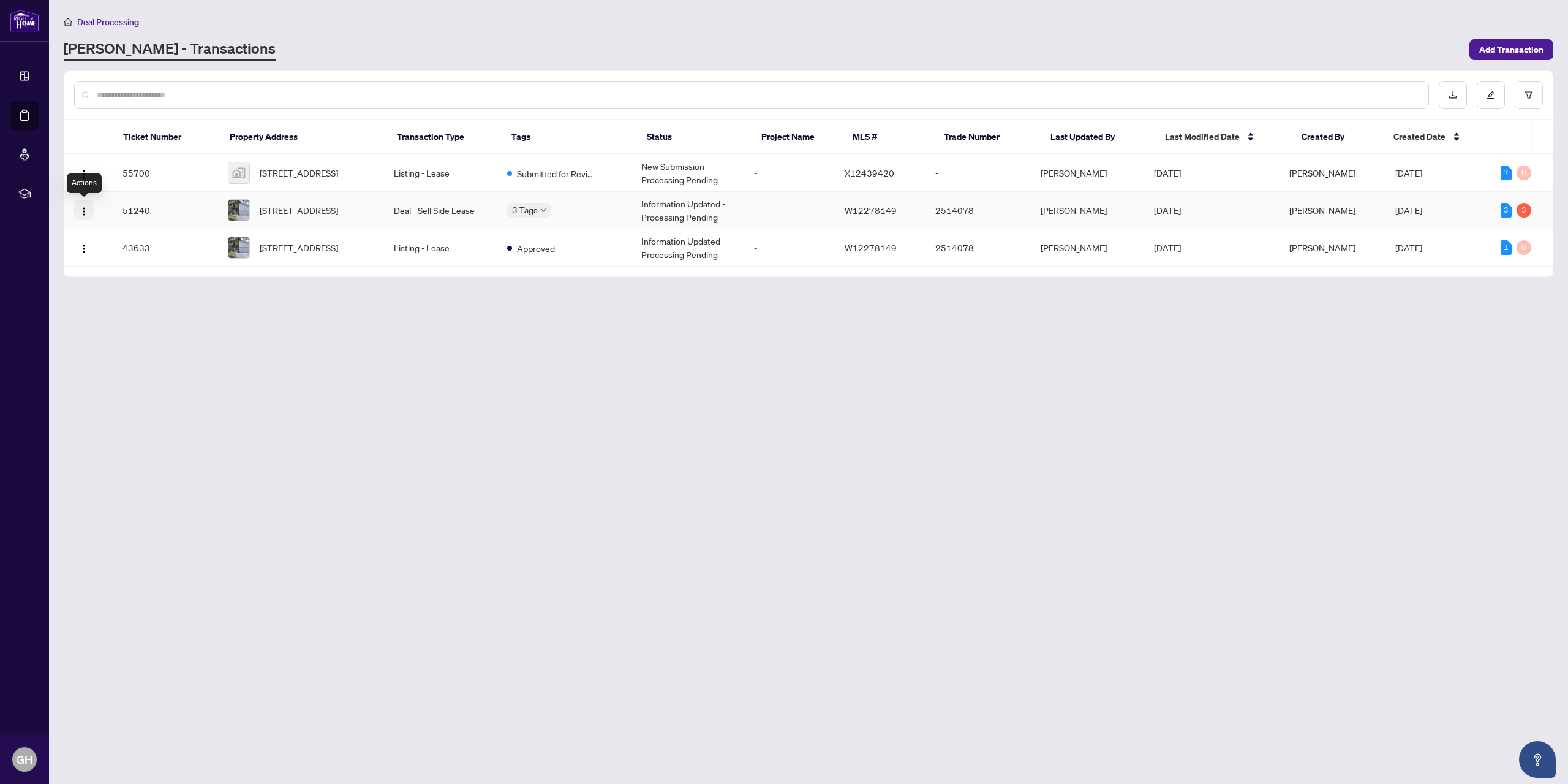
click at [84, 208] on img "button" at bounding box center [83, 211] width 10 height 10
click at [114, 235] on span "View Transaction" at bounding box center [142, 235] width 117 height 14
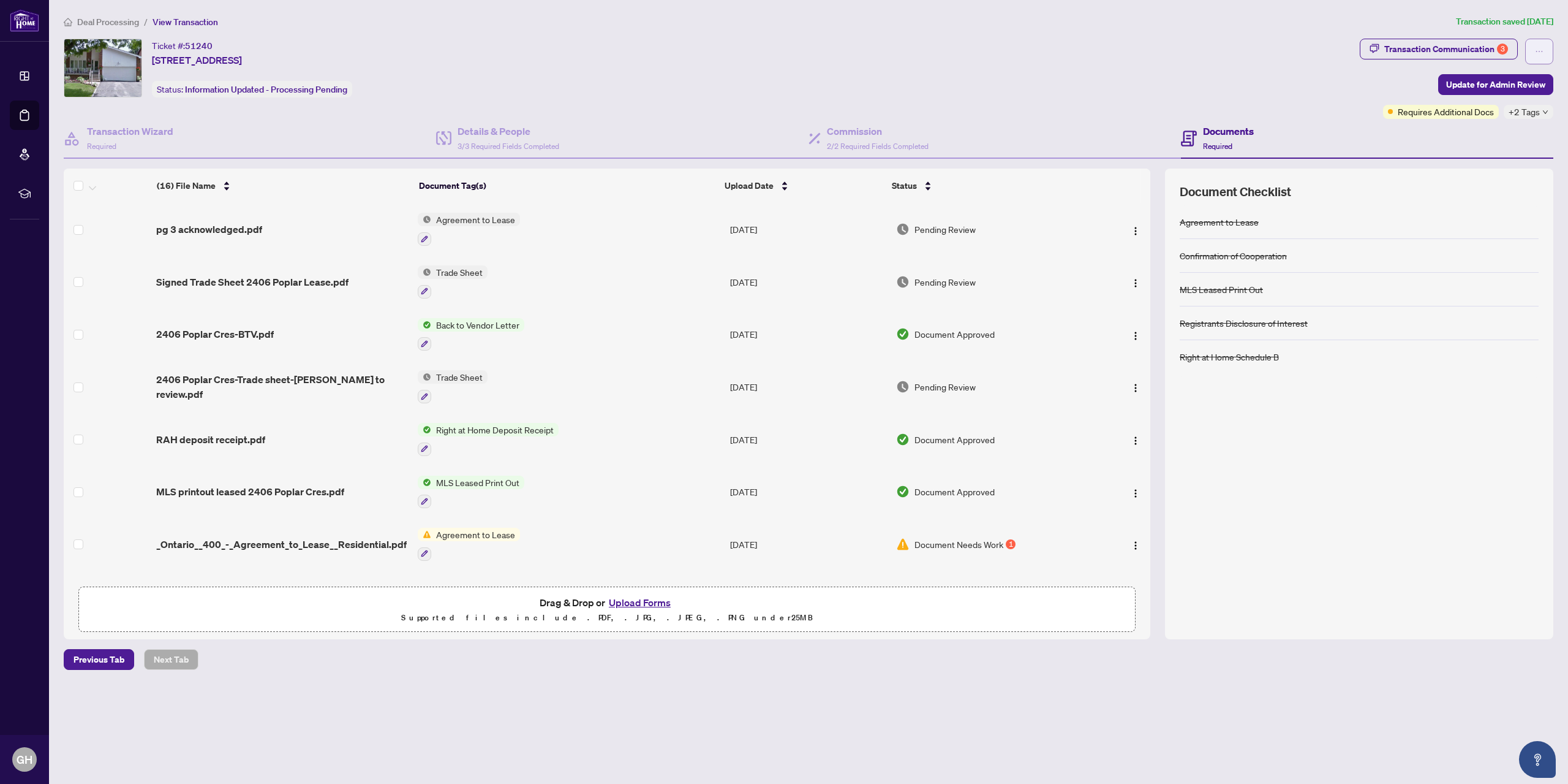
click at [1539, 51] on icon "ellipsis" at bounding box center [1539, 52] width 7 height 1
click at [1523, 78] on span "Transaction Permissions" at bounding box center [1497, 79] width 94 height 14
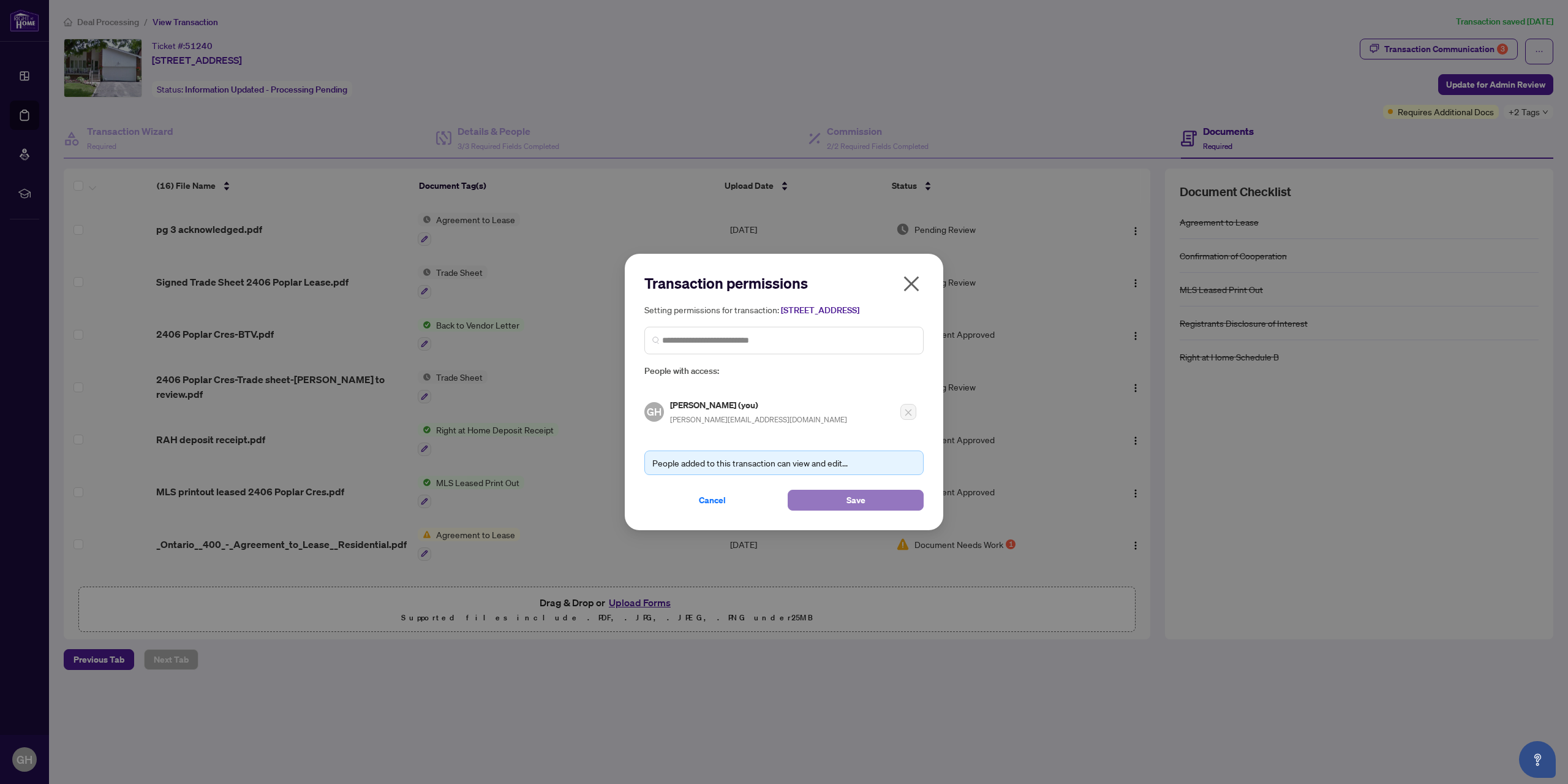
click at [856, 503] on span "Save" at bounding box center [855, 500] width 19 height 20
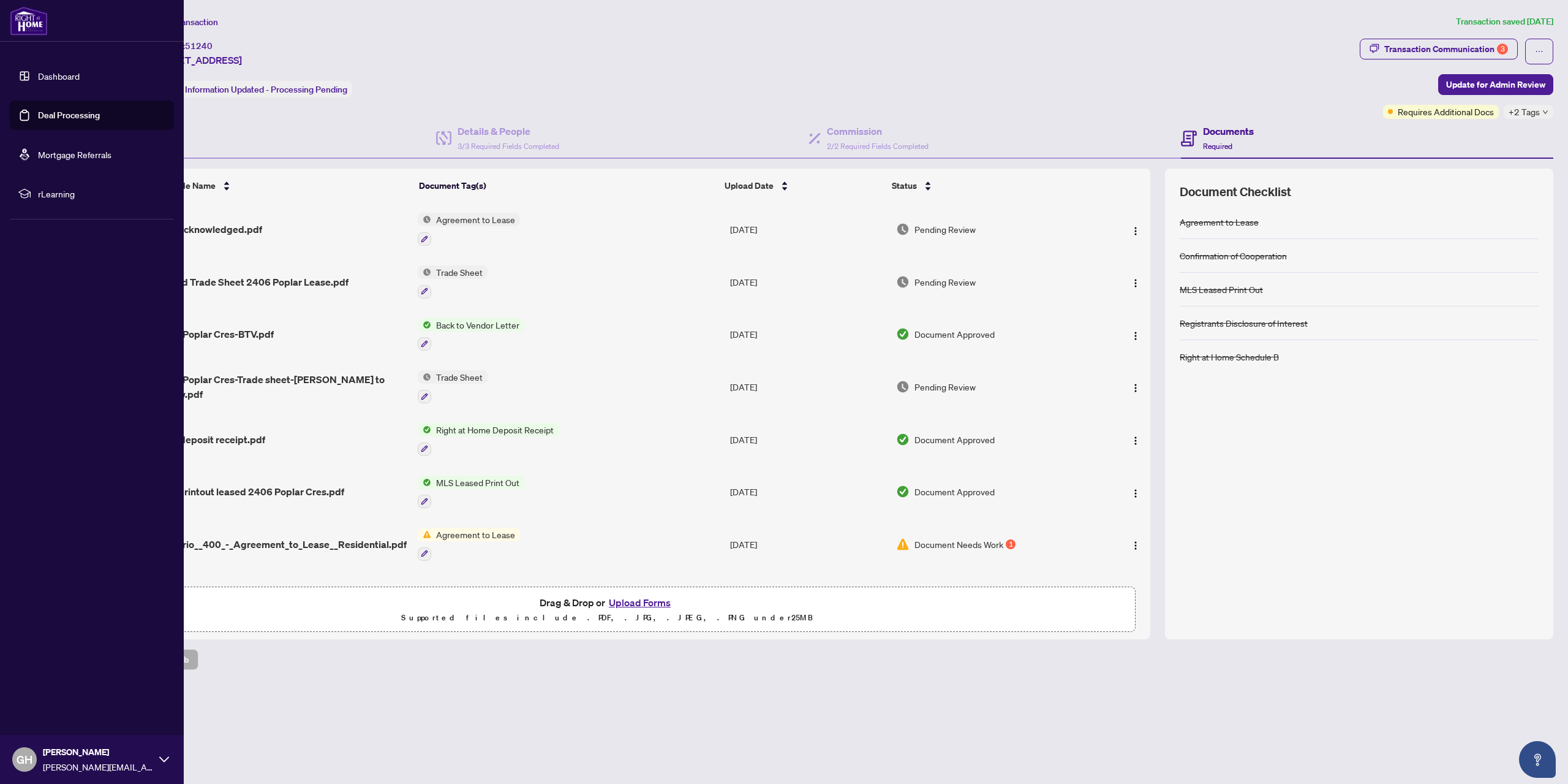
click at [50, 121] on link "Deal Processing" at bounding box center [68, 115] width 62 height 11
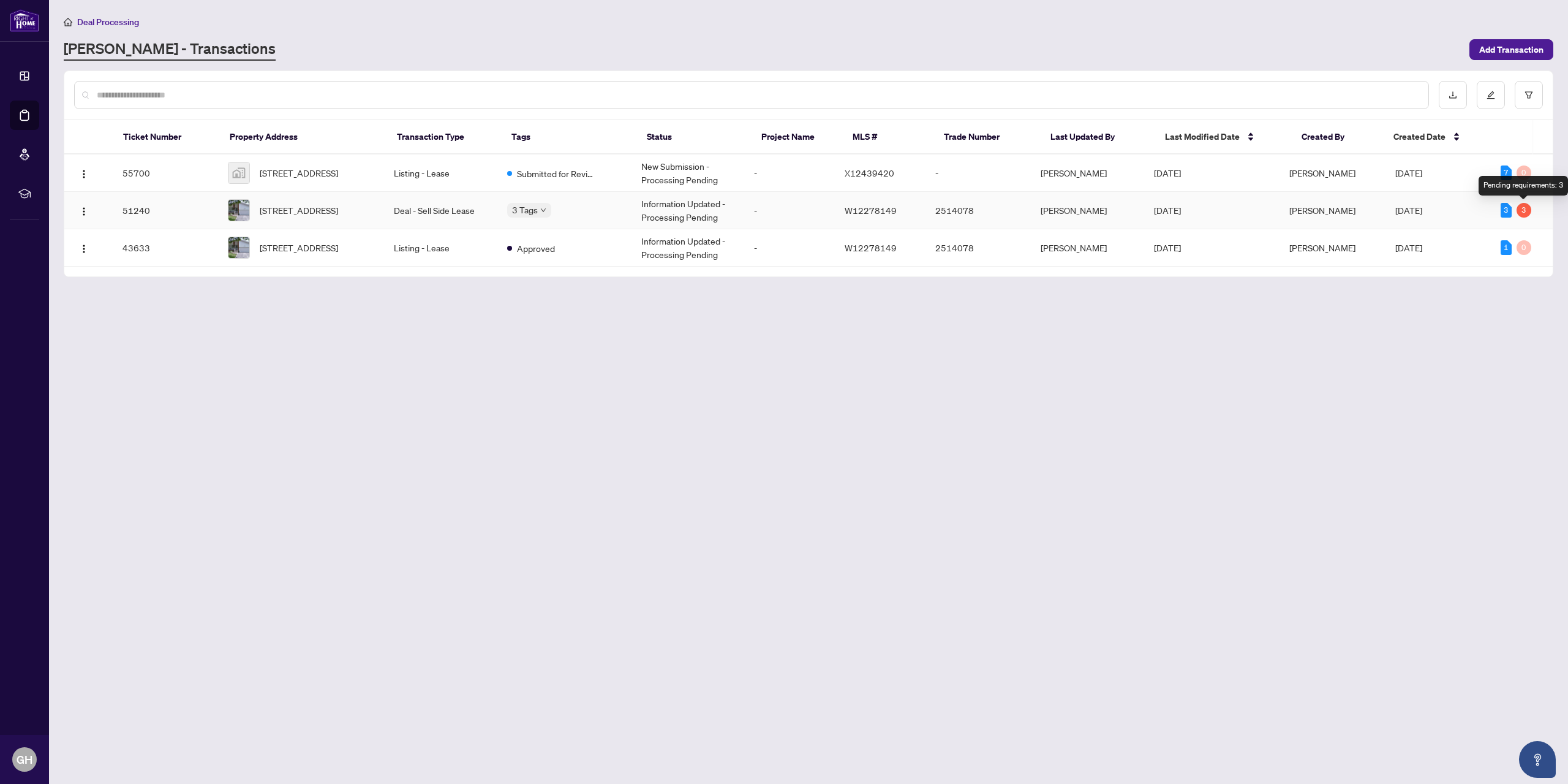
click at [1524, 213] on div "3" at bounding box center [1524, 210] width 15 height 15
click at [1524, 209] on div "3" at bounding box center [1524, 210] width 15 height 15
click at [299, 204] on span "[STREET_ADDRESS]" at bounding box center [299, 210] width 78 height 14
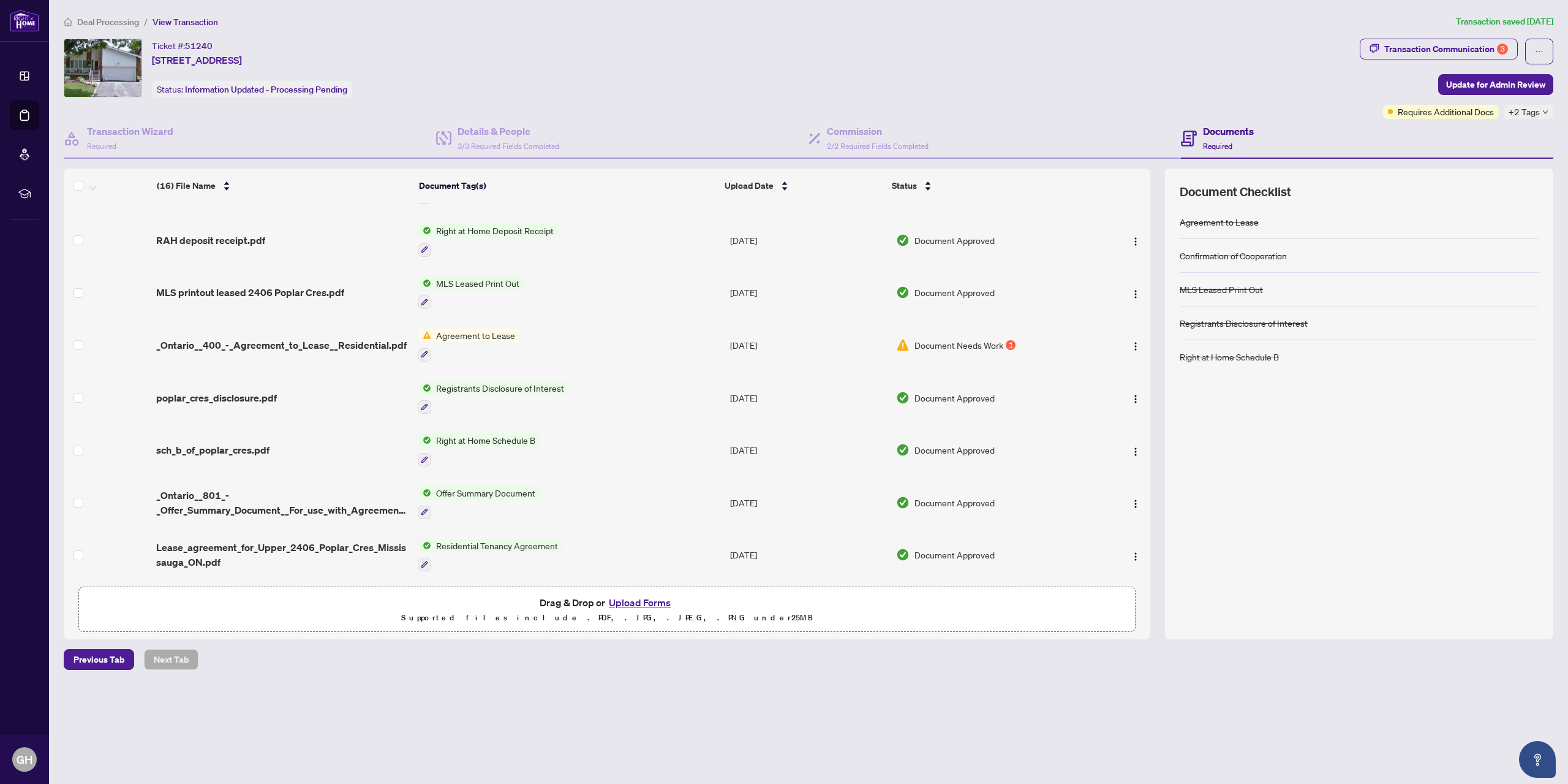
scroll to position [180, 0]
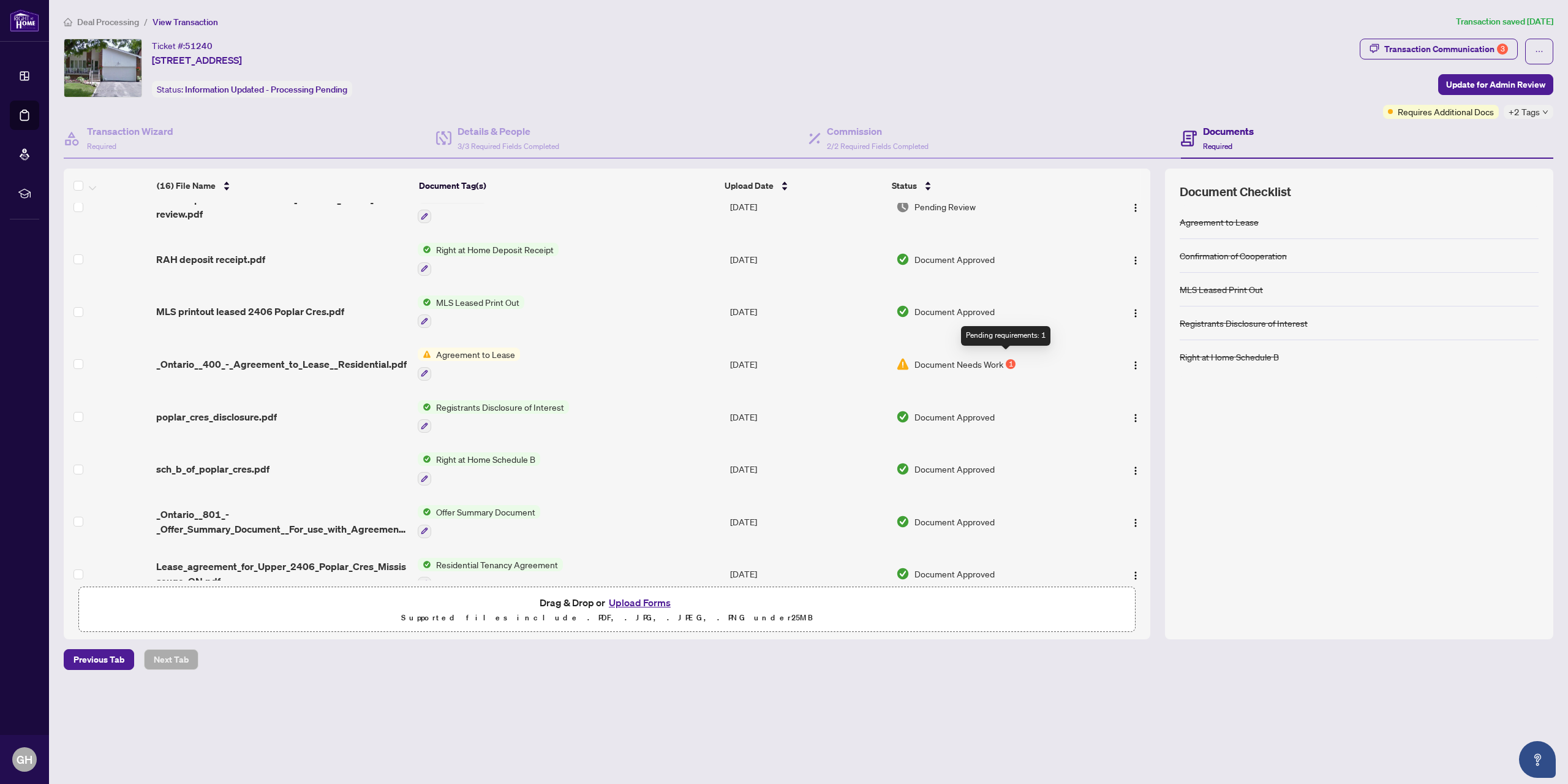
click at [1008, 359] on div "1" at bounding box center [1011, 364] width 10 height 10
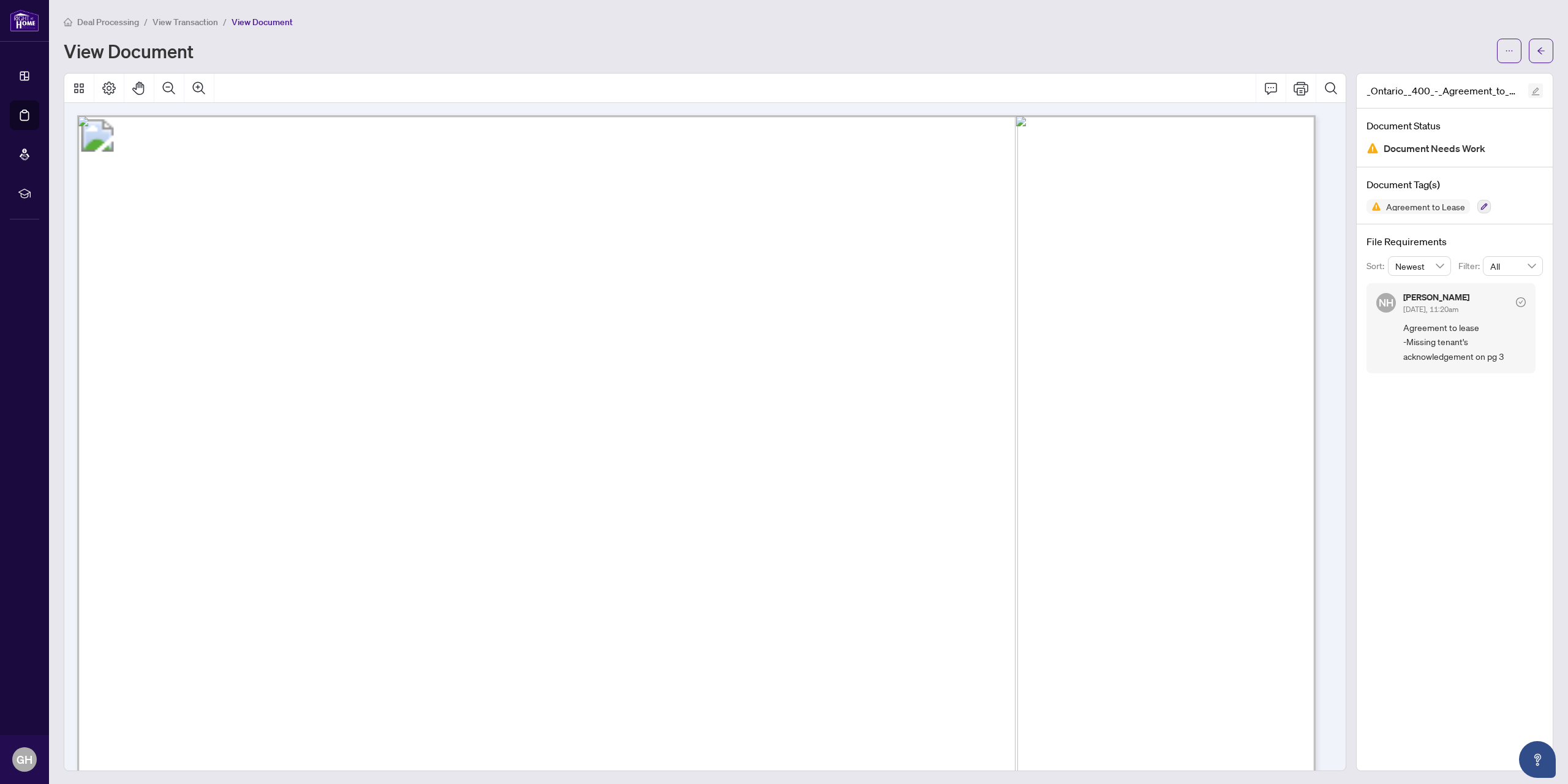
click at [1531, 91] on icon "edit" at bounding box center [1535, 91] width 8 height 8
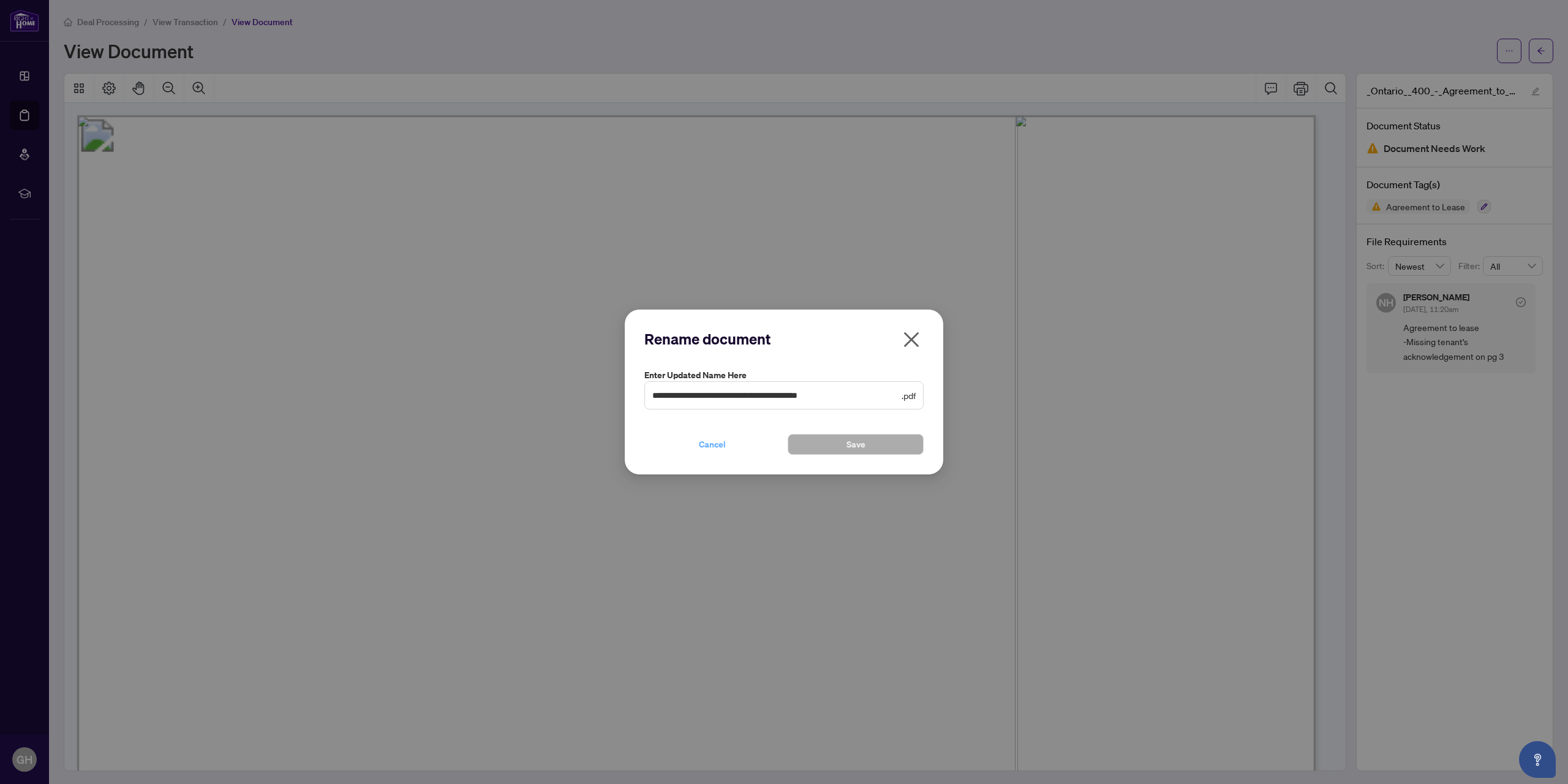
click at [709, 441] on span "Cancel" at bounding box center [712, 444] width 27 height 20
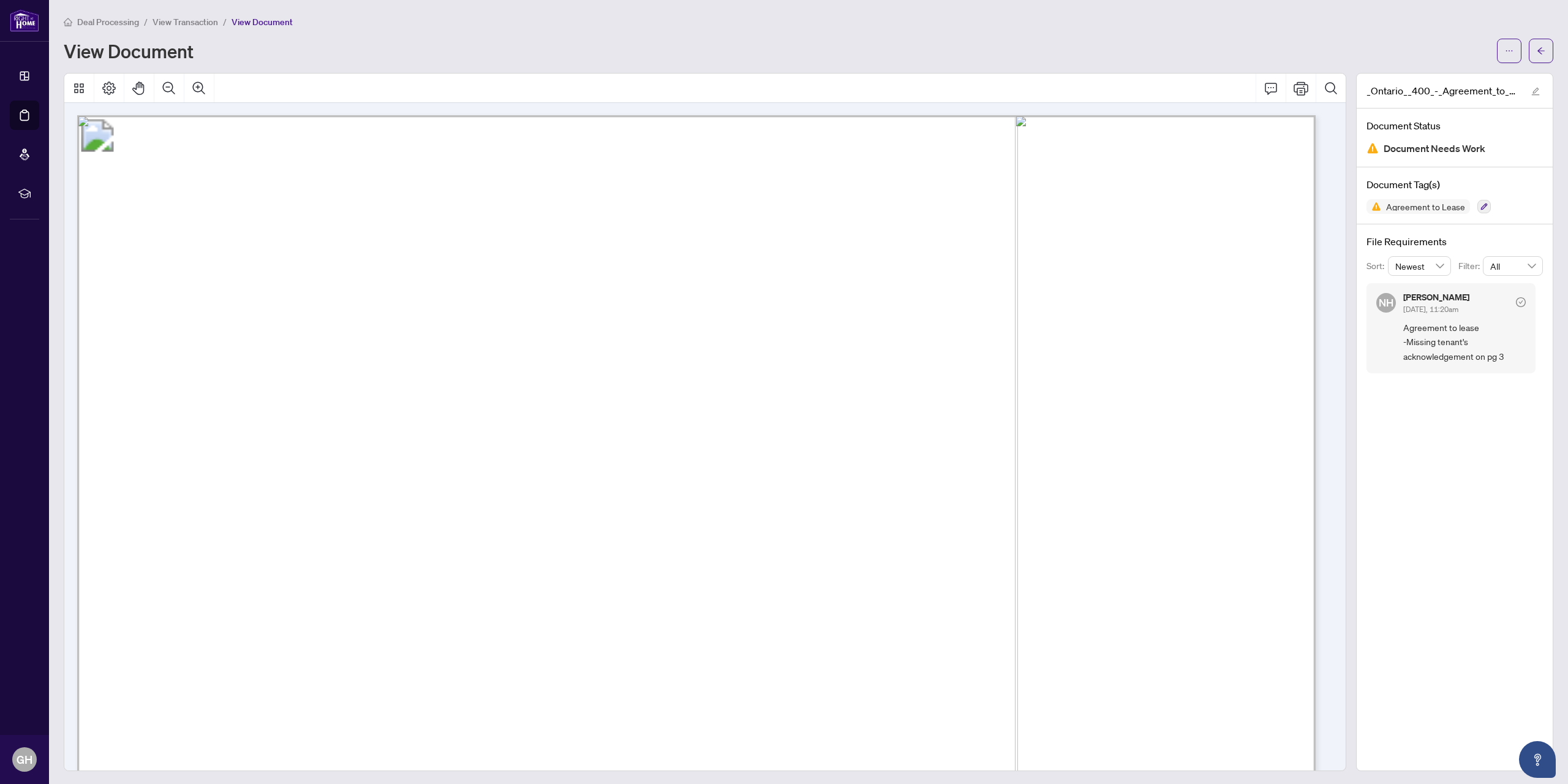
click at [1367, 147] on img at bounding box center [1372, 148] width 12 height 12
click at [1511, 46] on button "button" at bounding box center [1509, 51] width 25 height 25
click at [1436, 102] on span "Manage Document Tags" at bounding box center [1456, 97] width 93 height 14
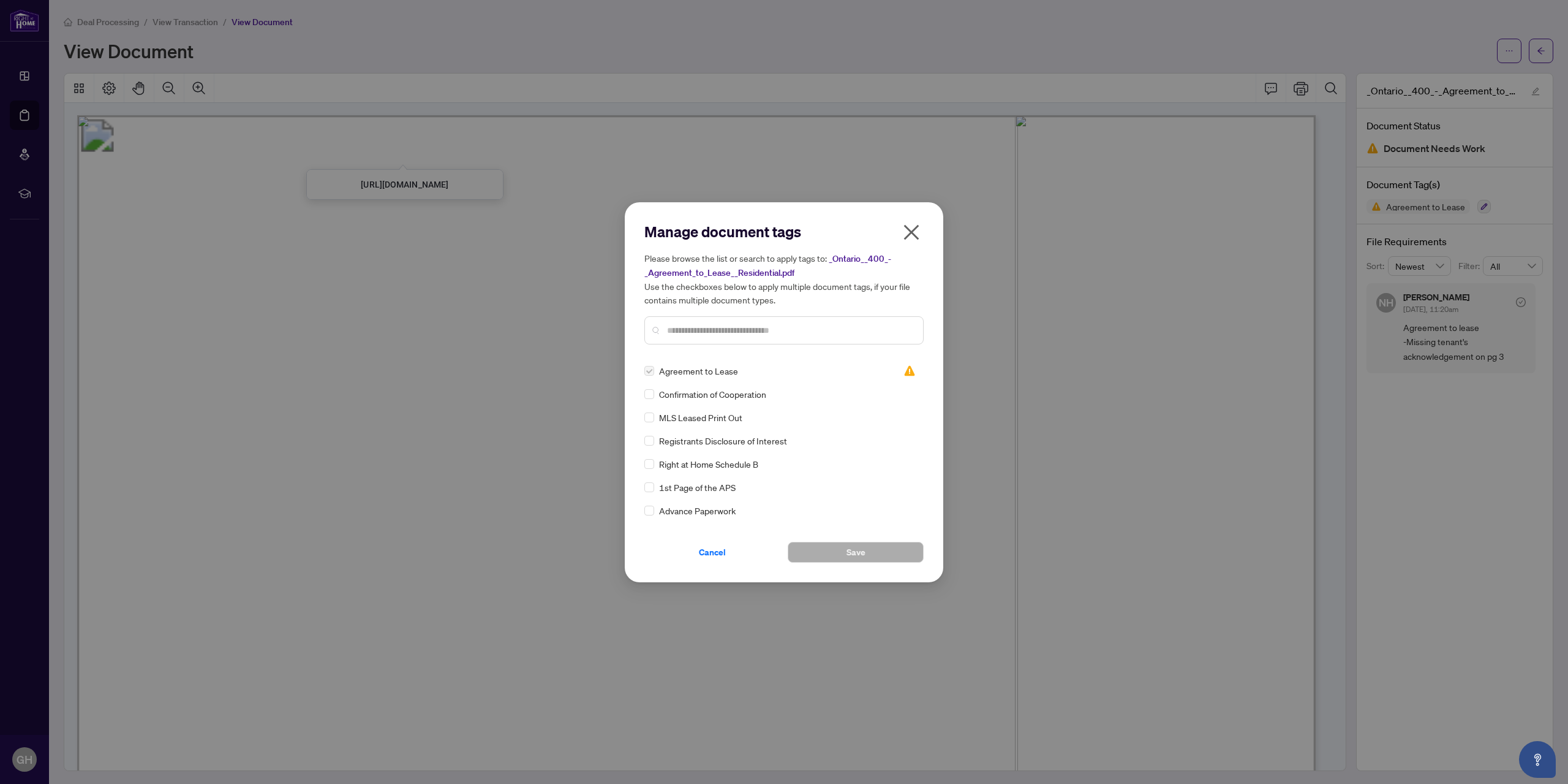
click at [911, 230] on icon "close" at bounding box center [911, 232] width 20 height 20
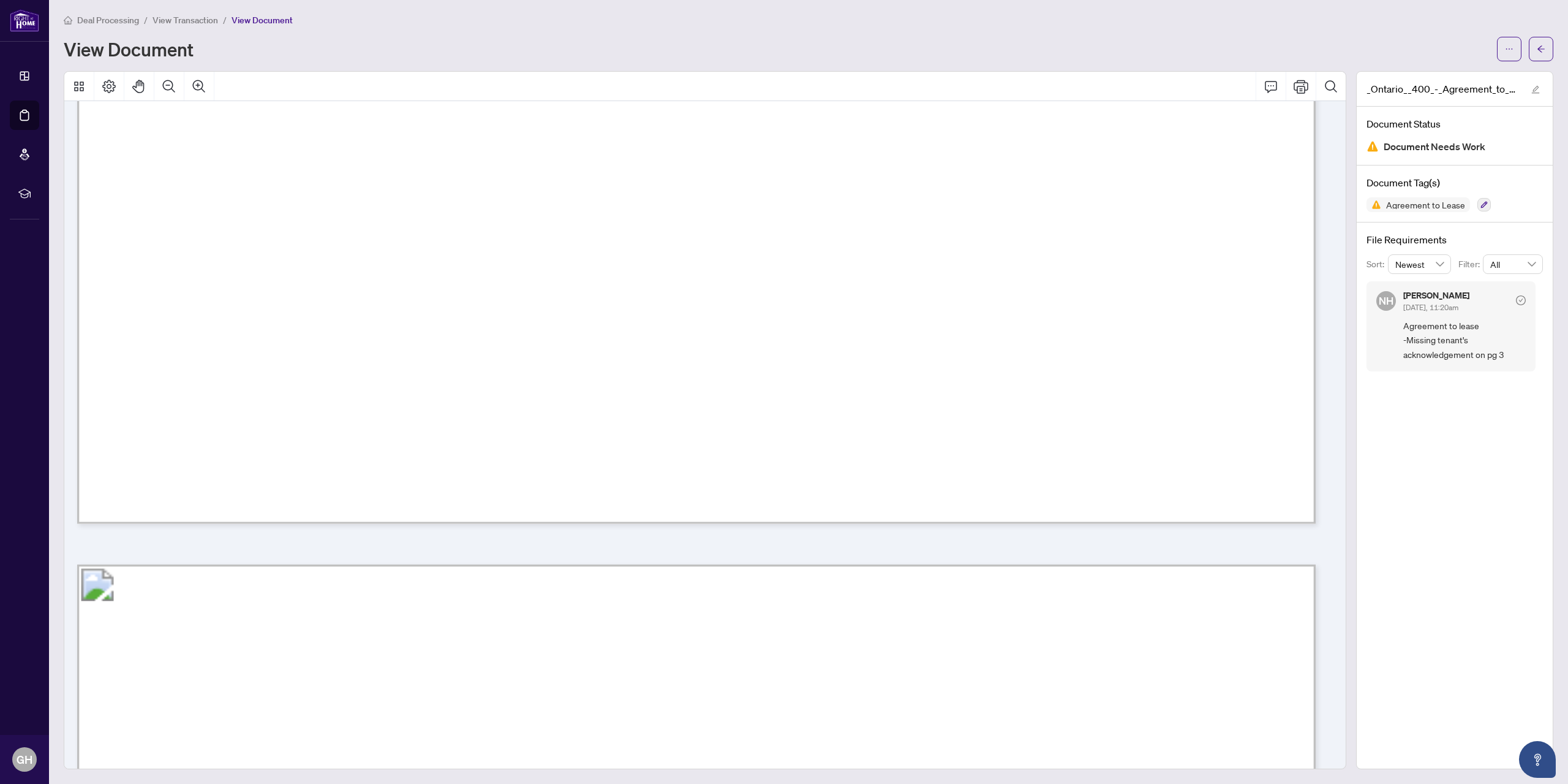
scroll to position [0, 0]
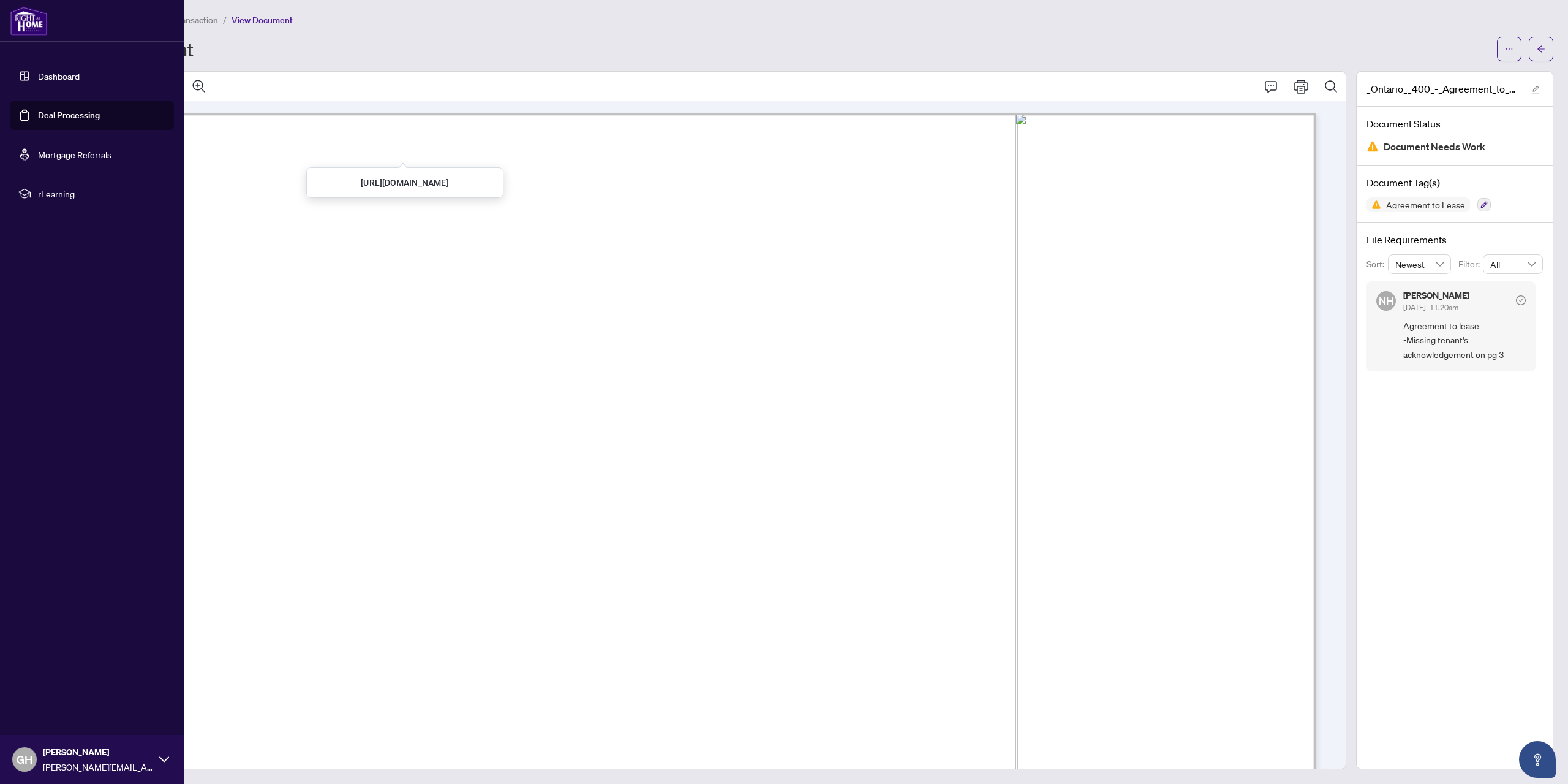
click at [56, 74] on link "Dashboard" at bounding box center [59, 76] width 42 height 11
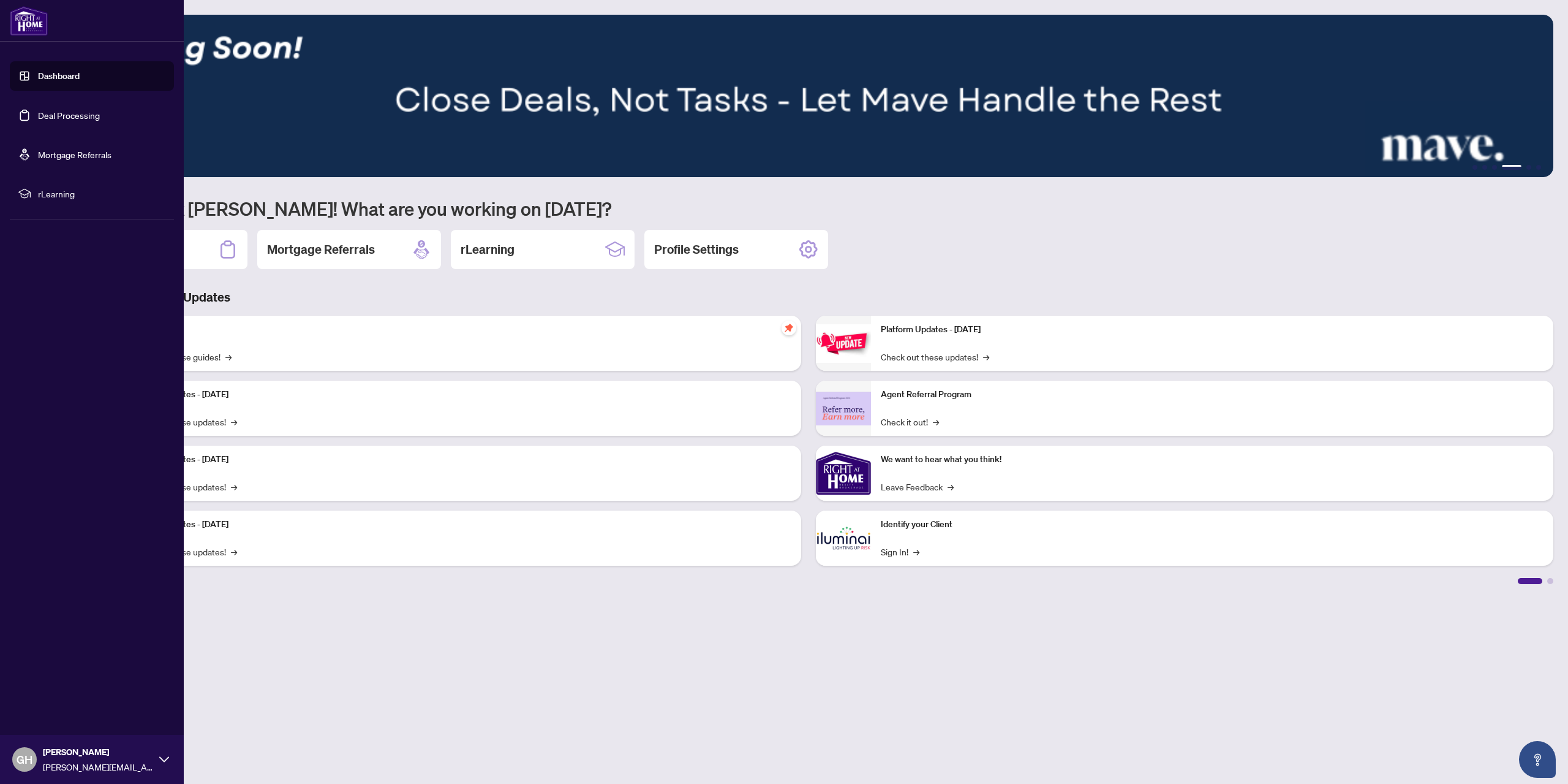
click at [53, 76] on link "Dashboard" at bounding box center [59, 76] width 42 height 11
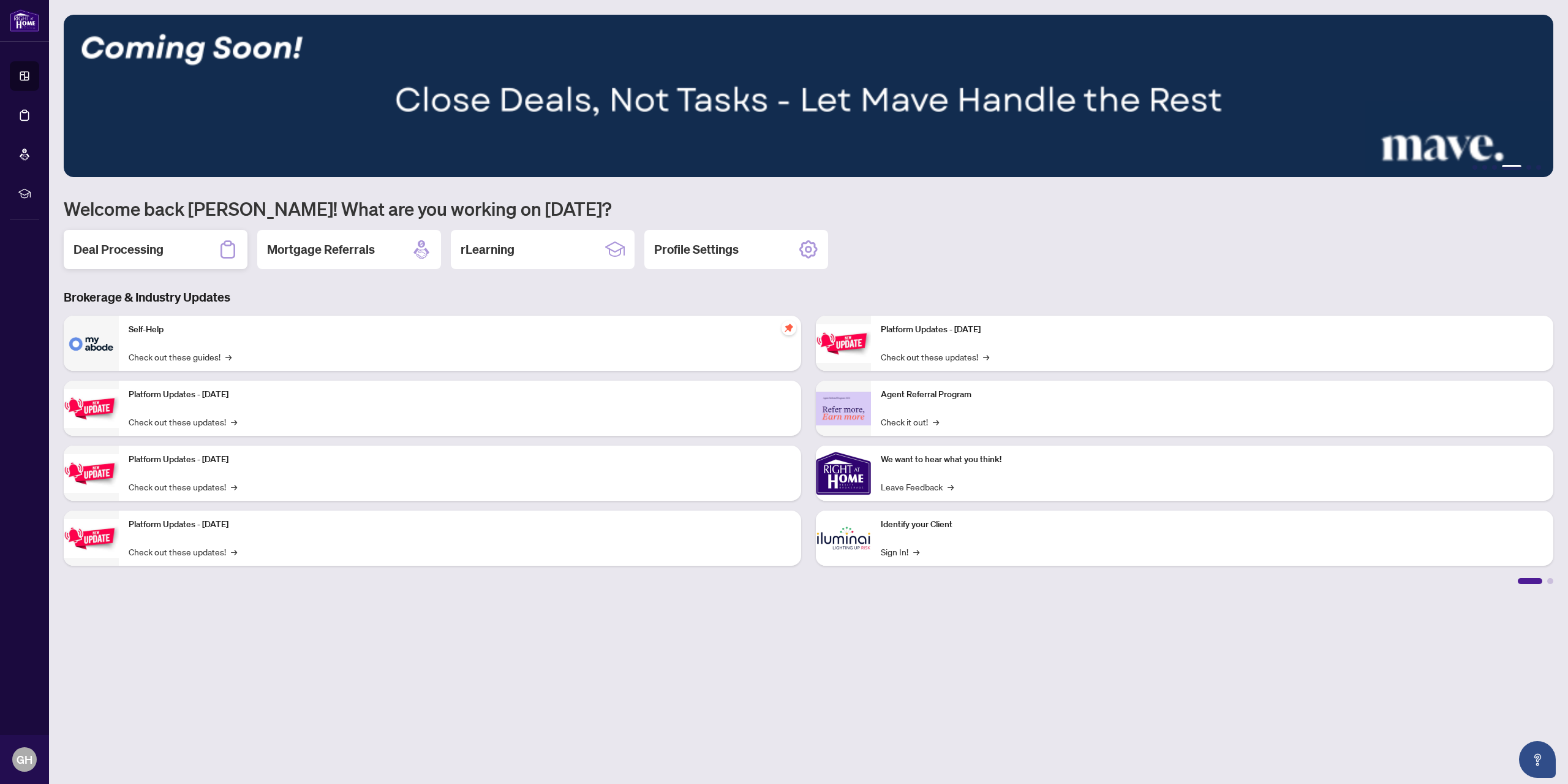
click at [140, 243] on h2 "Deal Processing" at bounding box center [119, 249] width 90 height 17
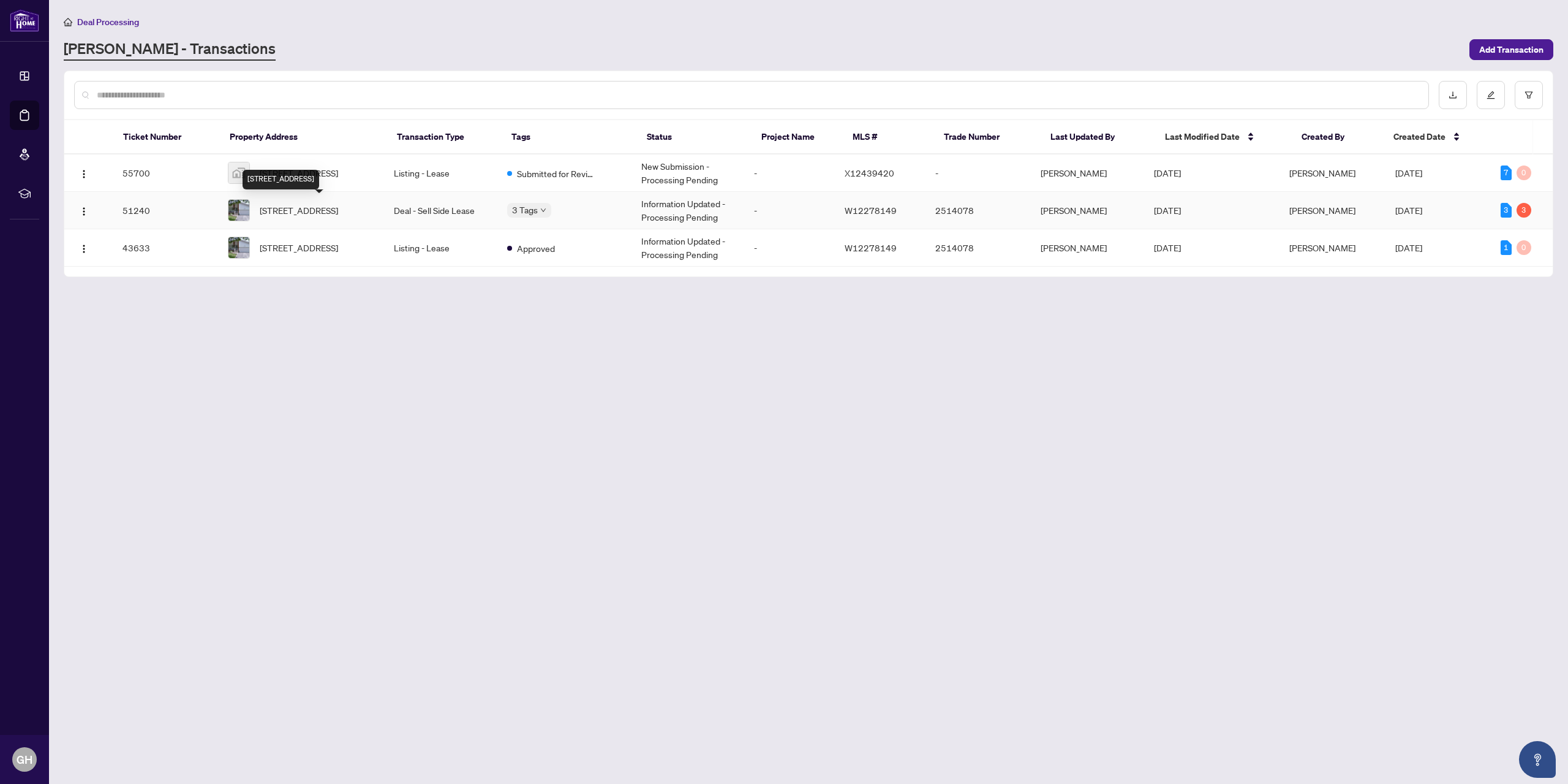
click at [317, 205] on span "[STREET_ADDRESS]" at bounding box center [299, 210] width 78 height 14
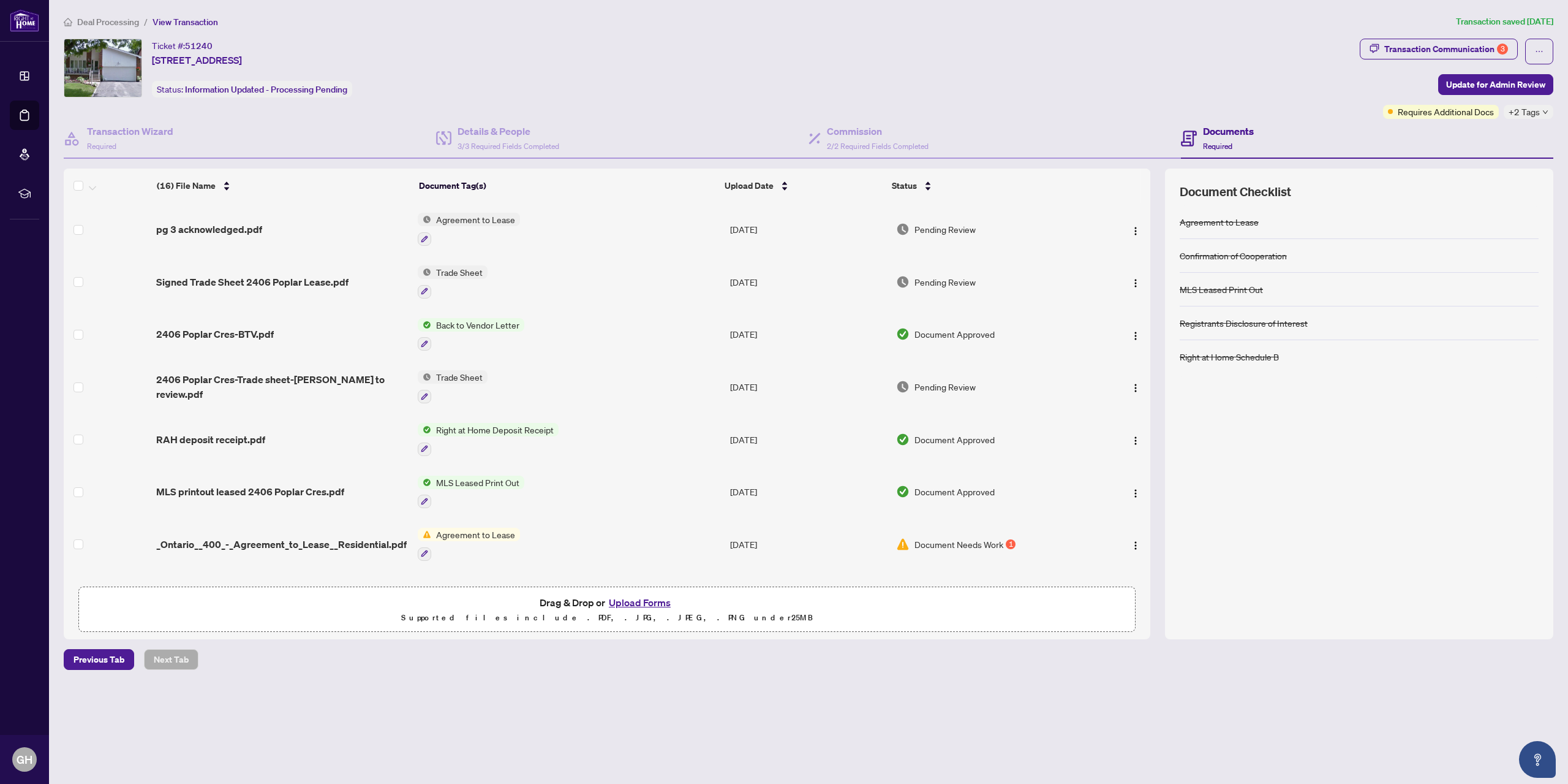
click at [672, 60] on div "Ticket #: 51240 [STREET_ADDRESS] Status: Information Updated - Processing Pendi…" at bounding box center [709, 68] width 1292 height 59
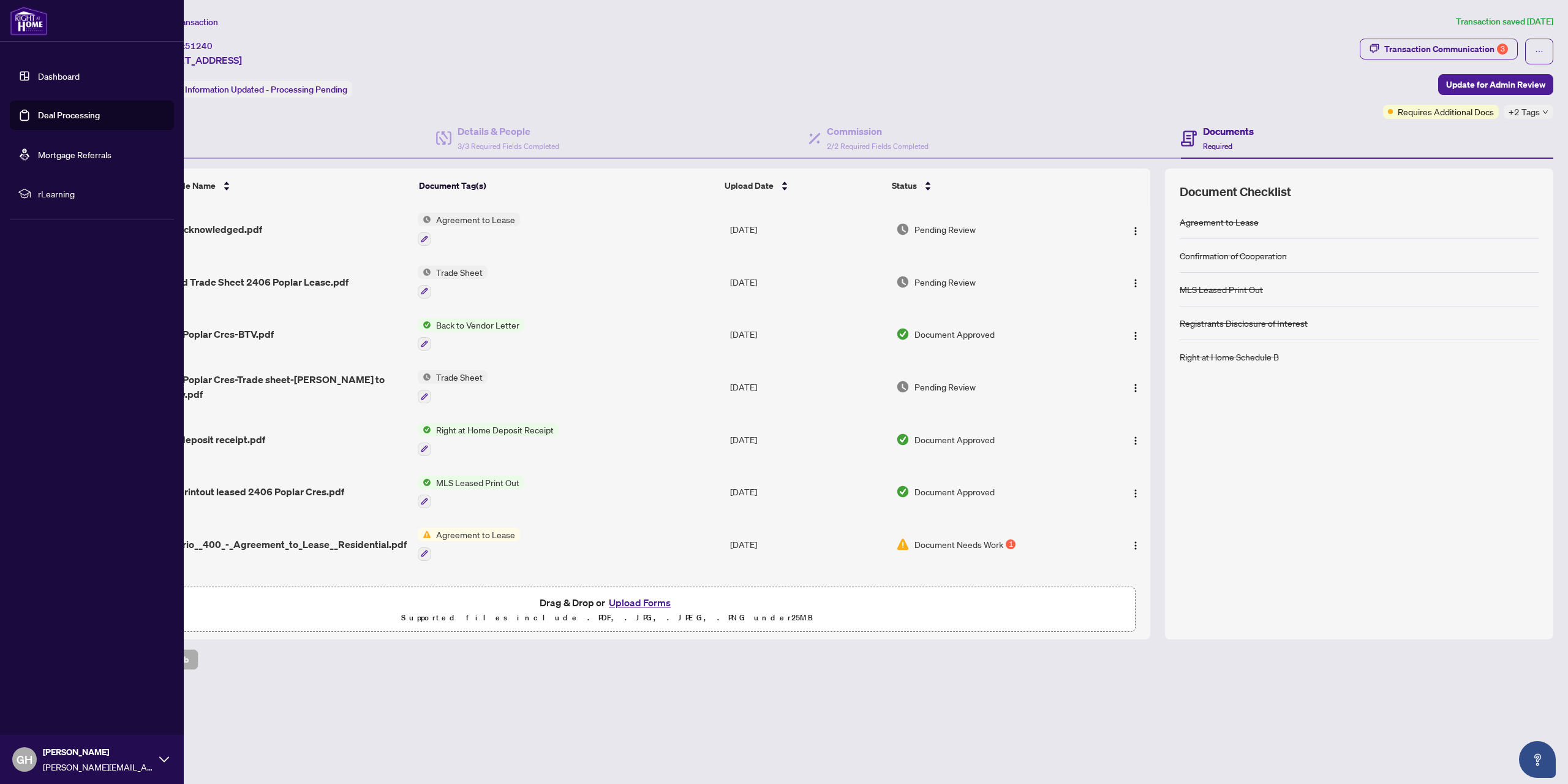
click at [48, 74] on link "Dashboard" at bounding box center [59, 76] width 42 height 11
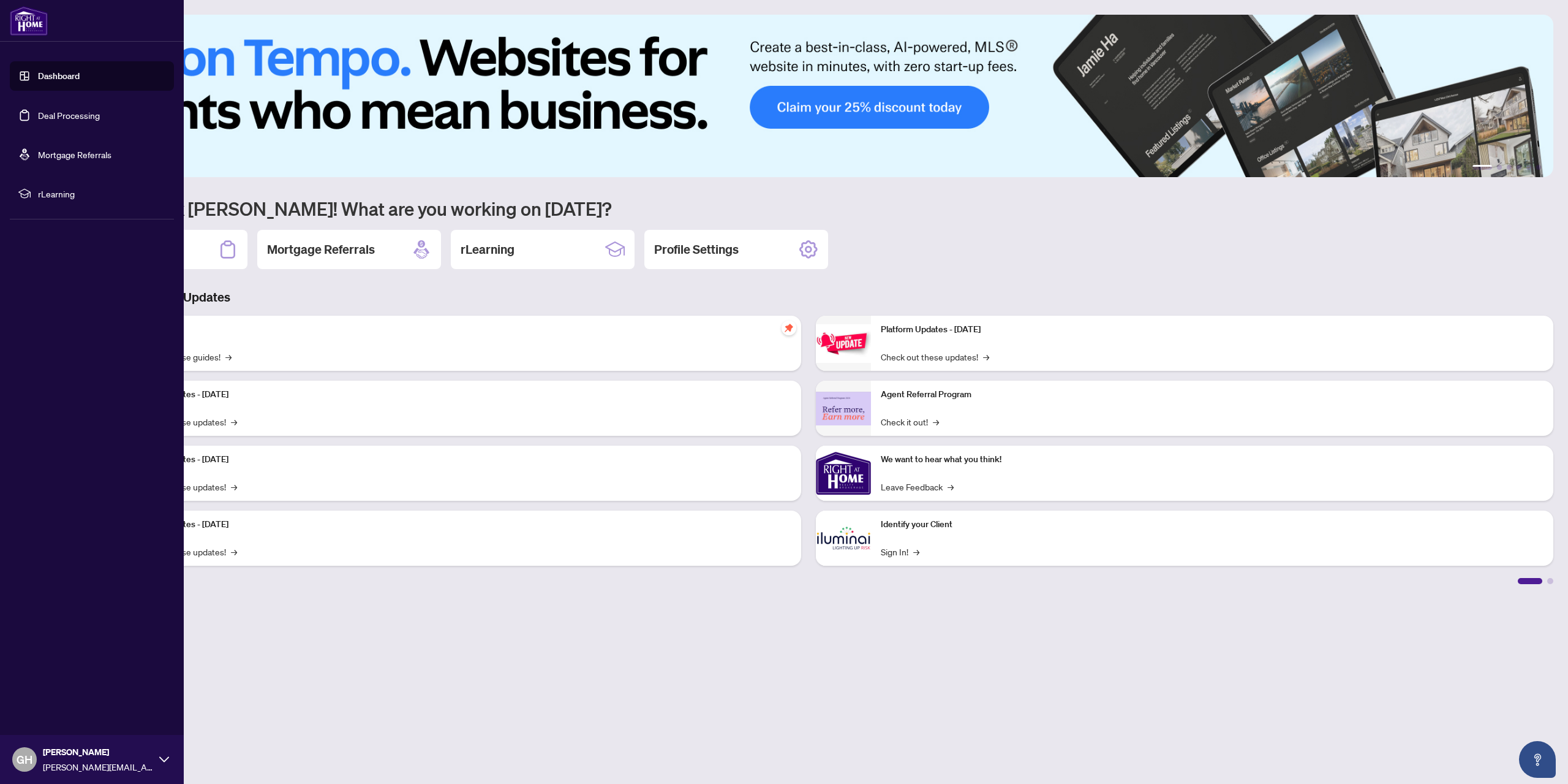
click at [53, 112] on link "Deal Processing" at bounding box center [68, 115] width 62 height 11
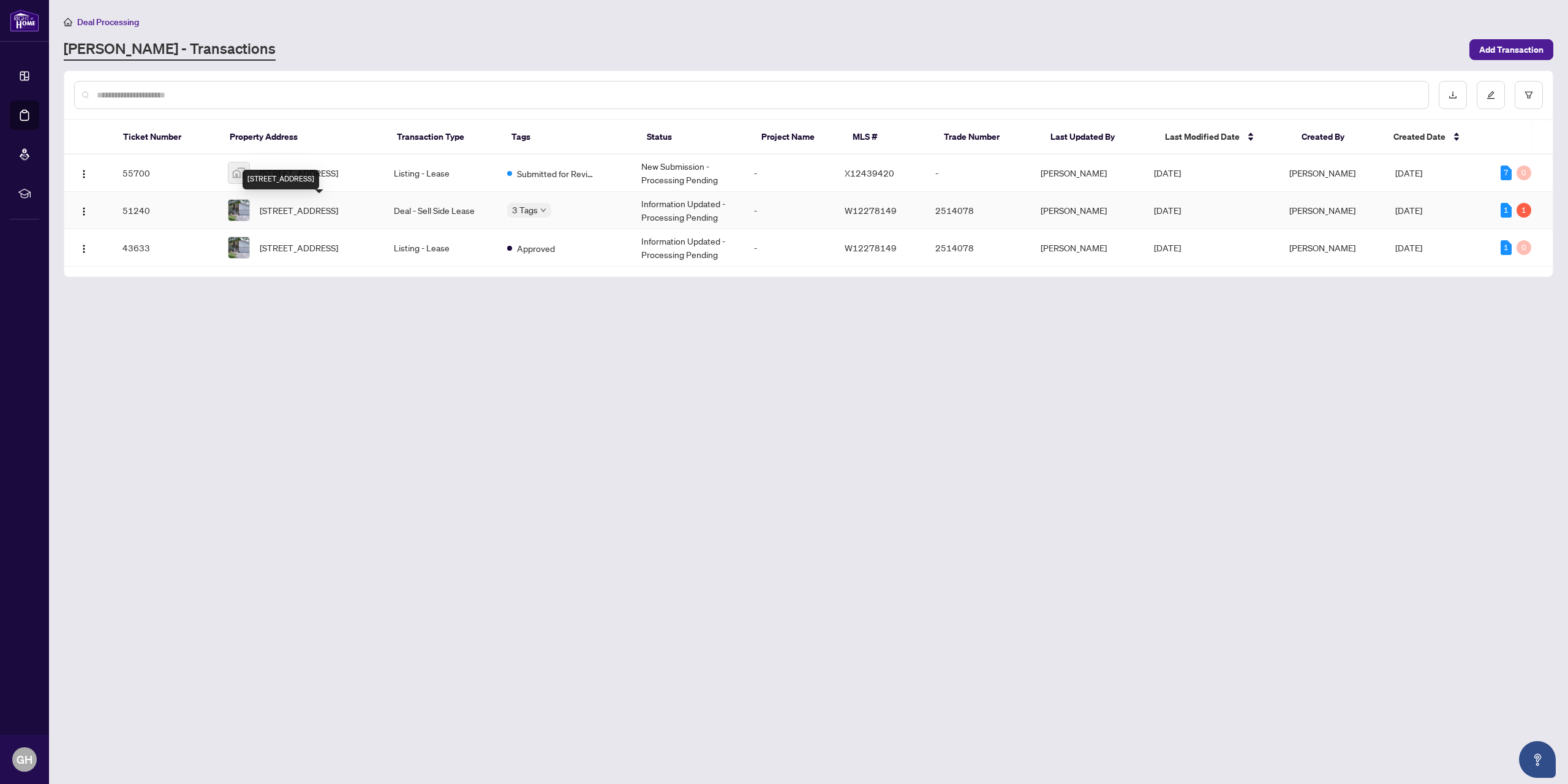
click at [325, 208] on span "[STREET_ADDRESS]" at bounding box center [299, 210] width 78 height 14
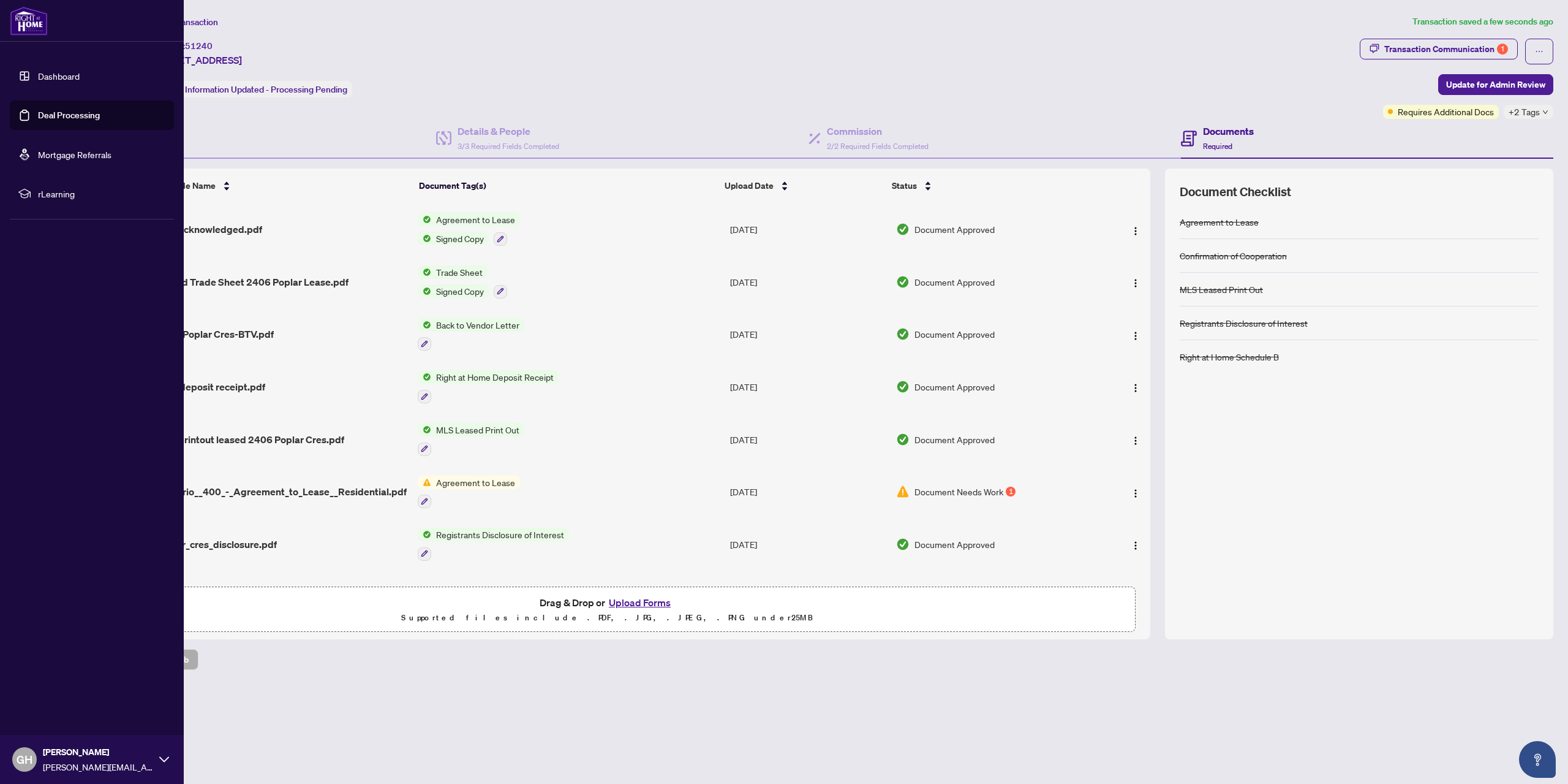
click at [48, 71] on link "Dashboard" at bounding box center [59, 76] width 42 height 11
